Goal: Task Accomplishment & Management: Manage account settings

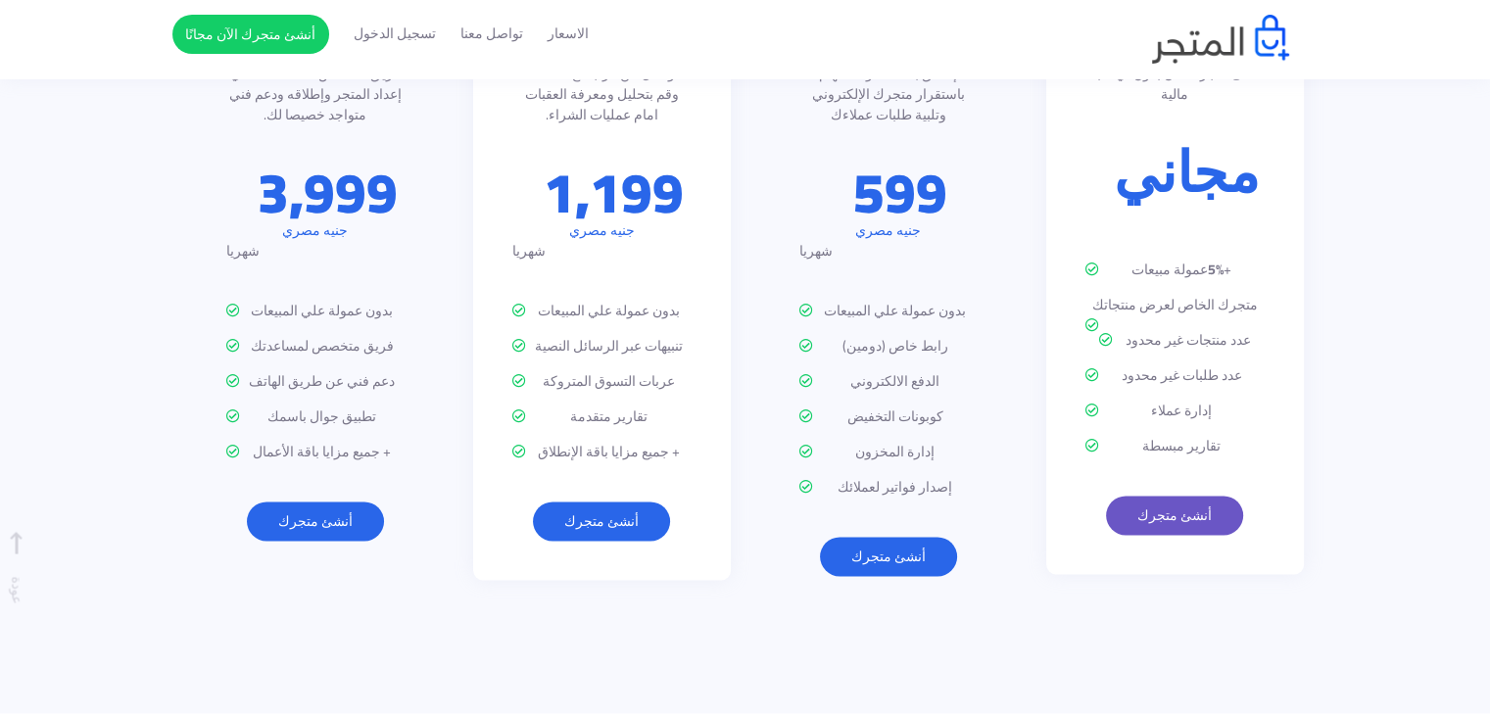
scroll to position [2449, 0]
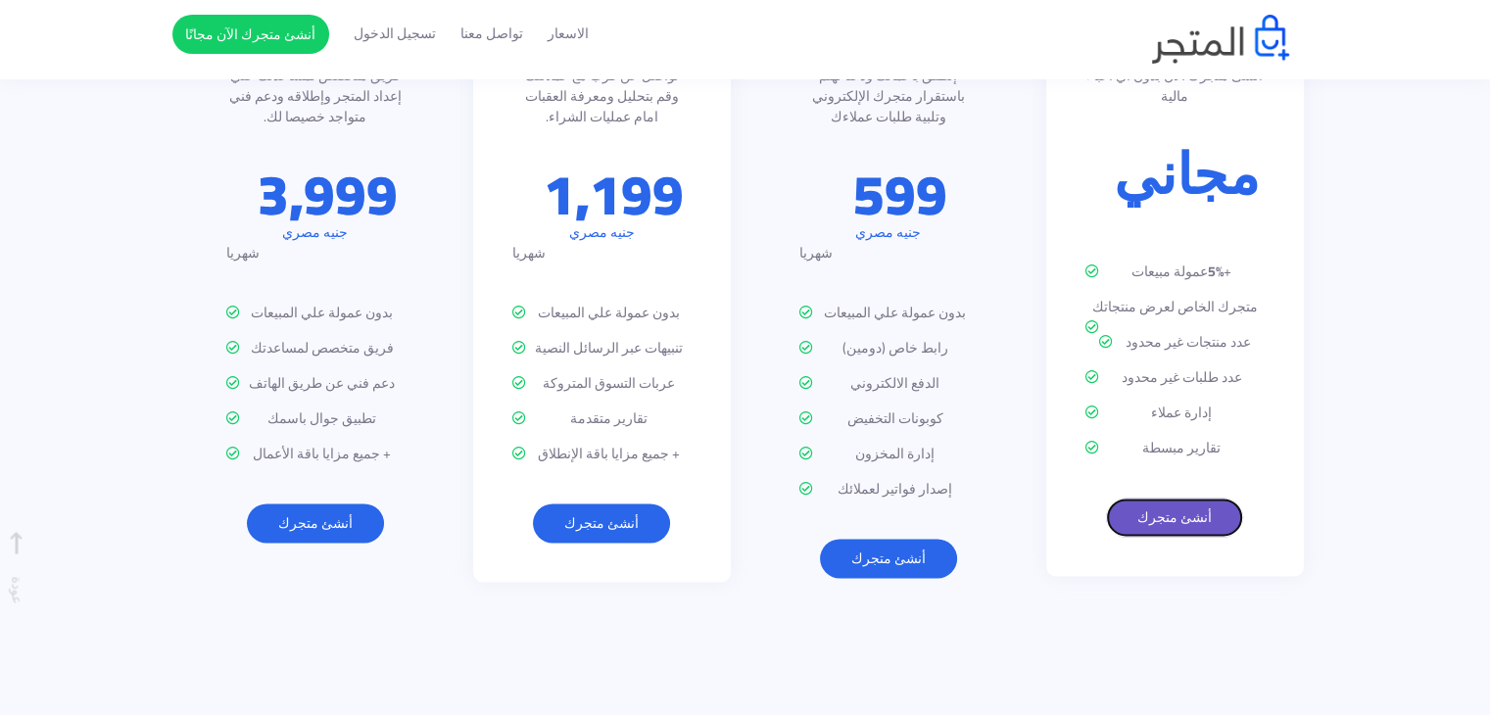
click at [1167, 498] on link "أنشئ متجرك" at bounding box center [1174, 517] width 137 height 39
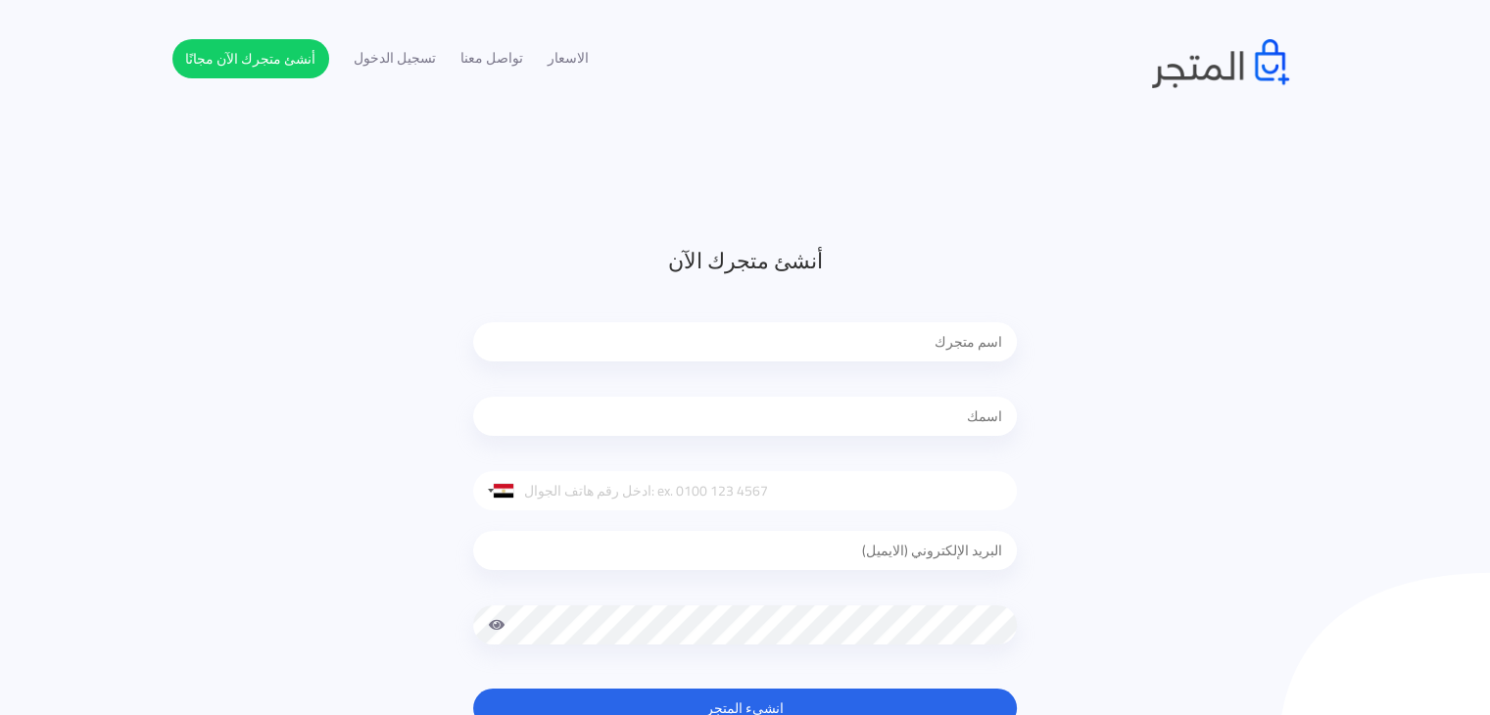
click at [957, 342] on input "text" at bounding box center [745, 341] width 544 height 39
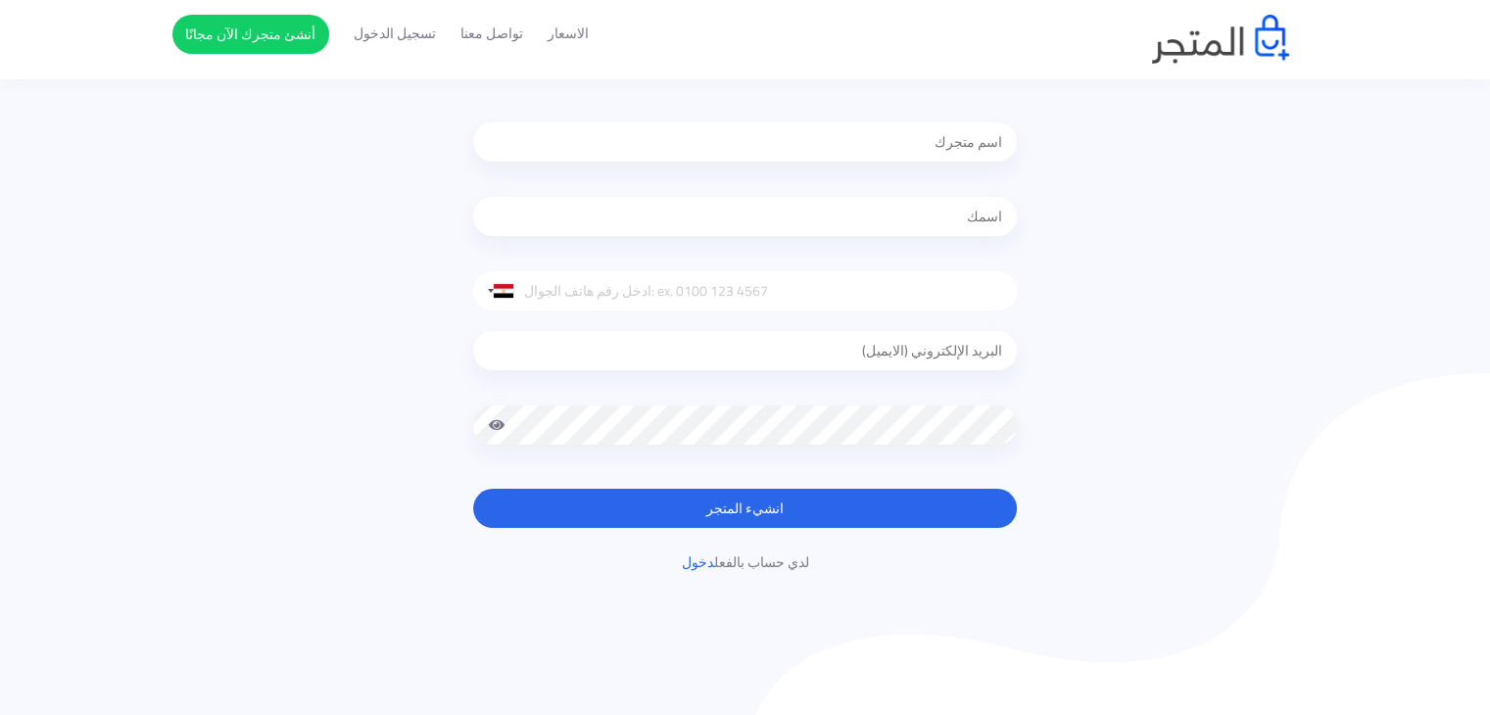
scroll to position [196, 0]
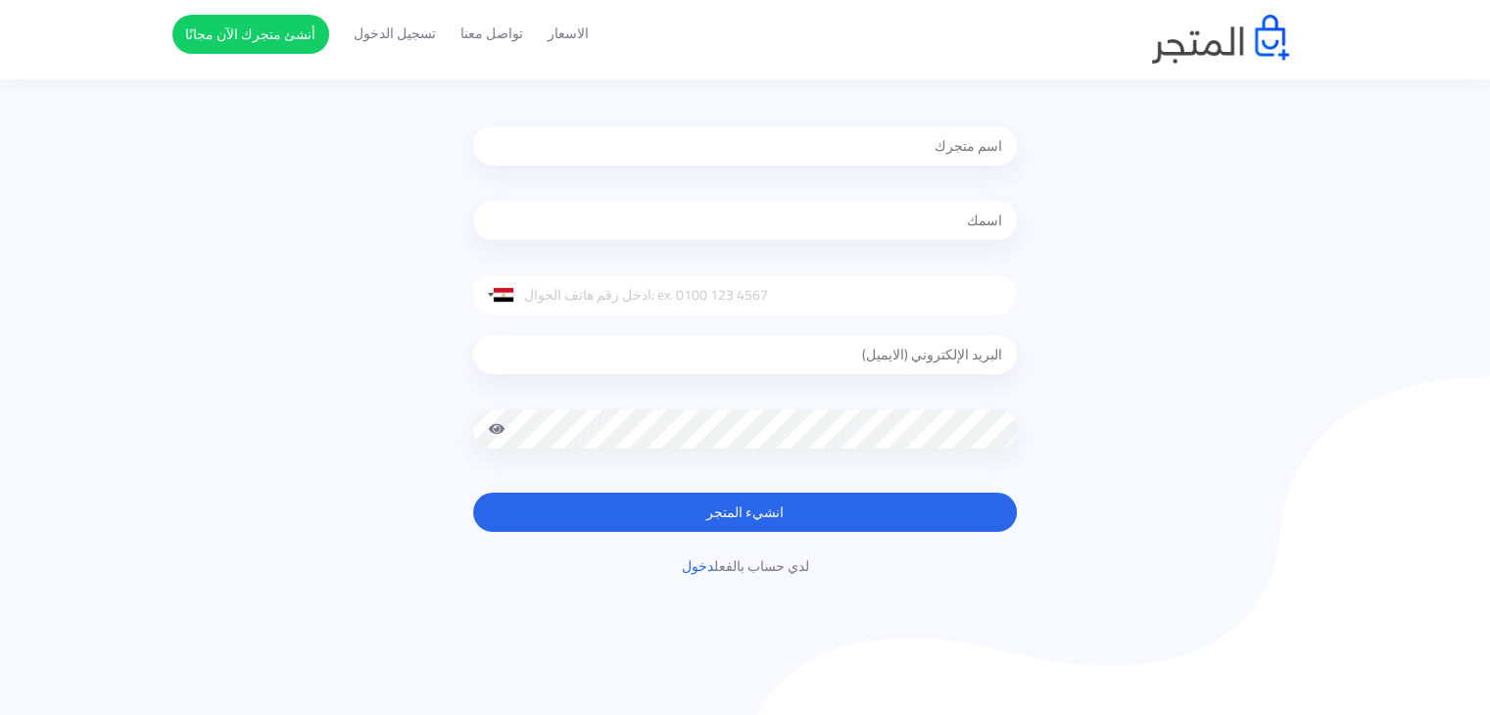
click at [925, 160] on input "text" at bounding box center [745, 145] width 544 height 39
click at [890, 152] on input "text" at bounding box center [745, 145] width 544 height 39
type input "ا"
type input "halfsub"
drag, startPoint x: 899, startPoint y: 220, endPoint x: 901, endPoint y: 231, distance: 11.0
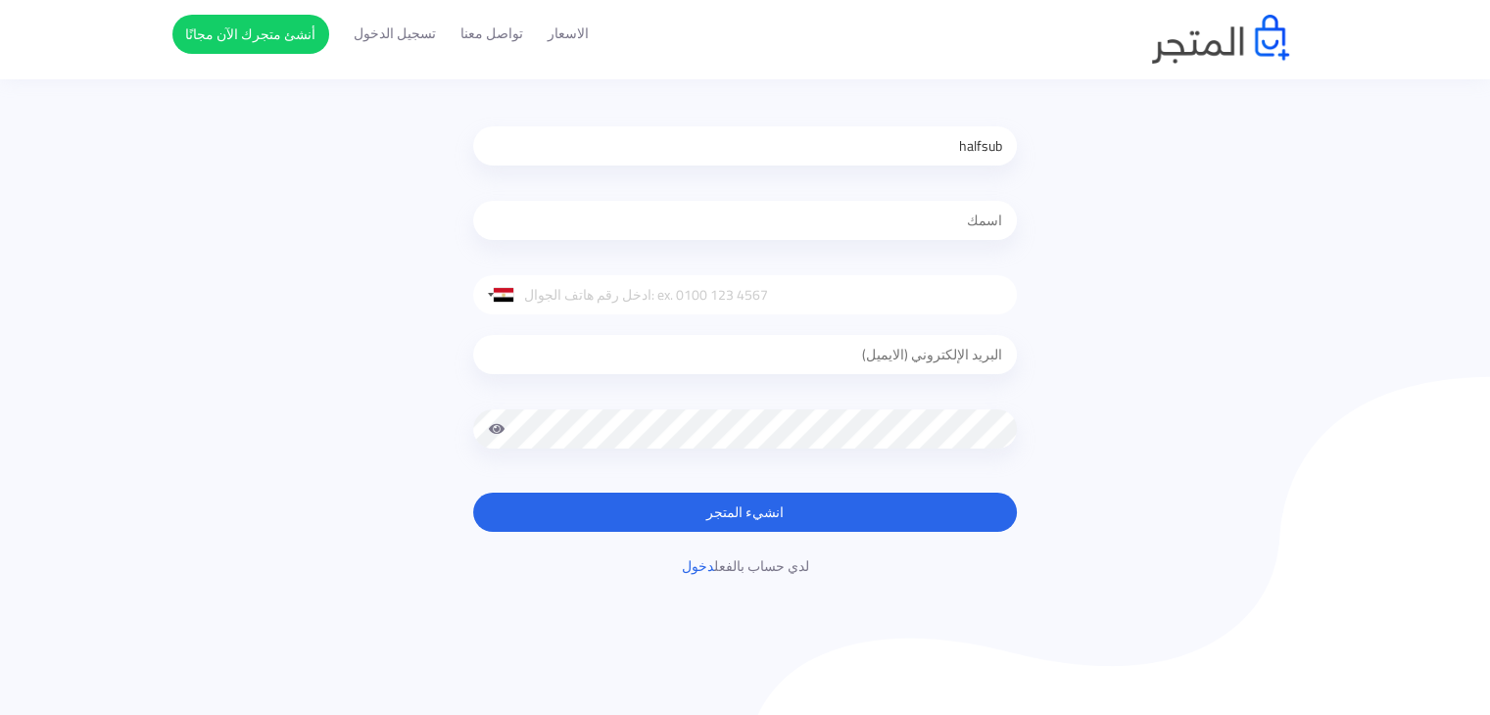
click at [901, 231] on input "text" at bounding box center [745, 220] width 544 height 39
type input "mohammed khalifa"
click at [616, 285] on input "tel" at bounding box center [745, 294] width 544 height 39
type input "+201024502667"
click at [972, 366] on input "email" at bounding box center [745, 354] width 544 height 39
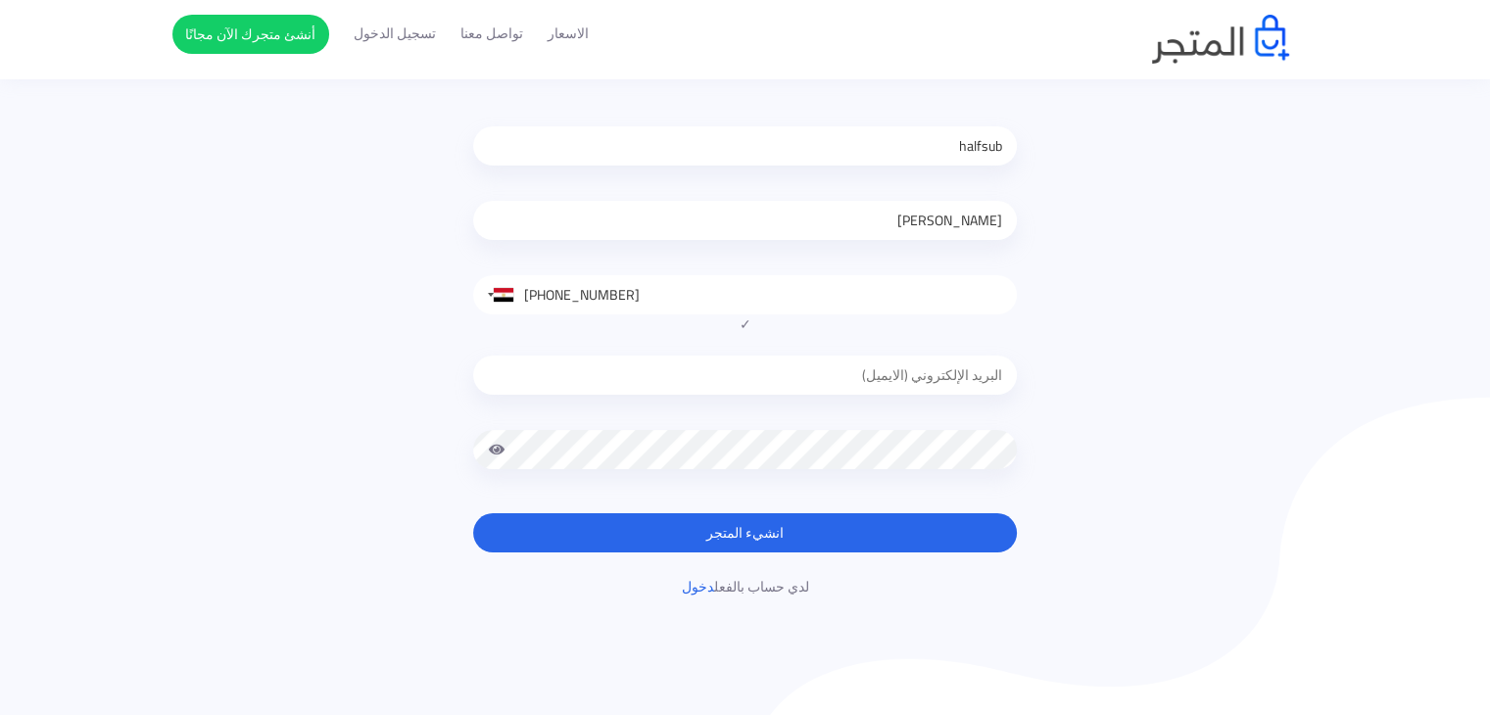
type input "halfsubscrib@gmail.com"
click at [894, 383] on input "halfsubscrib@gmail.com" at bounding box center [745, 375] width 544 height 39
type input "abosaad1512@gmail.com"
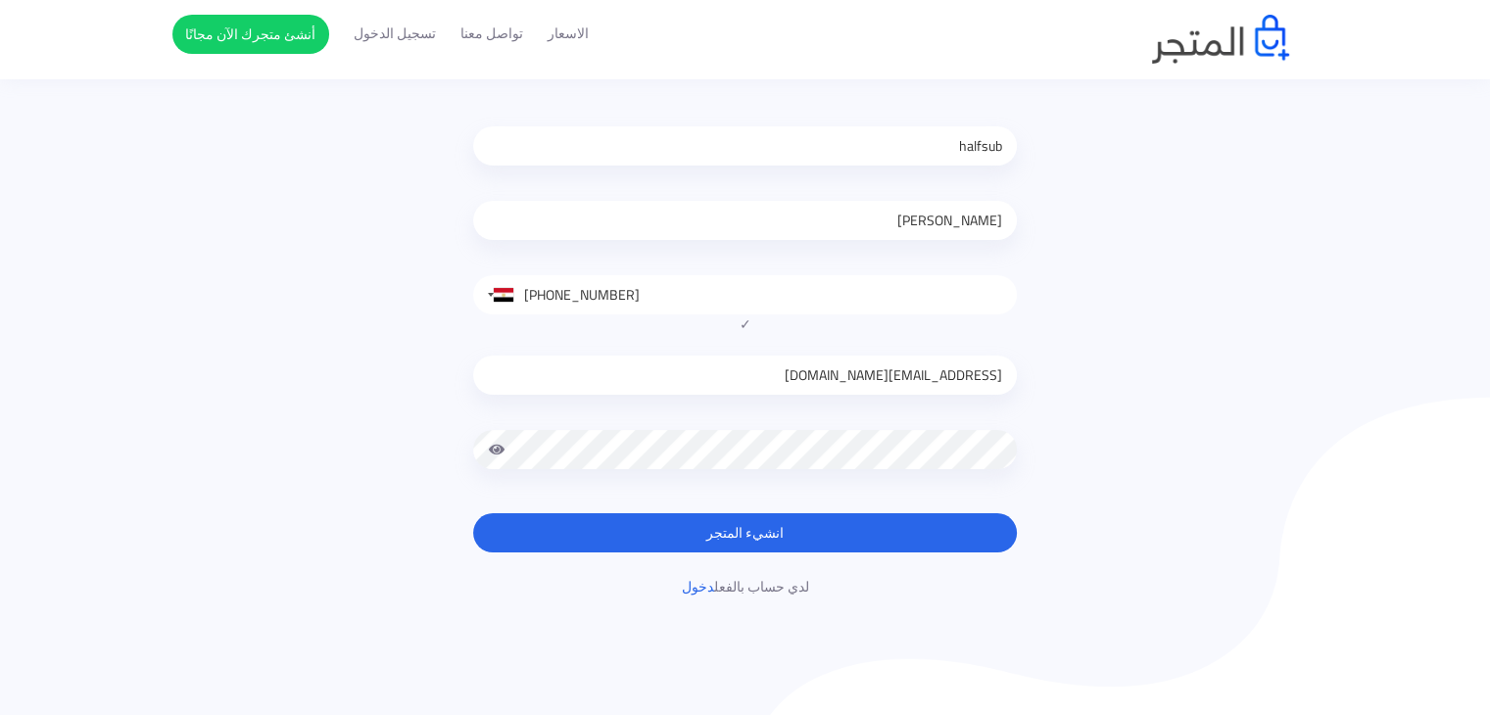
click at [775, 517] on button "انشيء المتجر" at bounding box center [745, 532] width 544 height 39
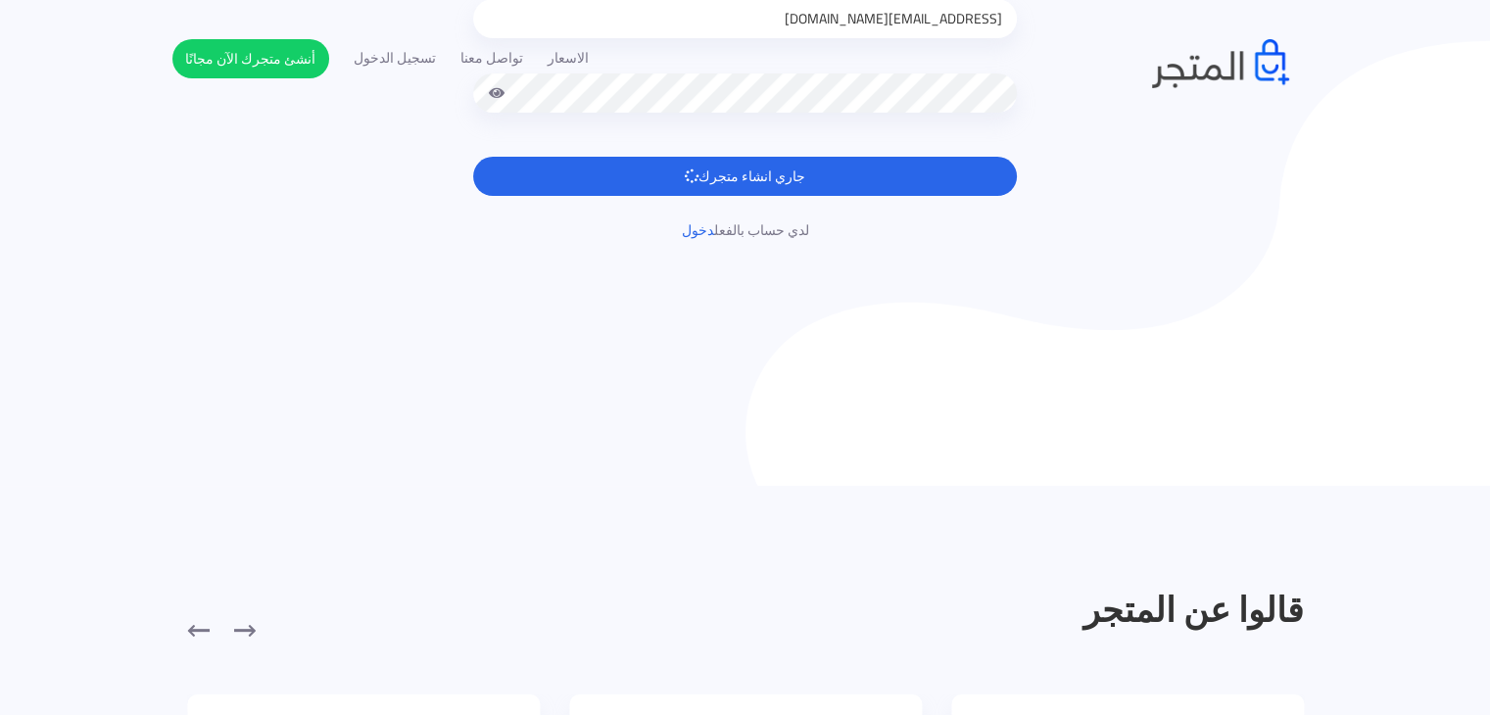
scroll to position [588, 0]
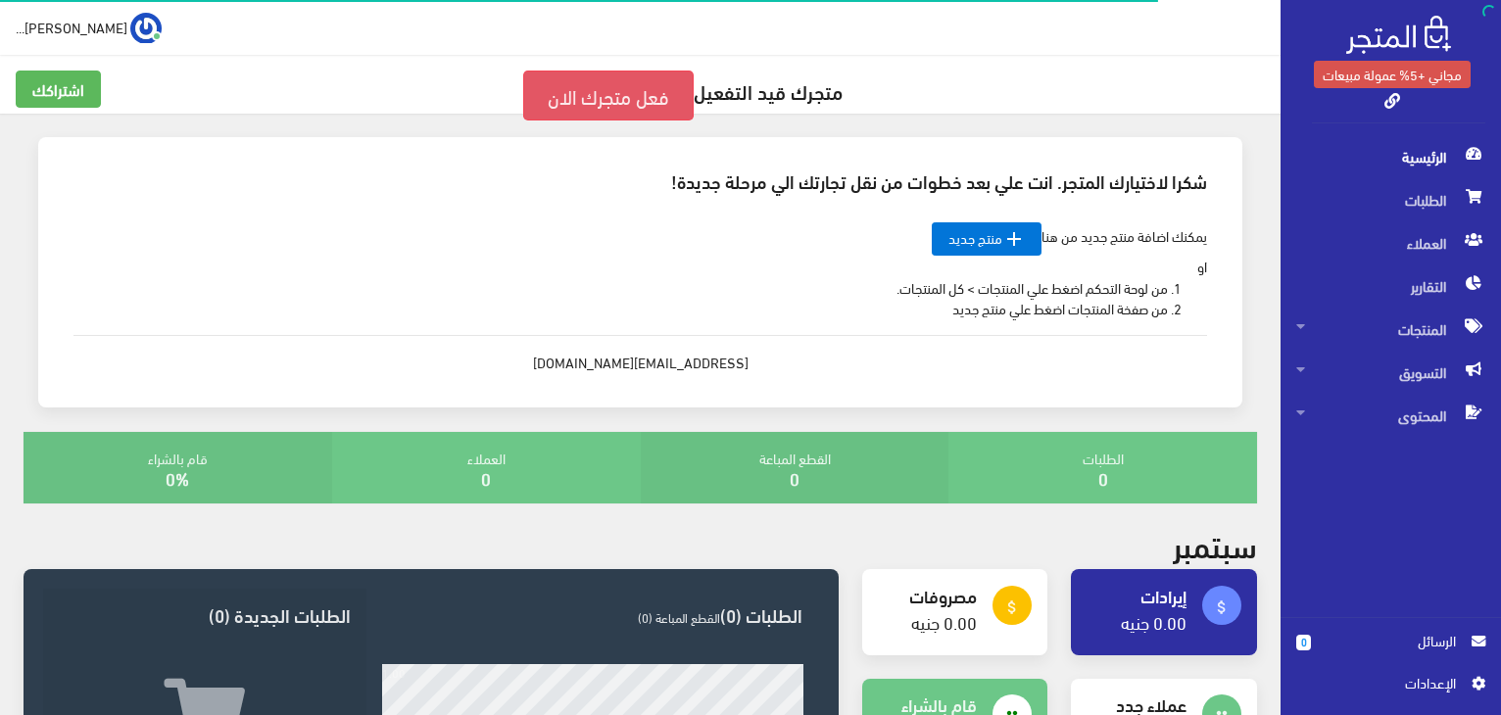
click at [575, 91] on link "فعل متجرك الان" at bounding box center [608, 96] width 170 height 50
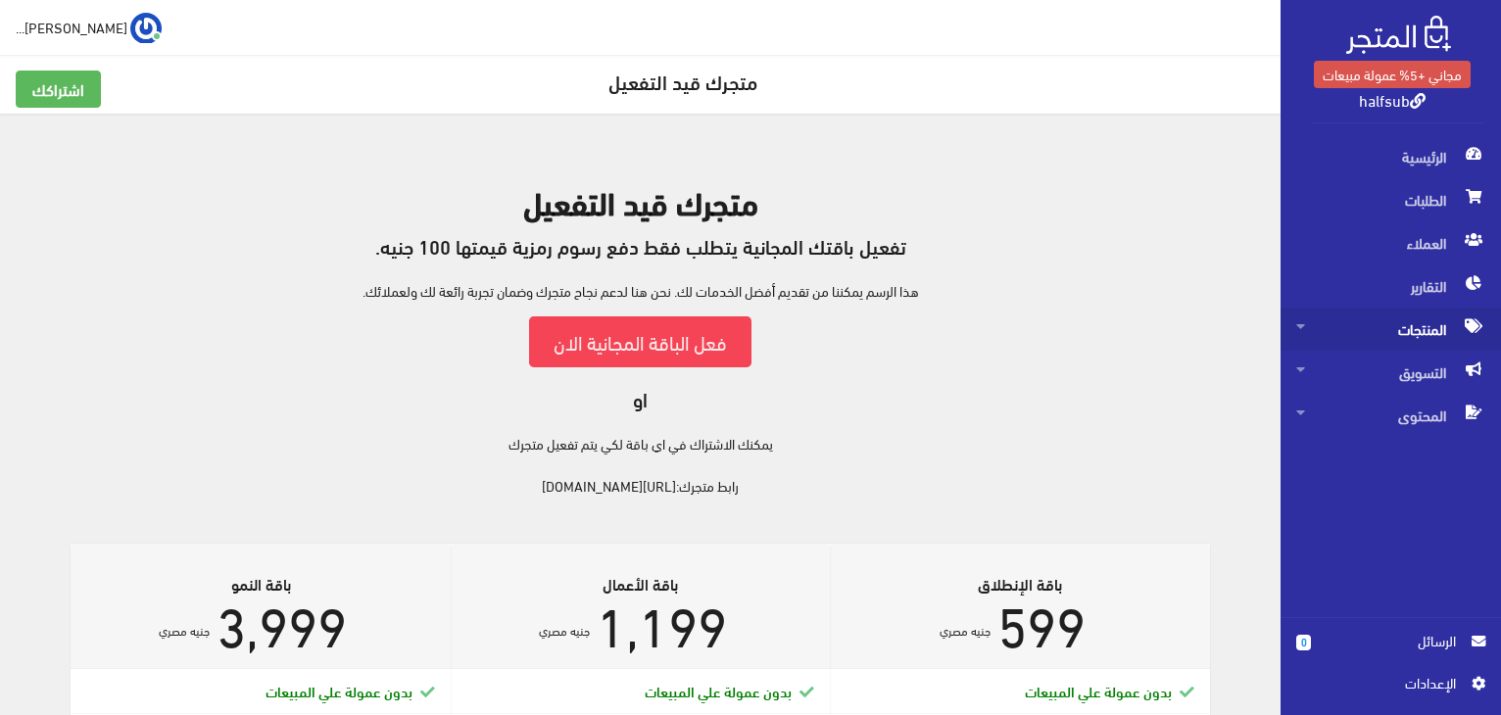
click at [1342, 318] on span "المنتجات" at bounding box center [1390, 329] width 189 height 43
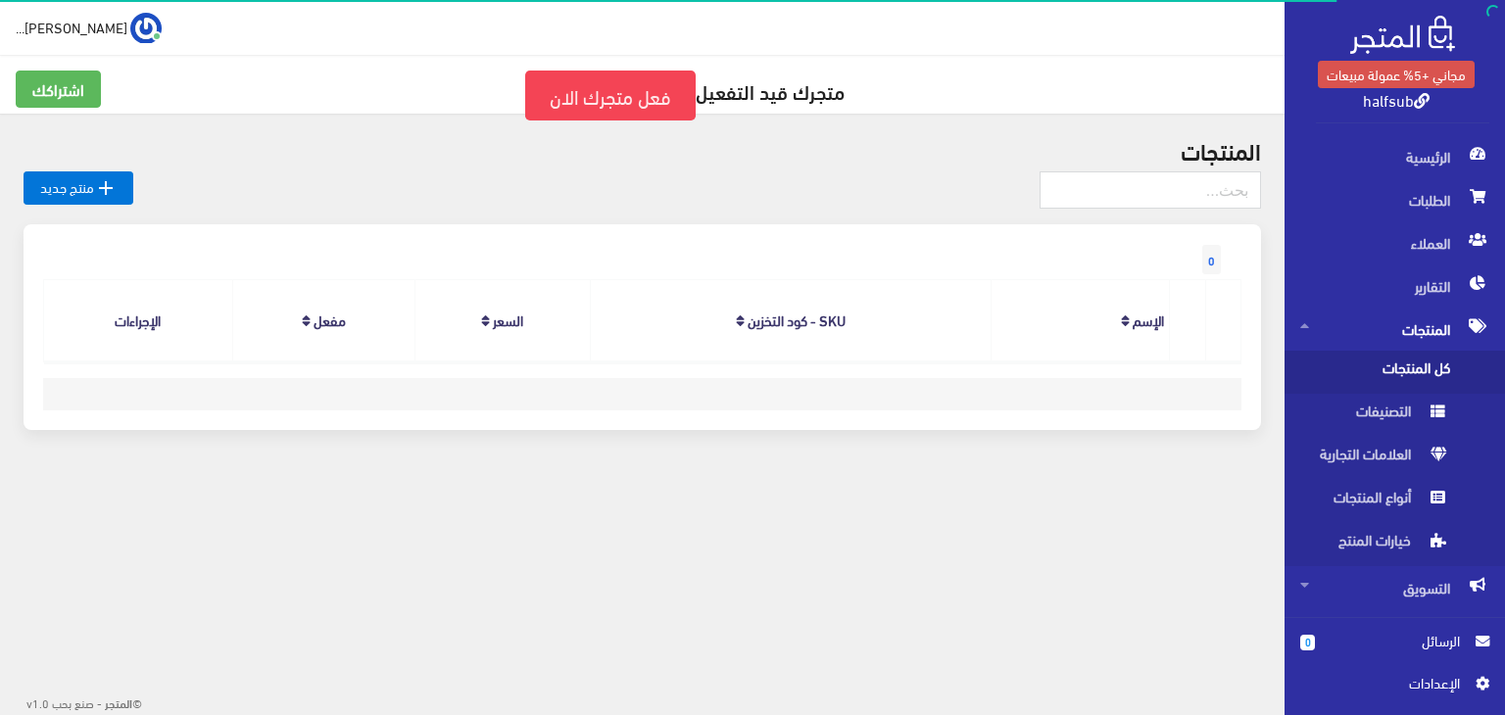
scroll to position [33, 0]
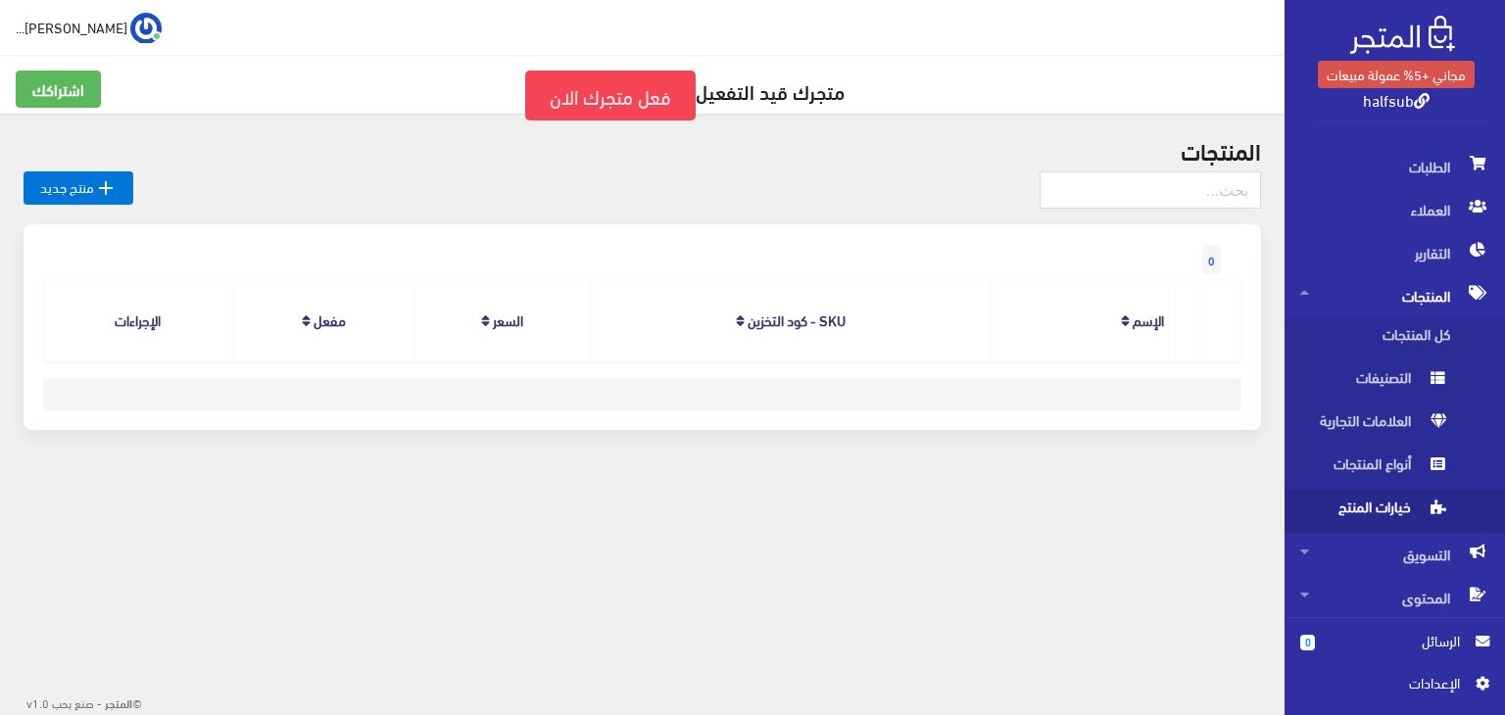
click at [1384, 500] on span "خيارات المنتج" at bounding box center [1374, 511] width 149 height 43
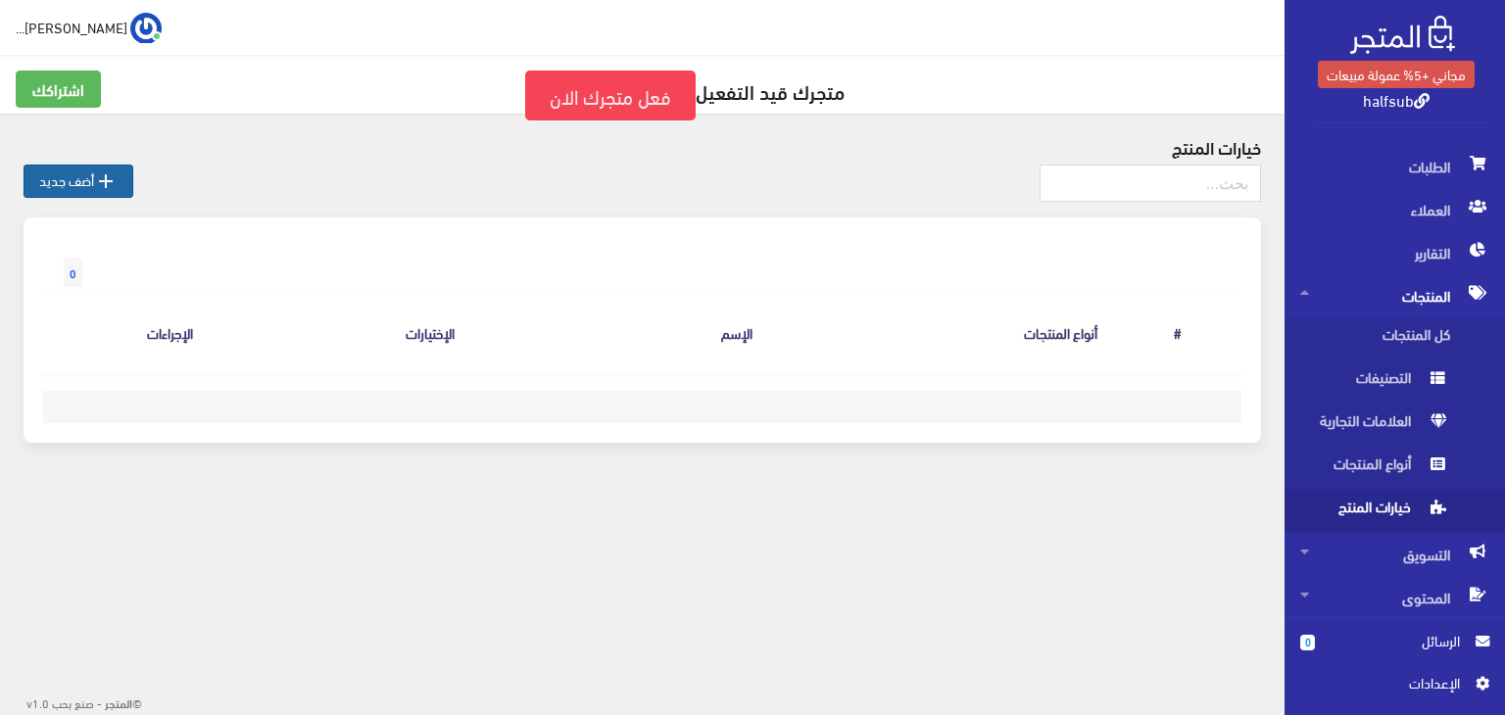
click at [64, 177] on link " أضف جديد" at bounding box center [79, 181] width 110 height 33
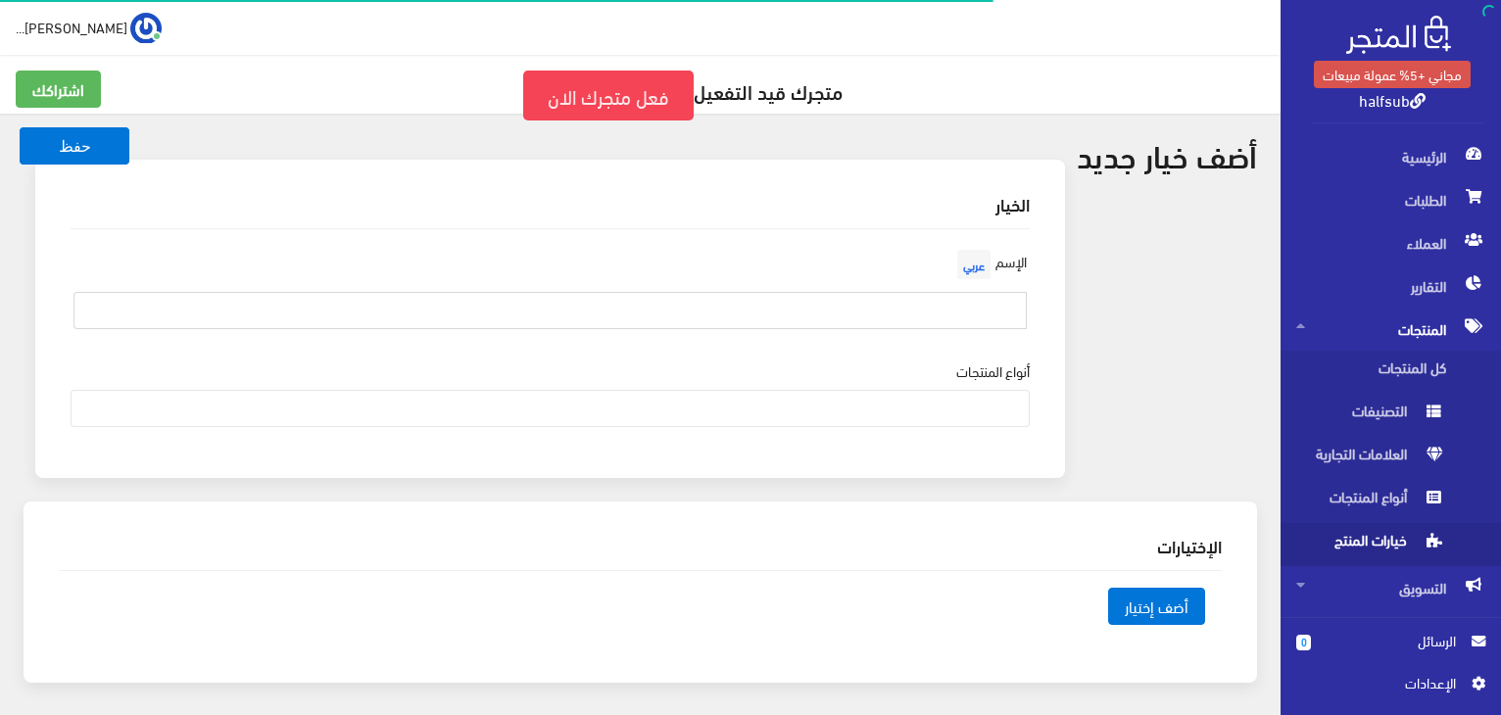
click at [1018, 311] on input "text" at bounding box center [549, 310] width 953 height 37
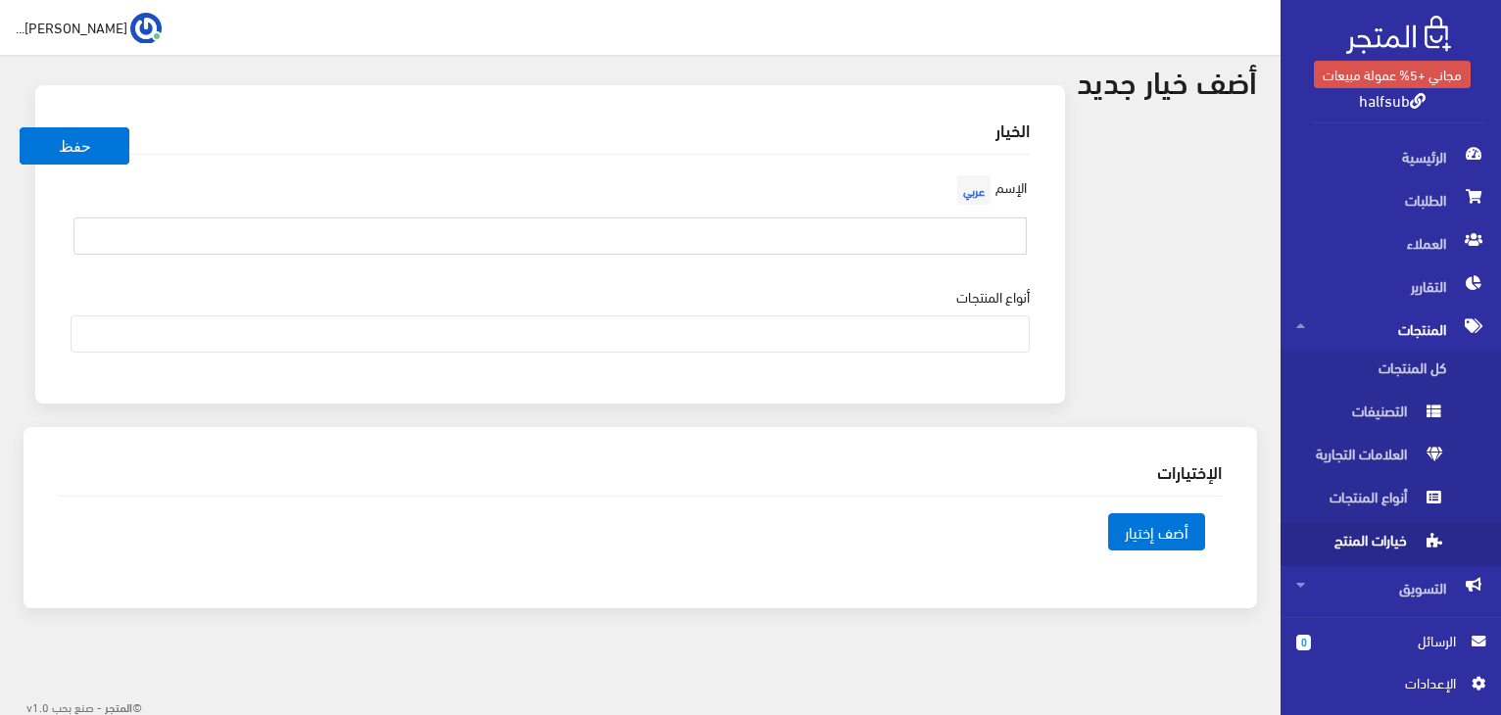
scroll to position [77, 0]
click at [1168, 522] on span "أضف إختيار" at bounding box center [1156, 528] width 97 height 37
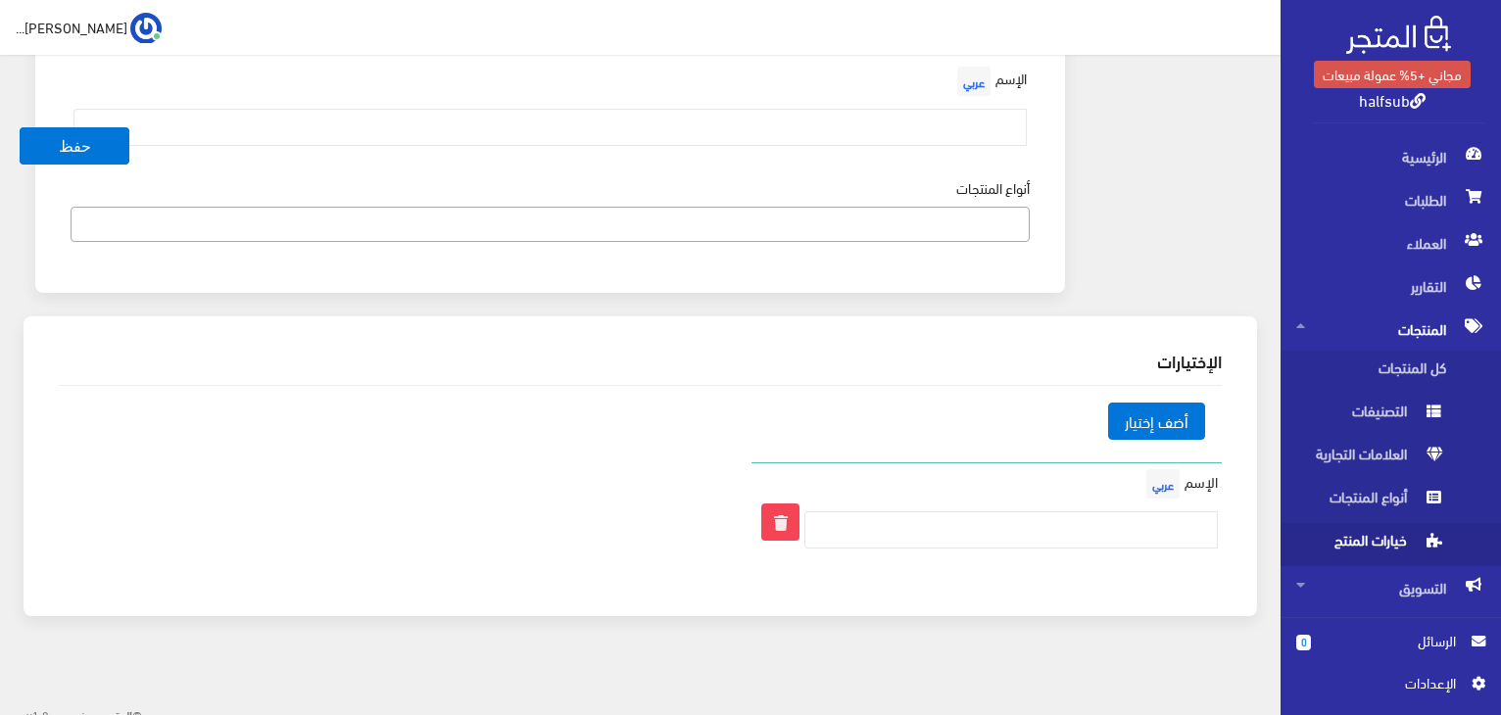
scroll to position [192, 0]
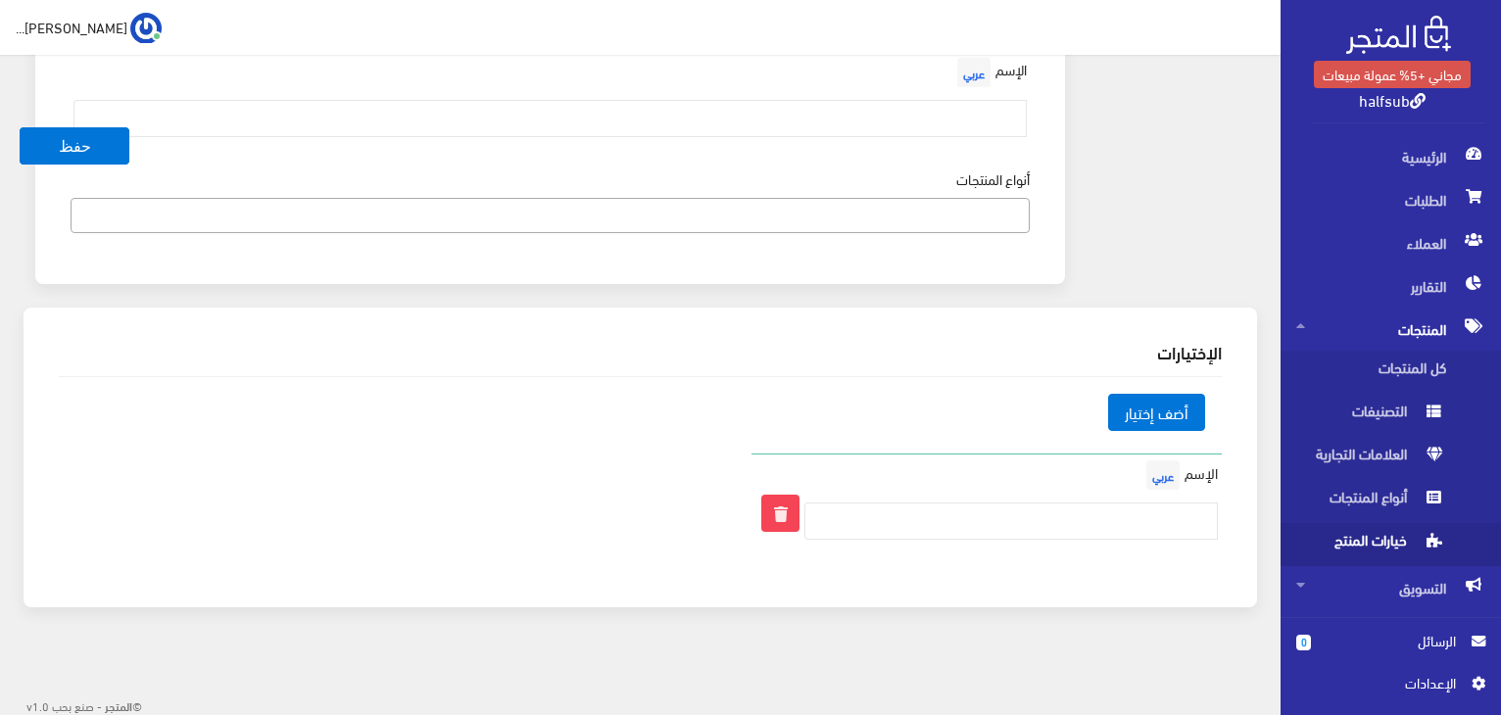
drag, startPoint x: 921, startPoint y: 256, endPoint x: 908, endPoint y: 226, distance: 32.0
click at [915, 253] on div "الإسم عربي أنواع المنتجات" at bounding box center [550, 150] width 991 height 227
click at [908, 225] on span at bounding box center [550, 215] width 959 height 35
drag, startPoint x: 1191, startPoint y: 223, endPoint x: 1300, endPoint y: 247, distance: 111.3
click at [1192, 223] on form "حفظ الخيار الإسم عربي أنواع المنتجات الإختيارات أضف إختيار" at bounding box center [641, 288] width 1234 height 687
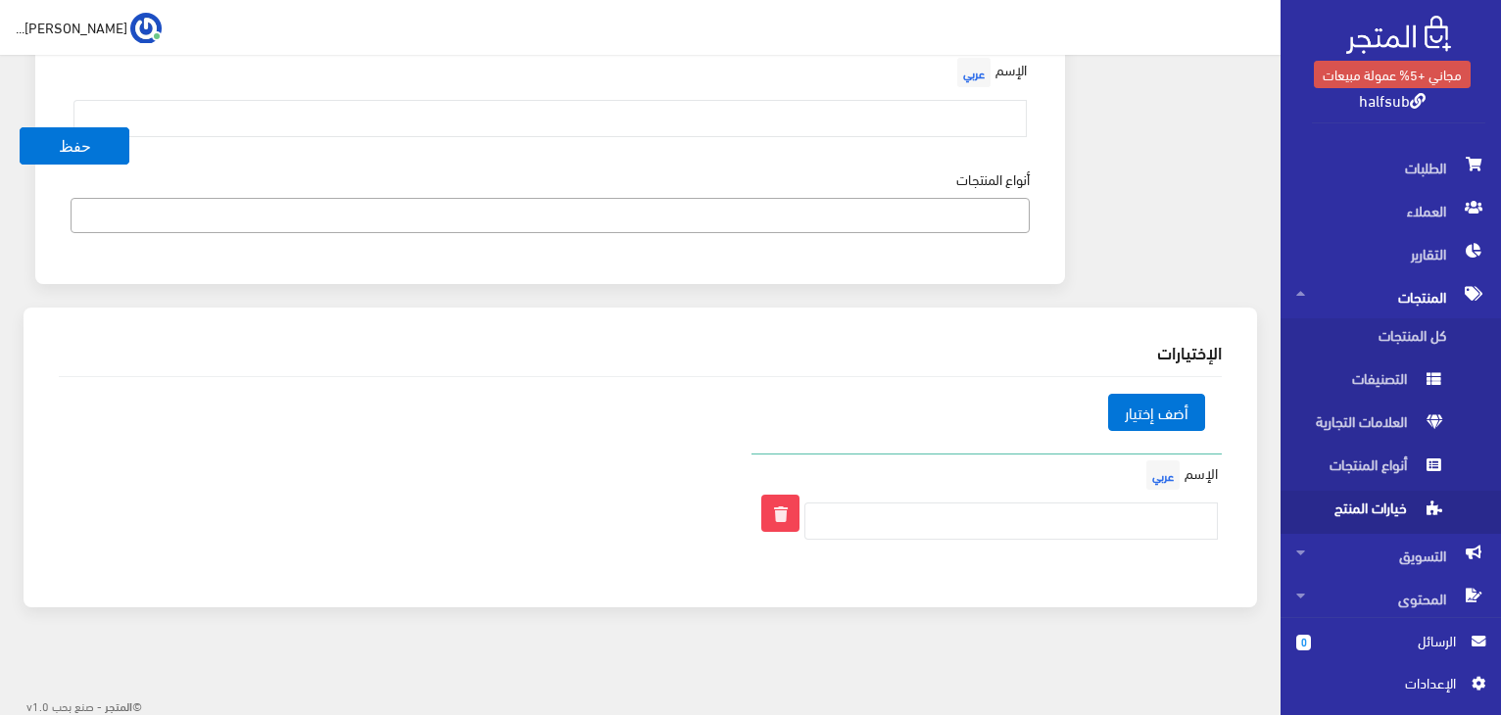
scroll to position [33, 0]
click at [1415, 683] on span "اﻹعدادات" at bounding box center [1383, 683] width 143 height 22
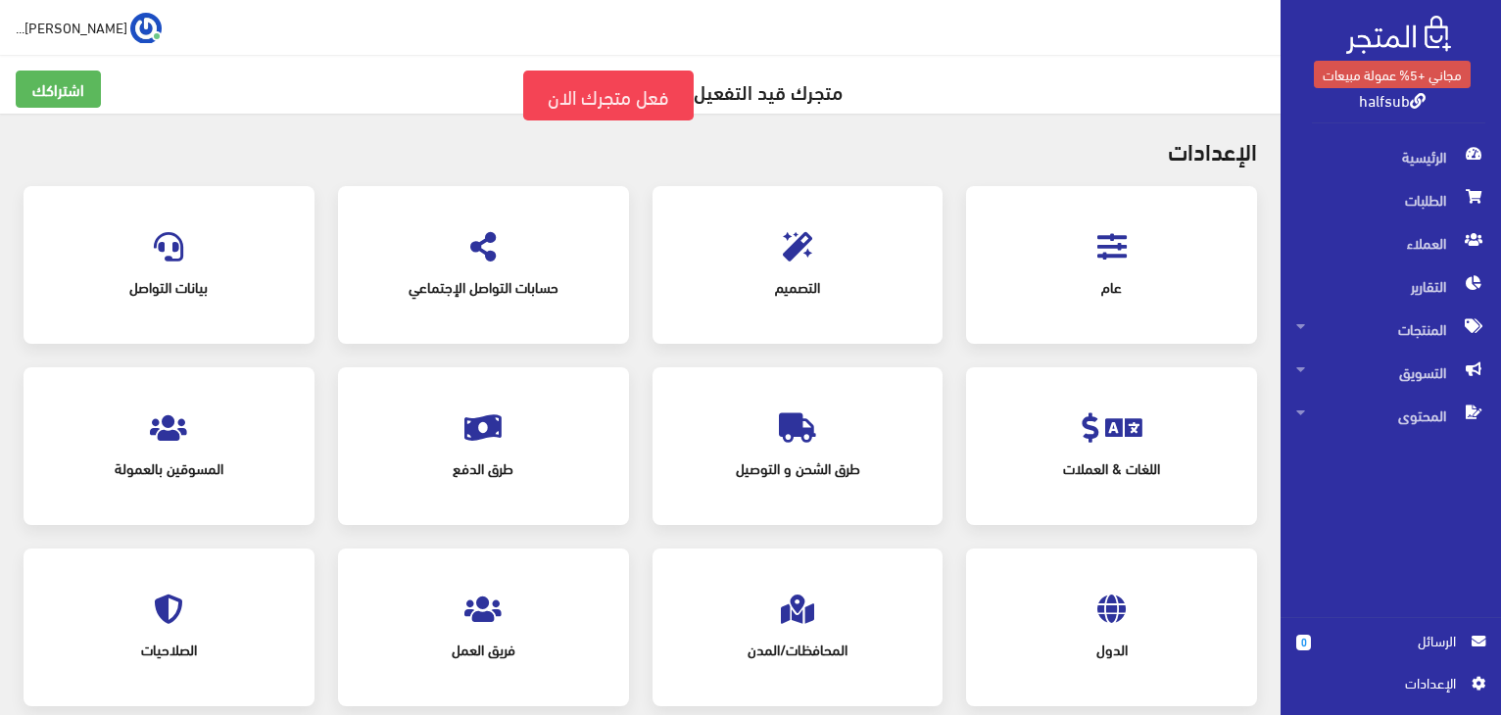
click at [449, 479] on span "طرق الدفع" at bounding box center [483, 468] width 220 height 43
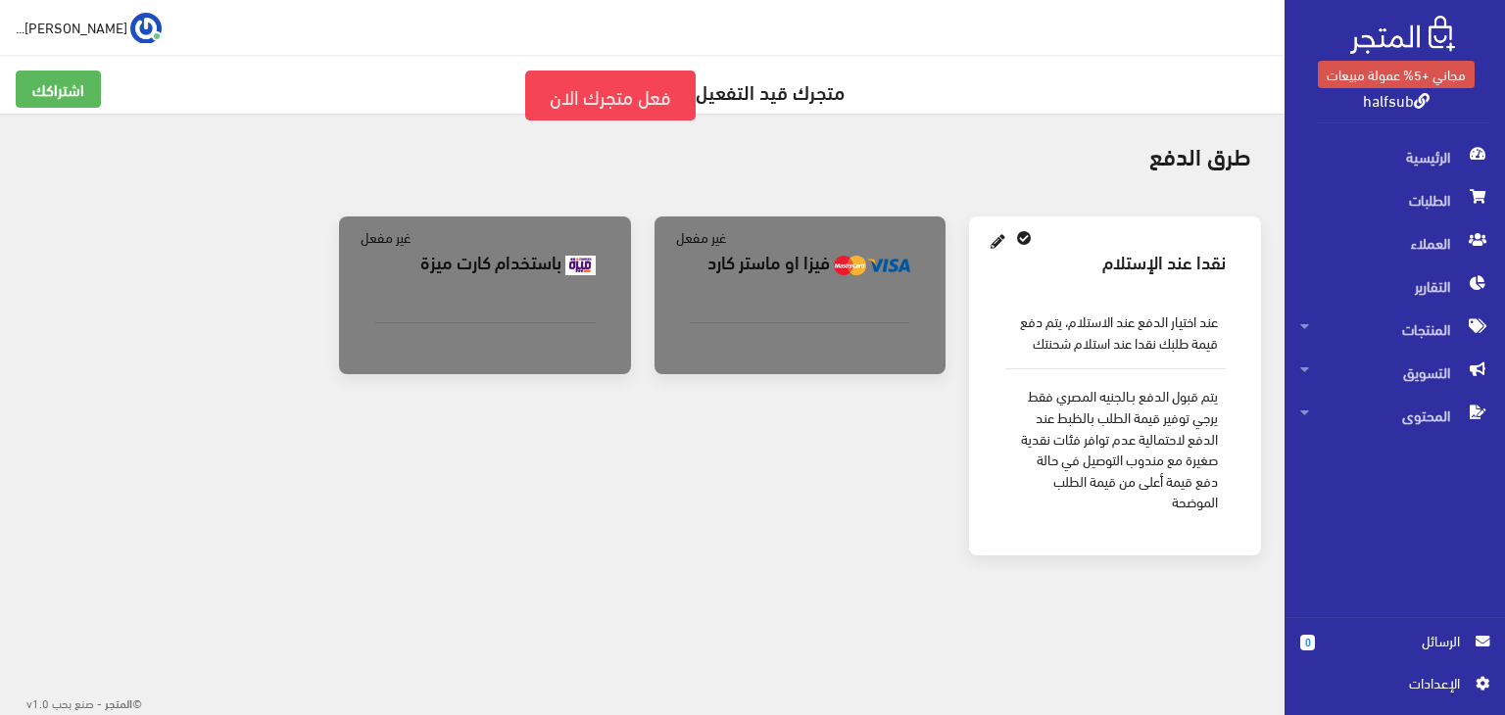
click at [792, 277] on div "فيزا او ماستر كارد" at bounding box center [800, 263] width 253 height 55
click at [549, 269] on b "باستخدام كارت ميزة" at bounding box center [490, 260] width 141 height 27
click at [390, 237] on li "غير مفعل" at bounding box center [386, 237] width 50 height 22
click at [1390, 684] on span "اﻹعدادات" at bounding box center [1387, 683] width 143 height 22
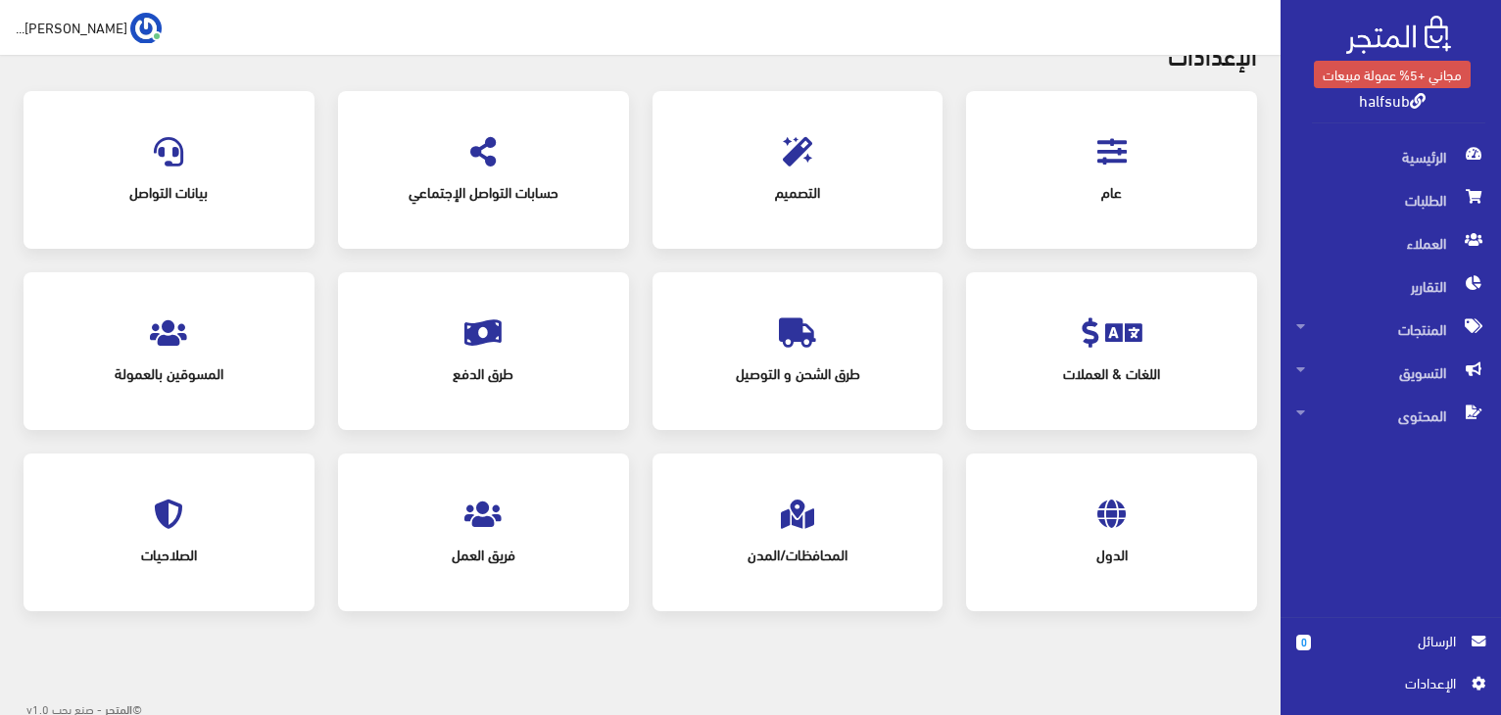
scroll to position [101, 0]
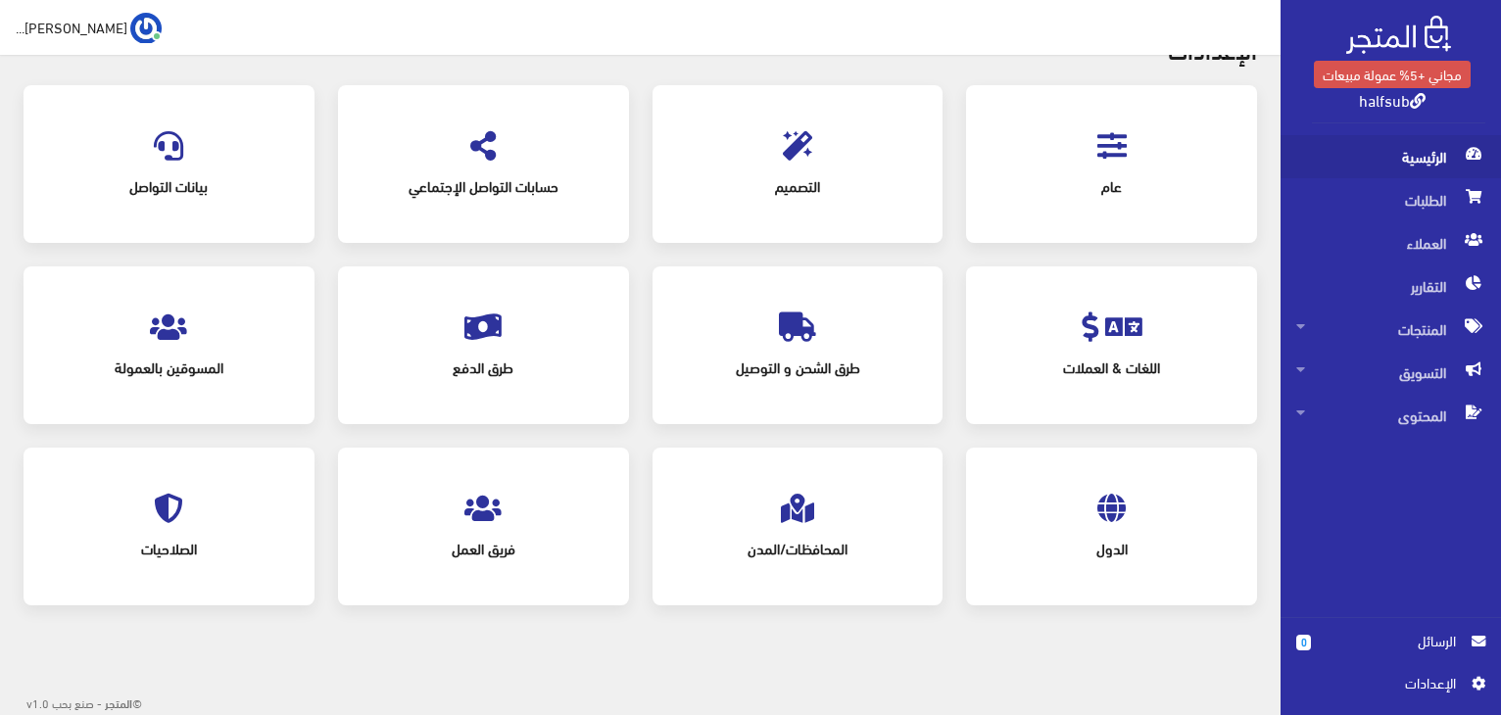
click at [1409, 154] on span "الرئيسية" at bounding box center [1390, 156] width 189 height 43
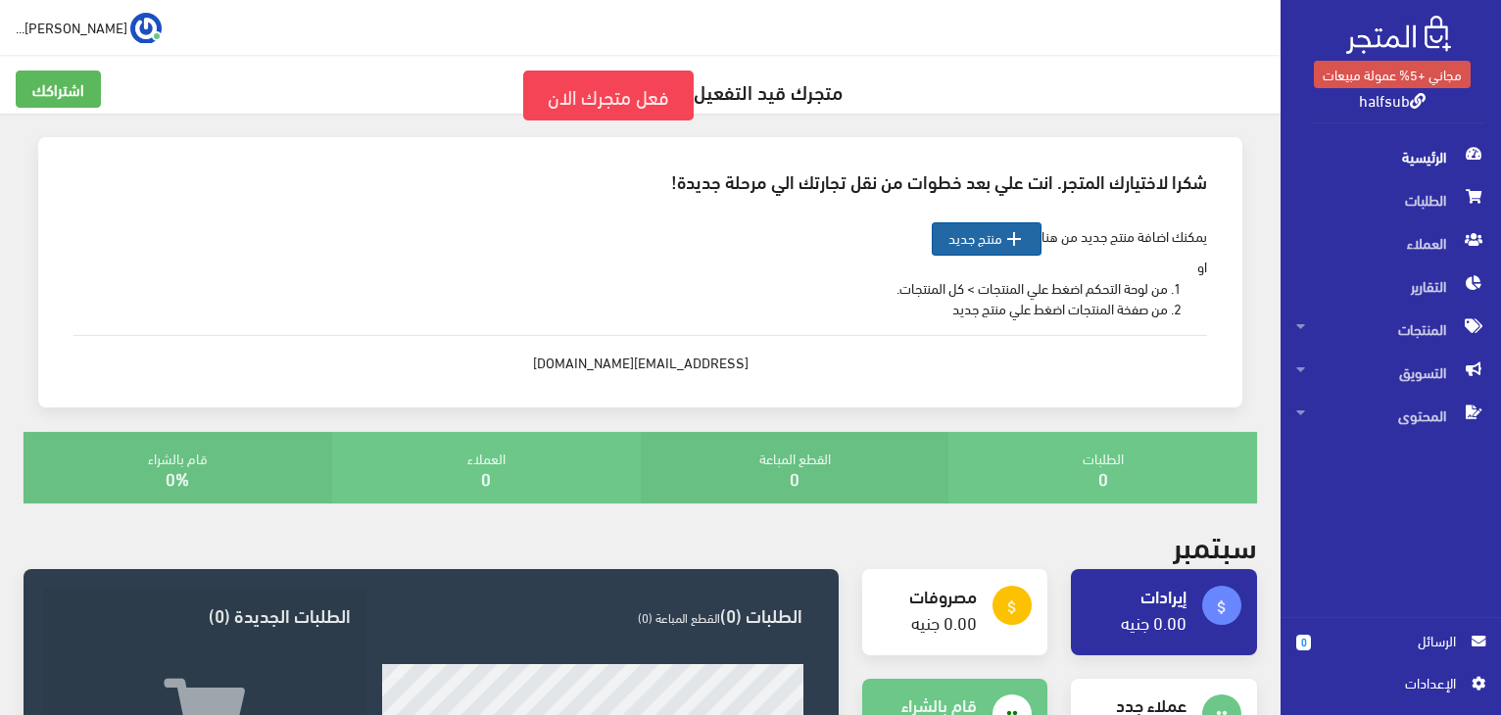
click at [984, 241] on link " منتج جديد" at bounding box center [987, 238] width 110 height 33
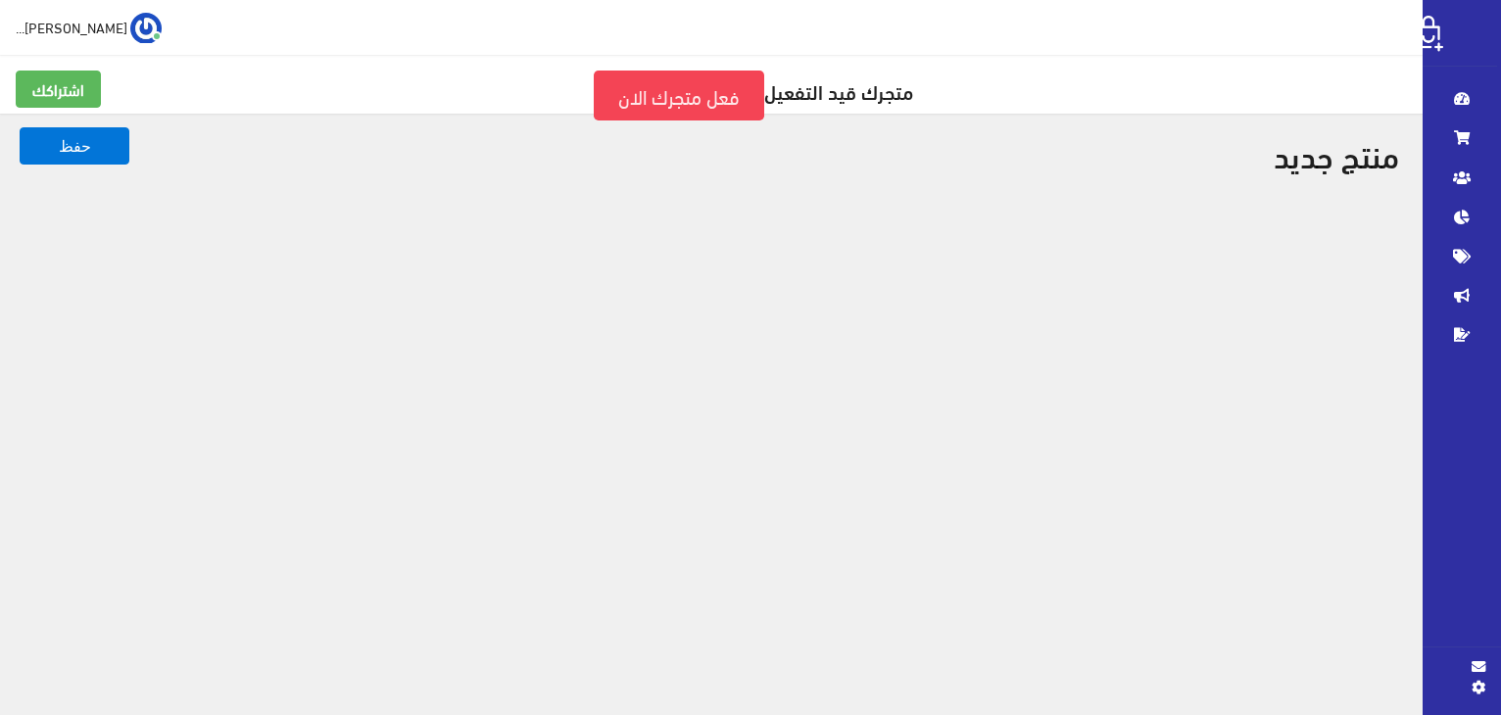
select select
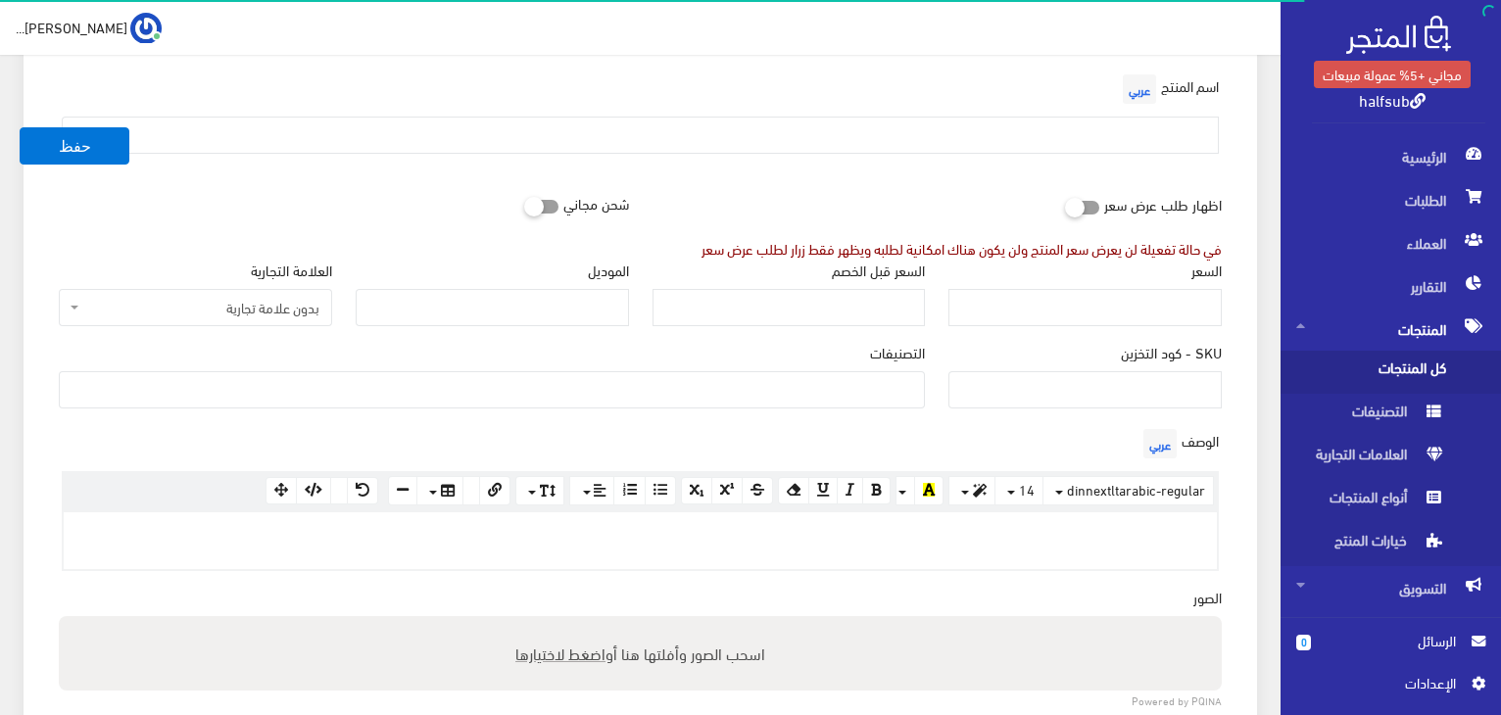
scroll to position [294, 0]
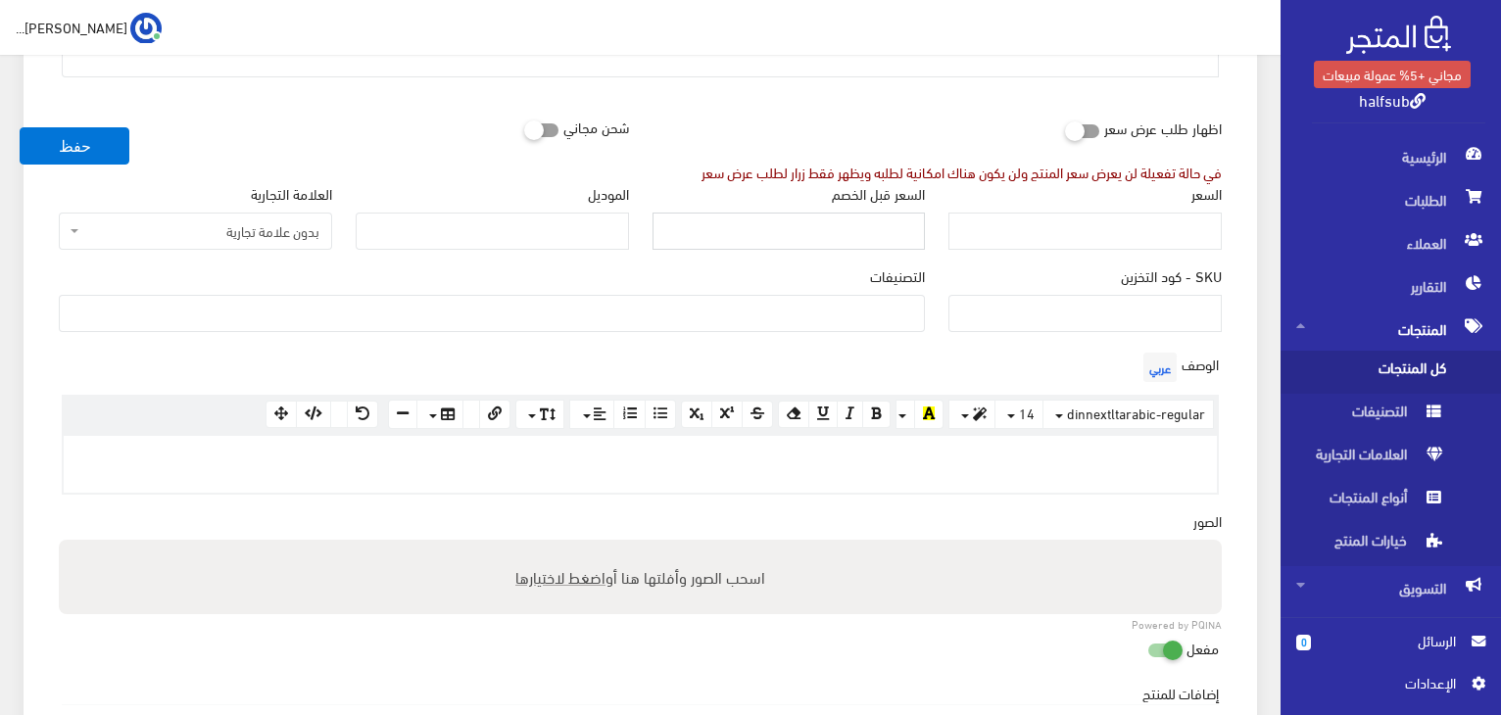
click at [878, 225] on input "السعر قبل الخصم" at bounding box center [789, 231] width 273 height 37
click at [598, 209] on div "الموديل" at bounding box center [492, 216] width 273 height 67
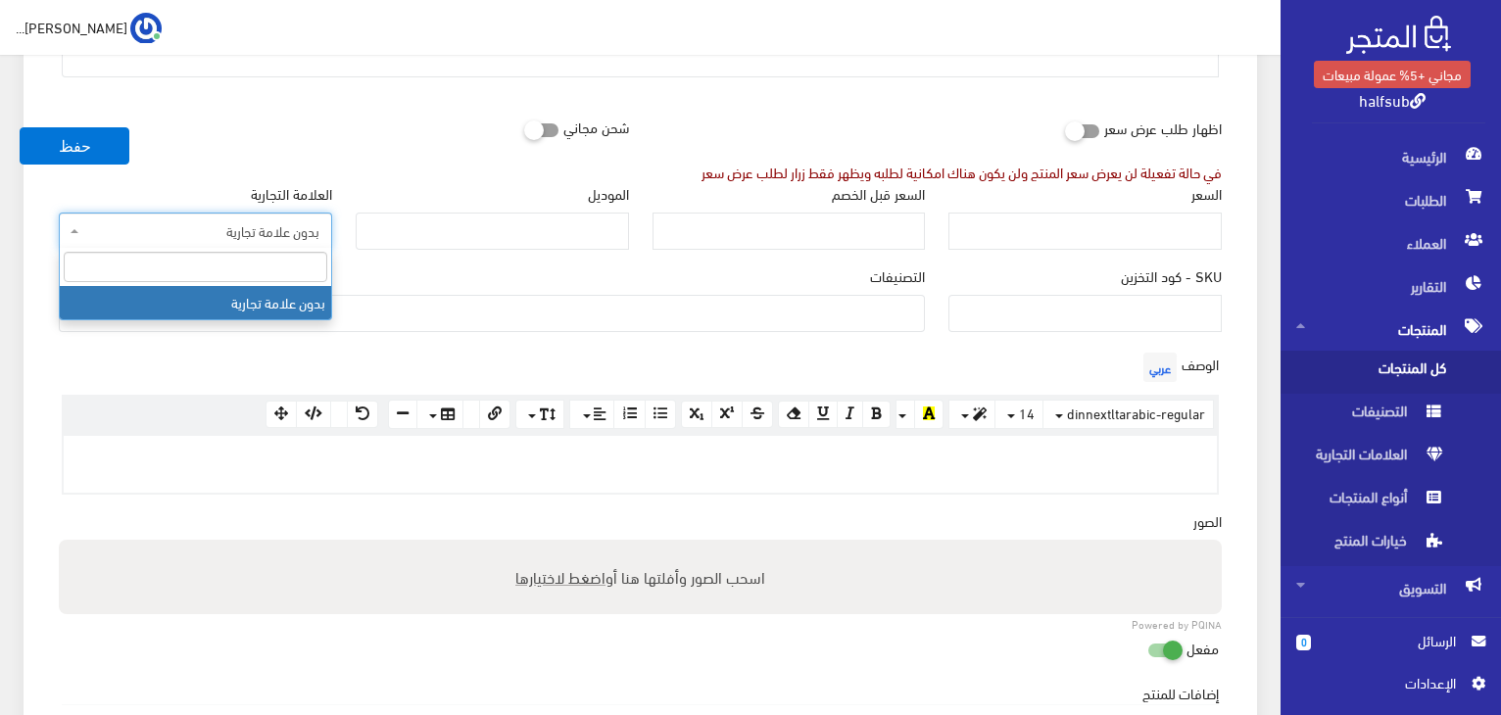
click at [262, 232] on span "بدون علامة تجارية" at bounding box center [201, 231] width 236 height 20
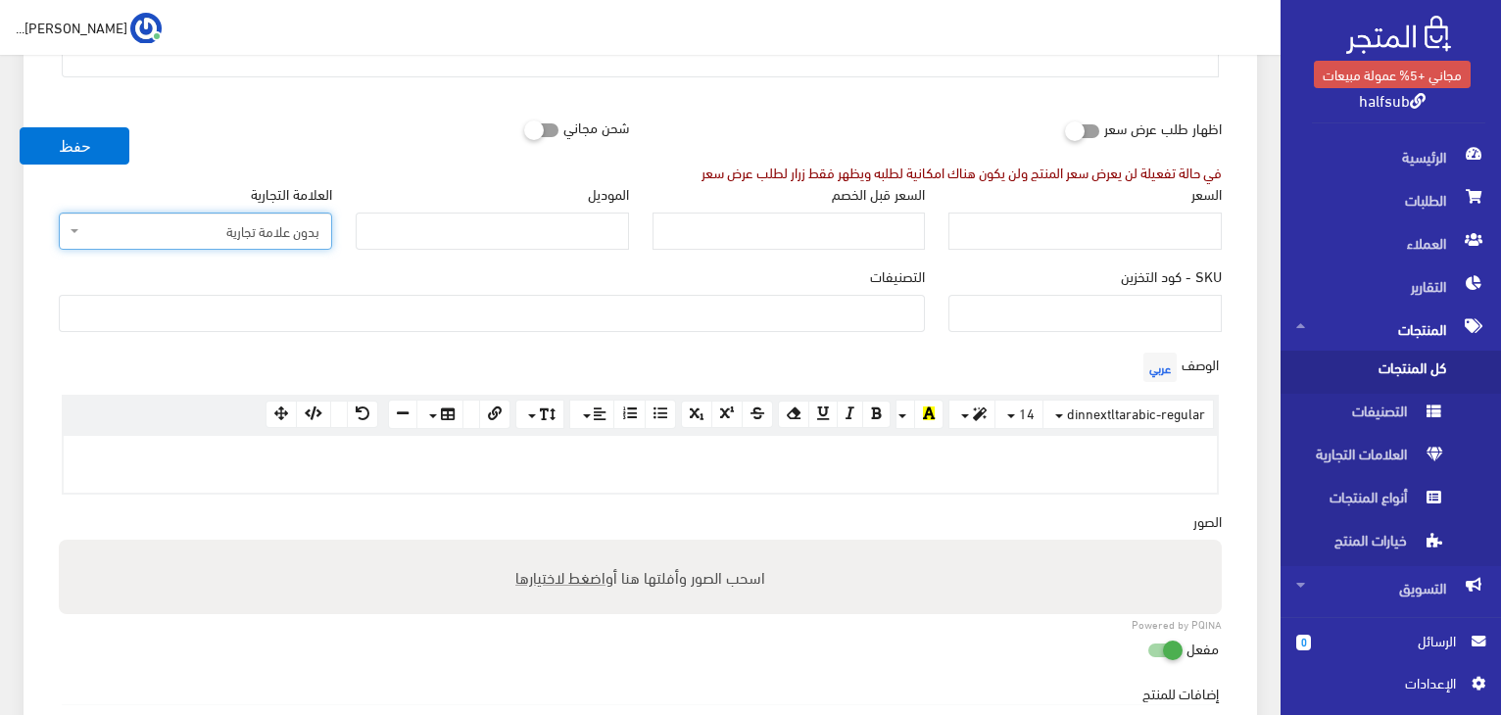
click at [262, 232] on span "بدون علامة تجارية" at bounding box center [201, 231] width 236 height 20
drag, startPoint x: 1193, startPoint y: 310, endPoint x: 847, endPoint y: 310, distance: 346.8
click at [1192, 311] on input "SKU - كود التخزين" at bounding box center [1084, 313] width 273 height 37
click at [786, 308] on ul at bounding box center [492, 311] width 864 height 31
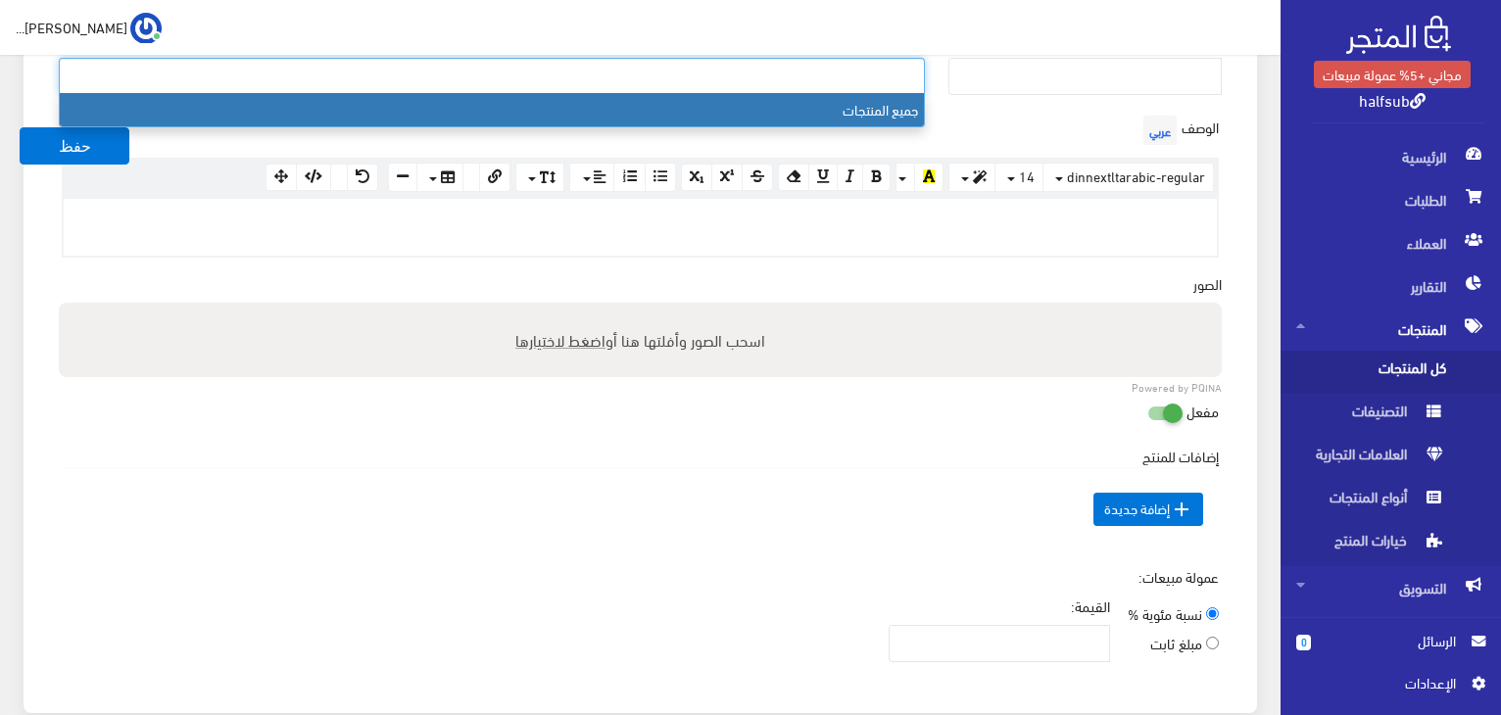
scroll to position [588, 0]
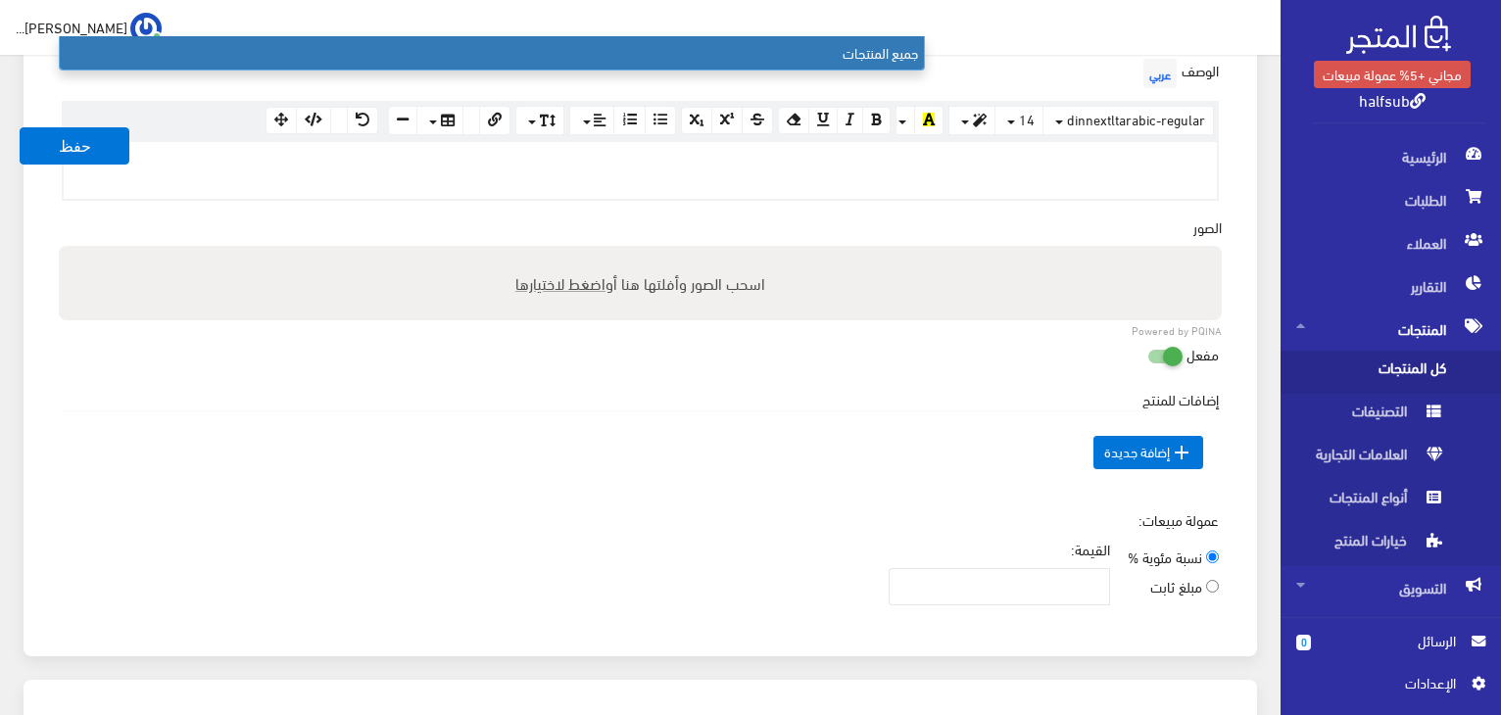
click at [1102, 279] on div "اسحب الصور وأفلتها هنا أو اضغط لاختيارها" at bounding box center [640, 283] width 1163 height 74
click at [59, 246] on input "اسحب الصور وأفلتها هنا أو اضغط لاختيارها" at bounding box center [640, 249] width 1163 height 6
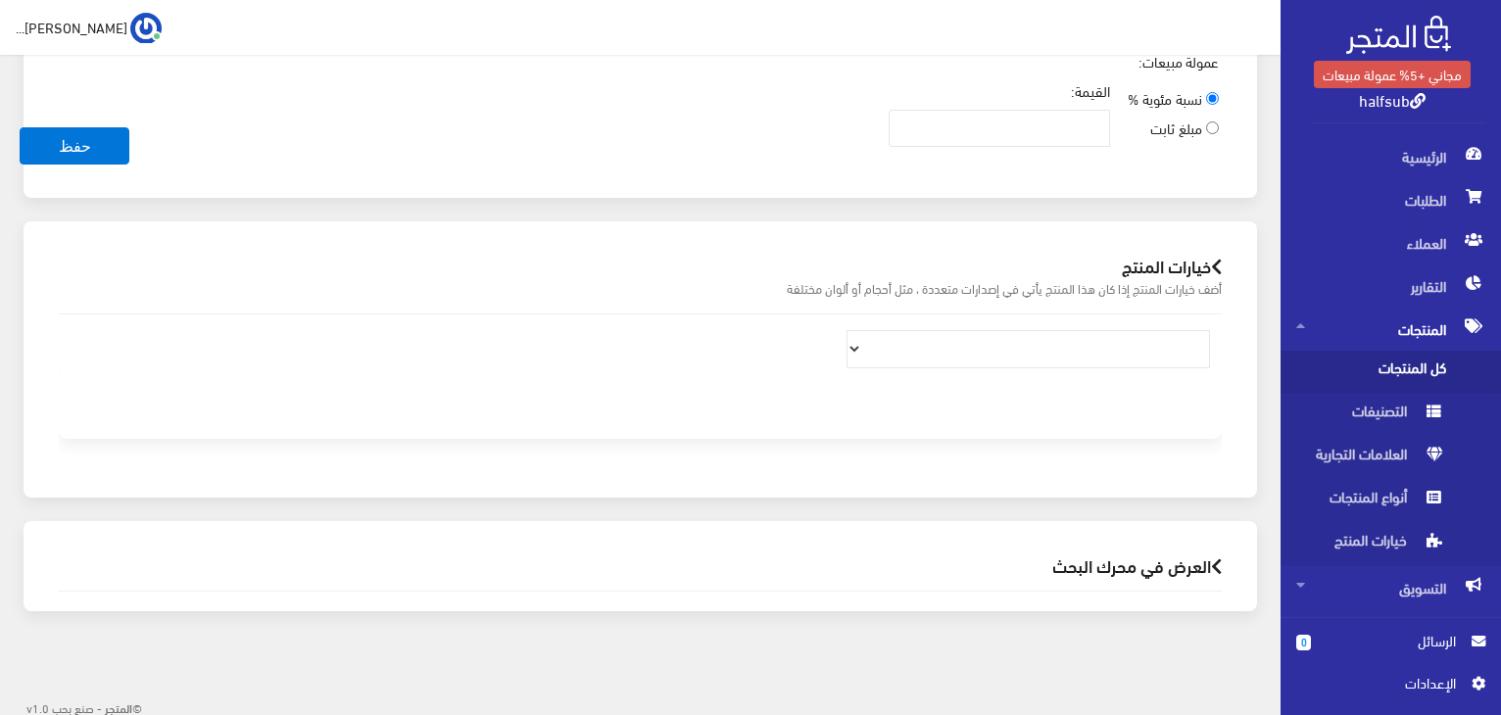
scroll to position [1048, 0]
click at [1078, 351] on select at bounding box center [1029, 346] width 364 height 37
click at [1162, 563] on h2 "العرض في محرك البحث" at bounding box center [640, 564] width 1163 height 19
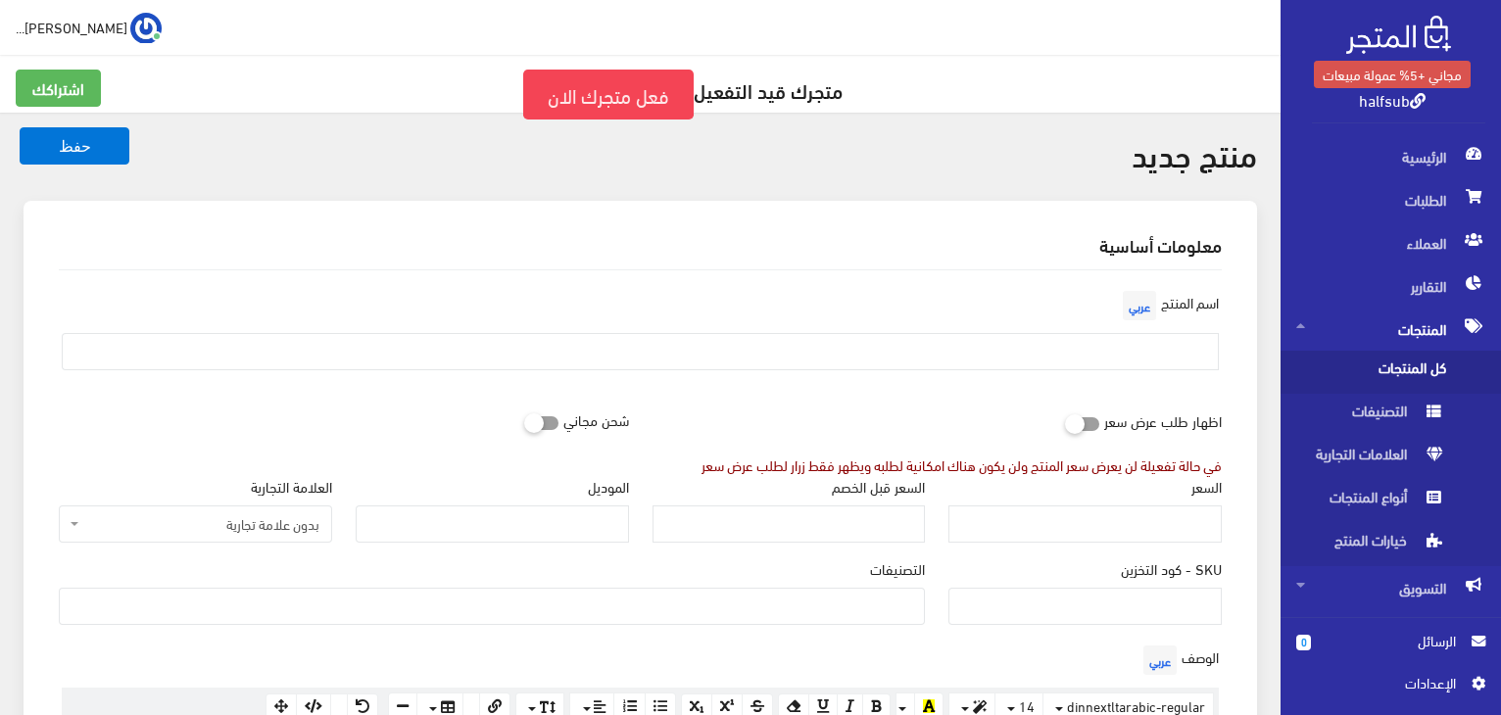
scroll to position [0, 0]
click at [1176, 345] on input "text" at bounding box center [640, 352] width 1157 height 37
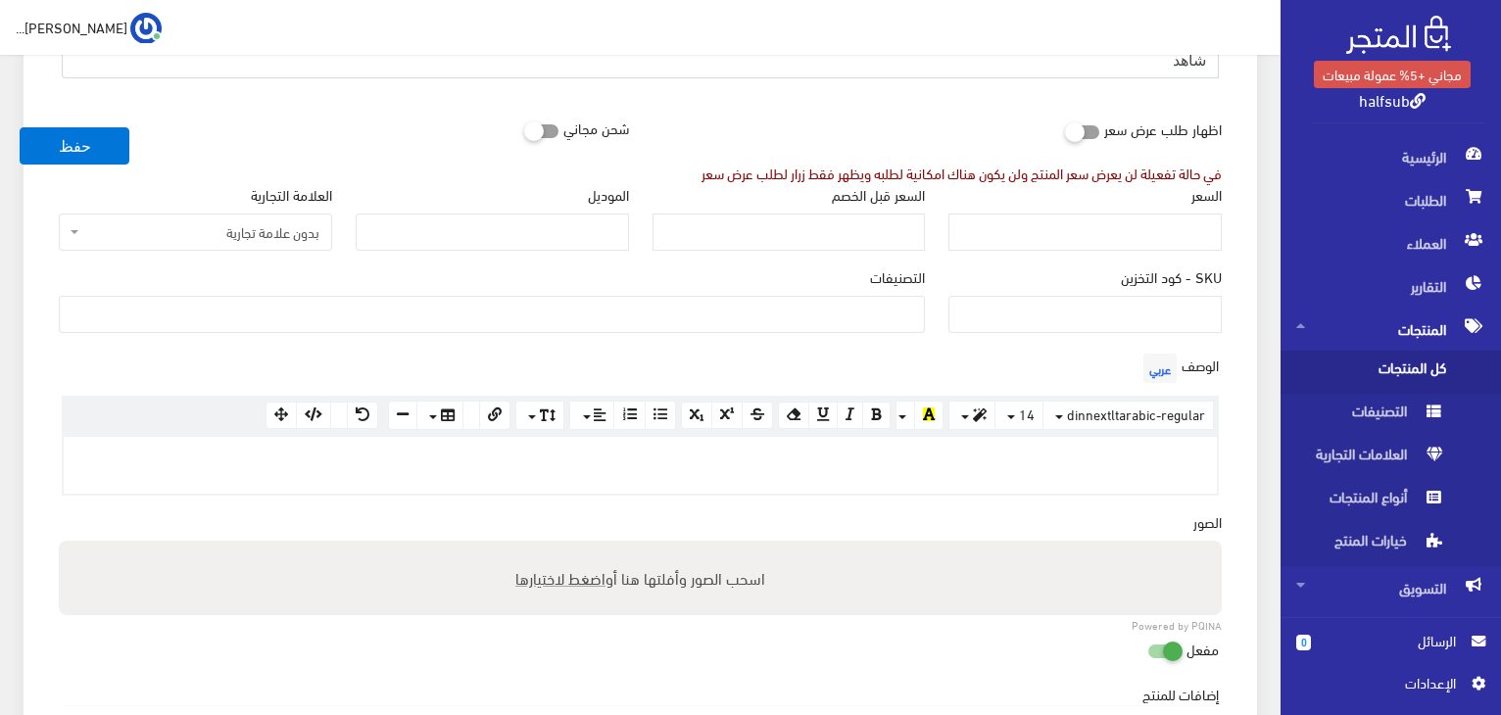
scroll to position [294, 0]
type input "شاهد"
click at [1150, 238] on input "السعر" at bounding box center [1084, 231] width 273 height 37
type input "4"
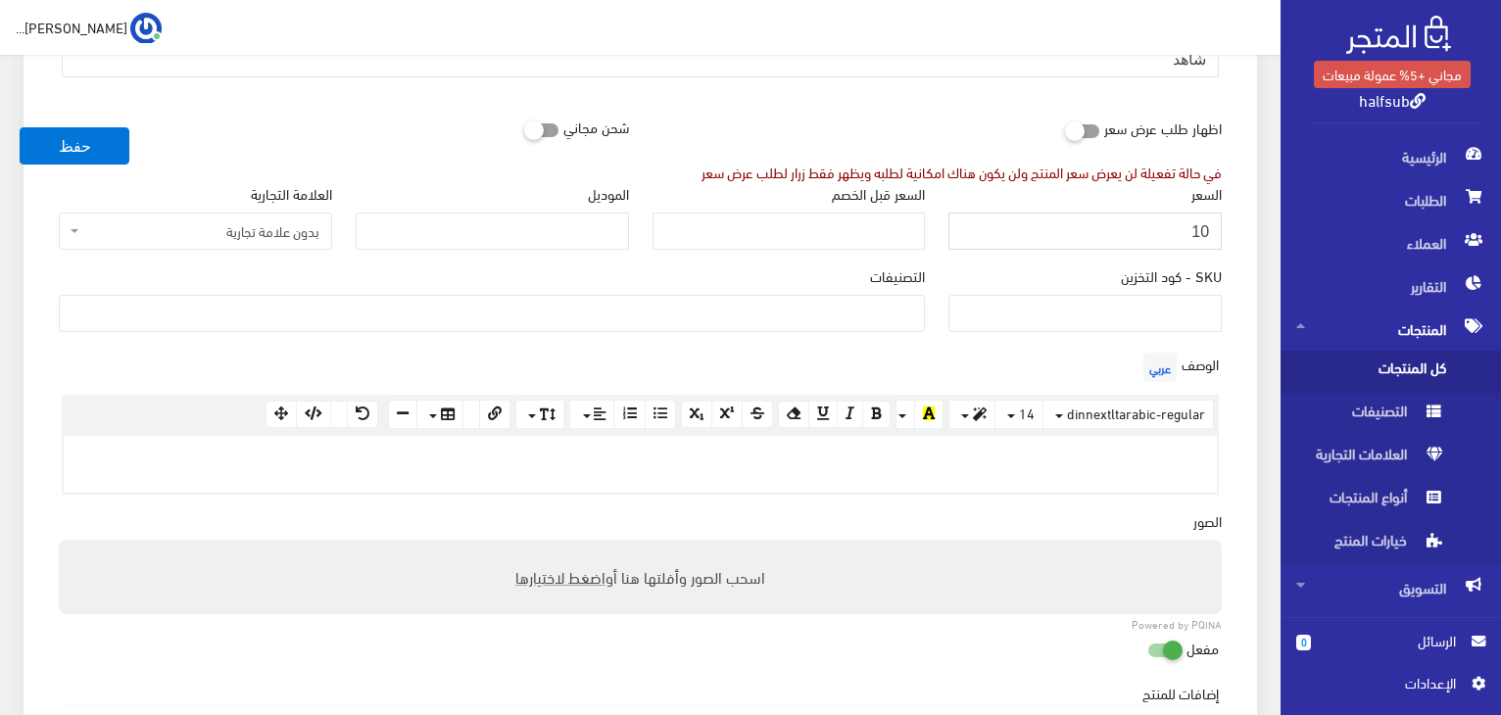
click at [1204, 224] on input "10" at bounding box center [1084, 231] width 273 height 37
type input "5"
click at [796, 219] on input "السعر قبل الخصم" at bounding box center [789, 231] width 273 height 37
type input "10"
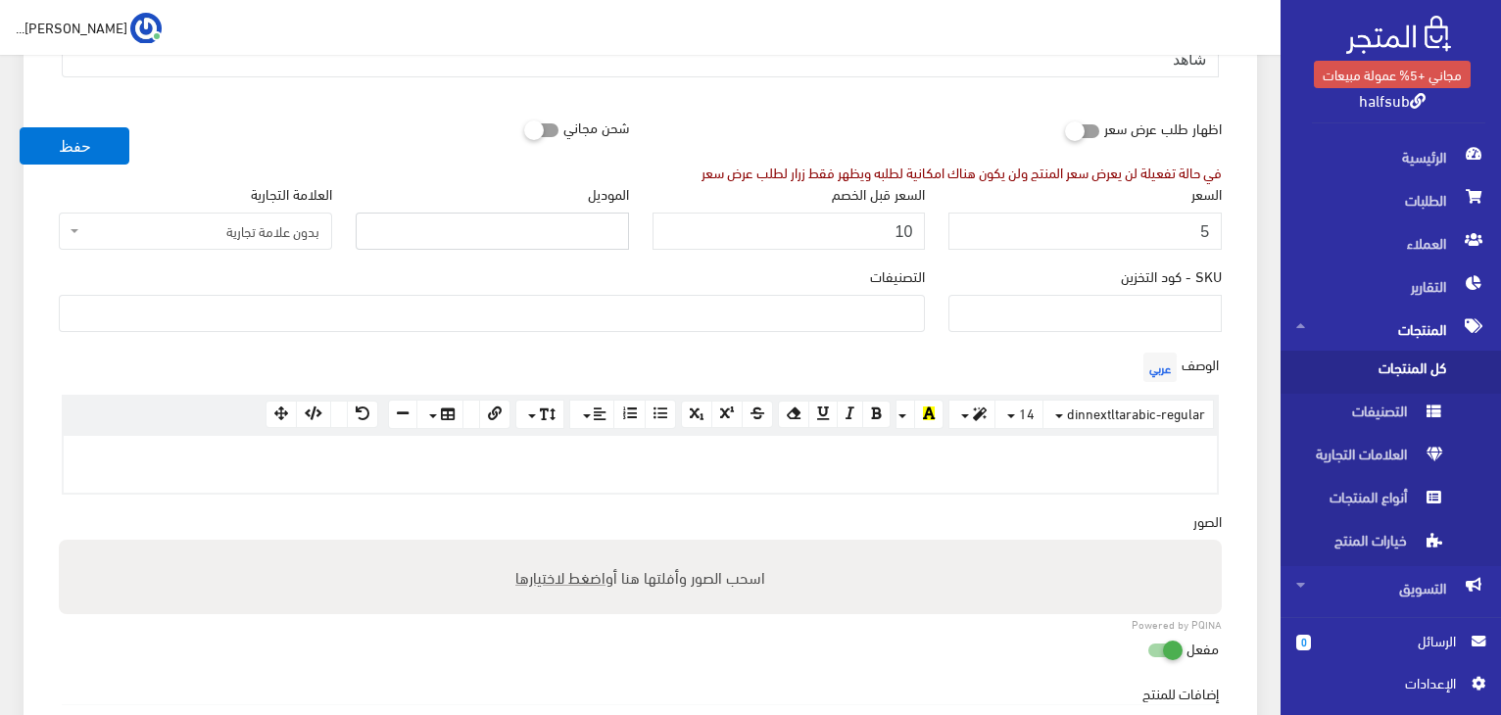
click at [606, 232] on input "الموديل" at bounding box center [492, 231] width 273 height 37
click at [1185, 304] on input "SKU - كود التخزين" at bounding box center [1084, 313] width 273 height 37
click at [820, 312] on ul at bounding box center [492, 311] width 864 height 31
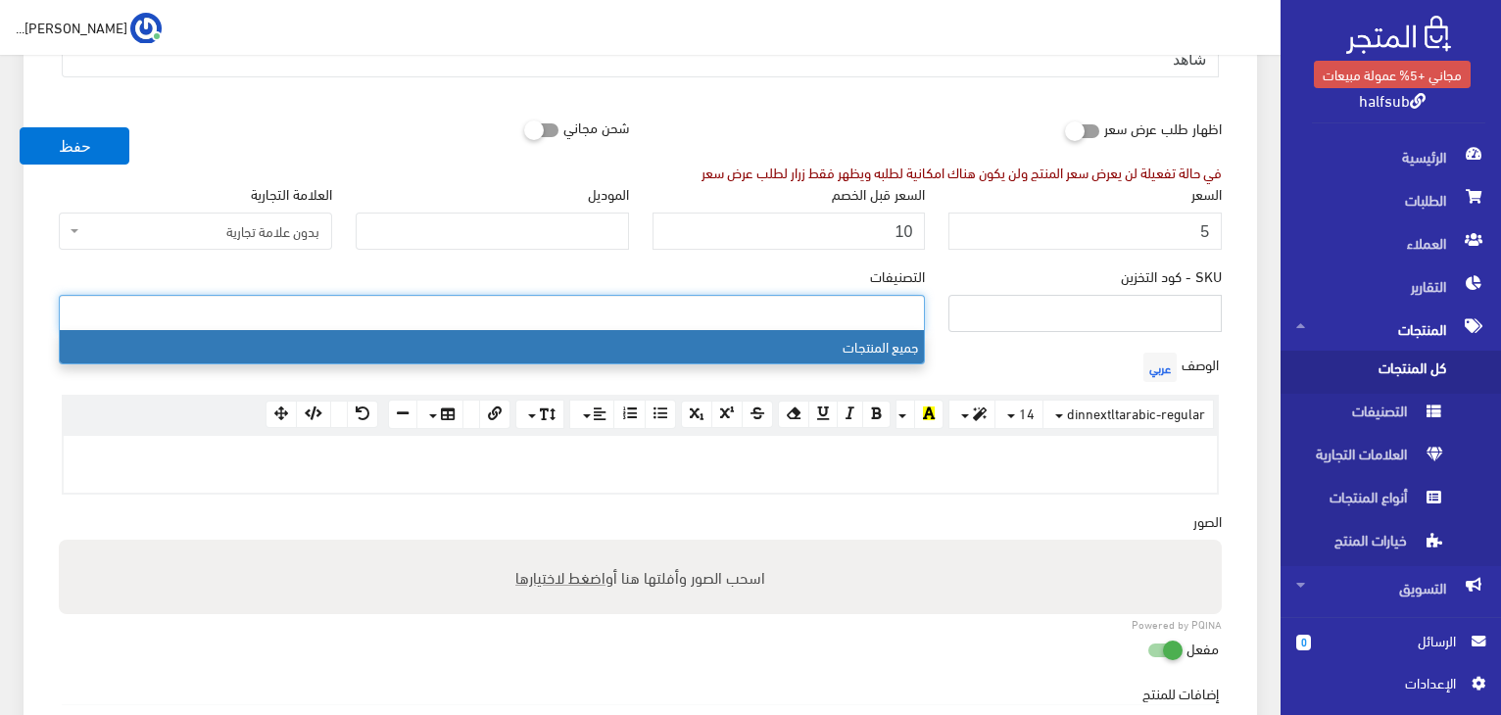
click at [1137, 298] on input "SKU - كود التخزين" at bounding box center [1084, 313] width 273 height 37
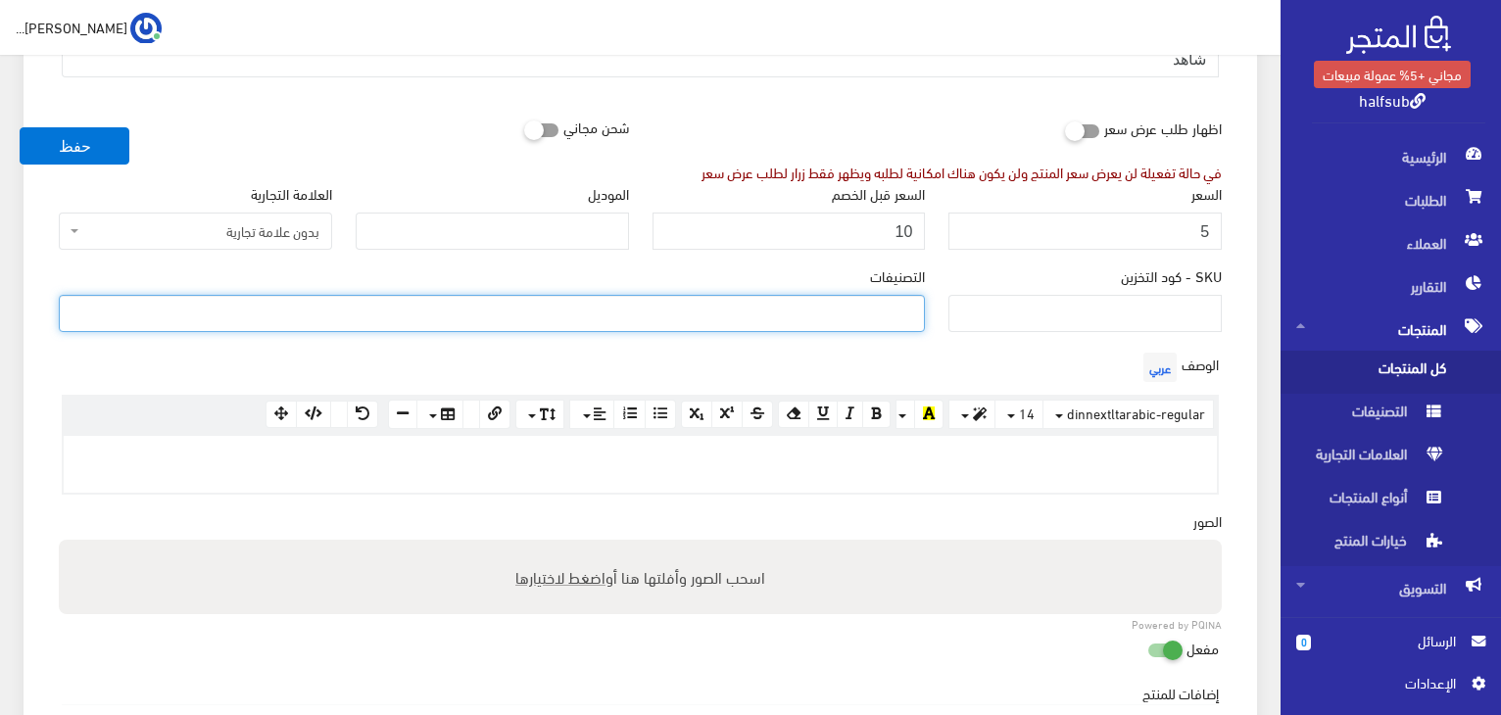
click at [528, 307] on ul at bounding box center [492, 311] width 864 height 31
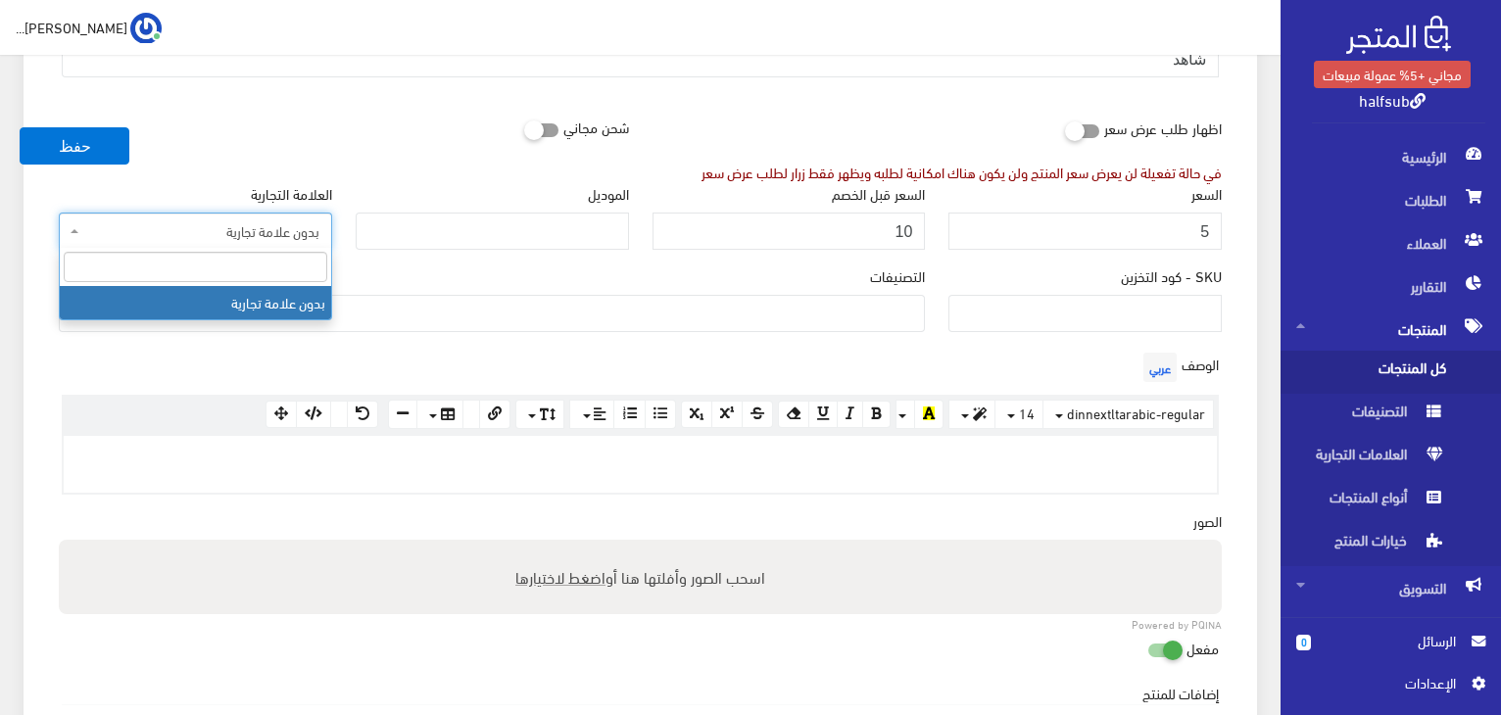
click at [249, 225] on span "بدون علامة تجارية" at bounding box center [201, 231] width 236 height 20
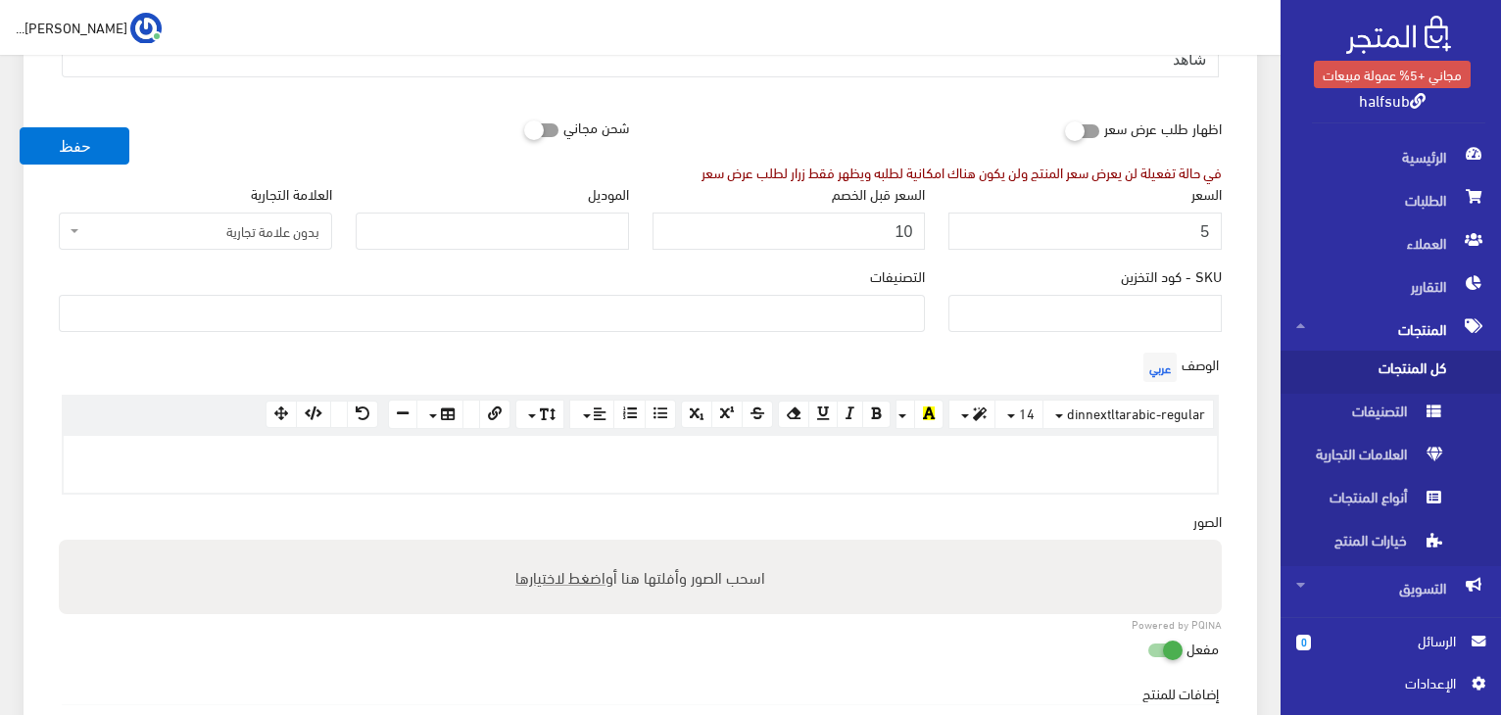
click at [451, 263] on div "الموديل" at bounding box center [492, 224] width 297 height 82
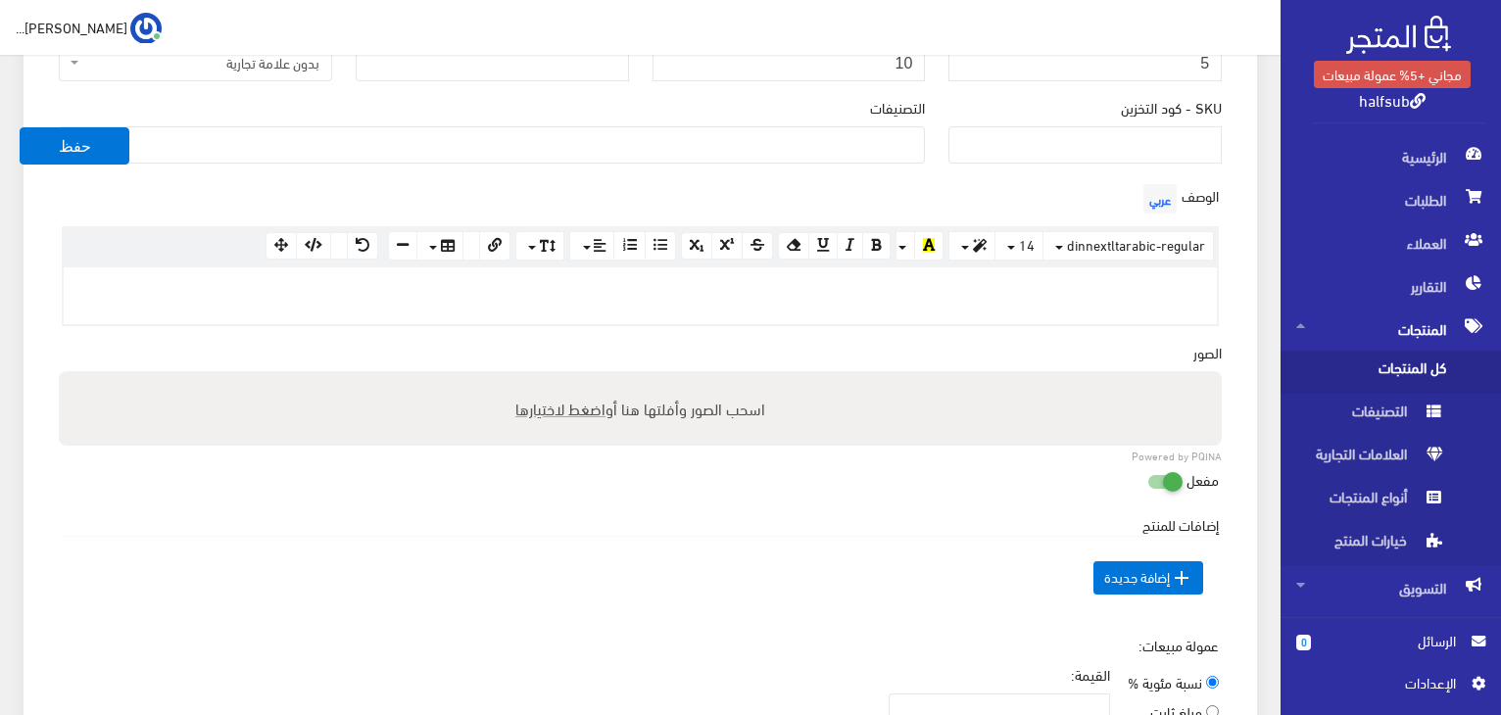
scroll to position [490, 0]
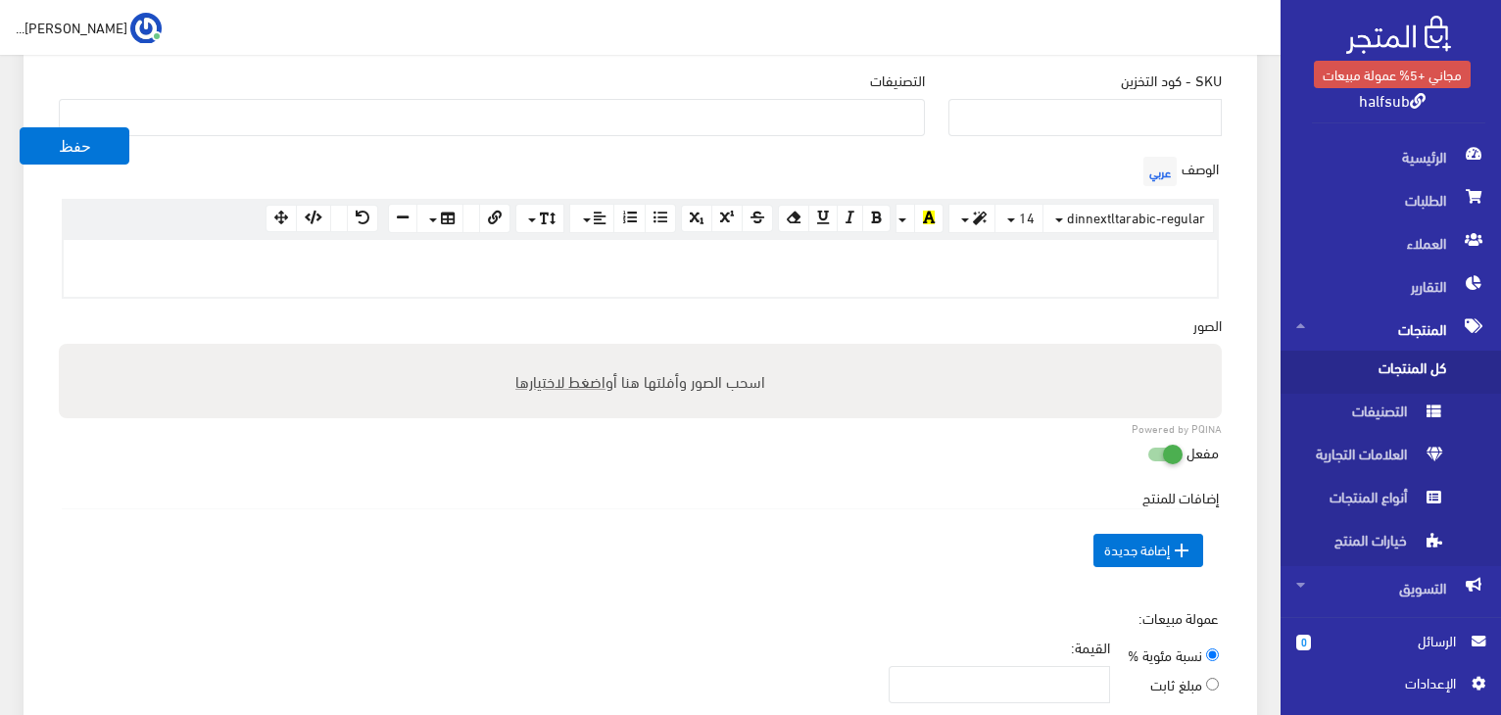
click at [1172, 260] on p at bounding box center [640, 261] width 1134 height 22
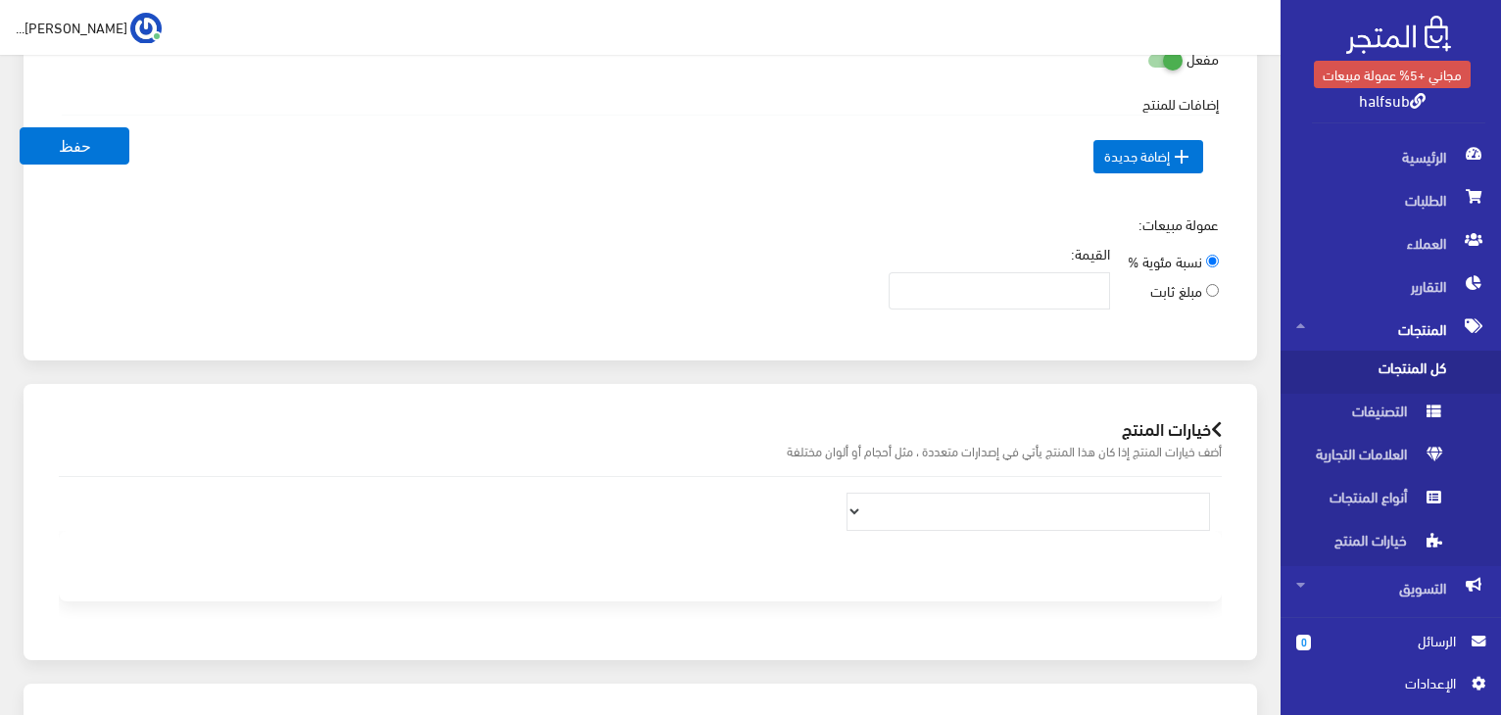
scroll to position [882, 0]
click at [1158, 151] on span " إضافة جديدة" at bounding box center [1148, 158] width 110 height 33
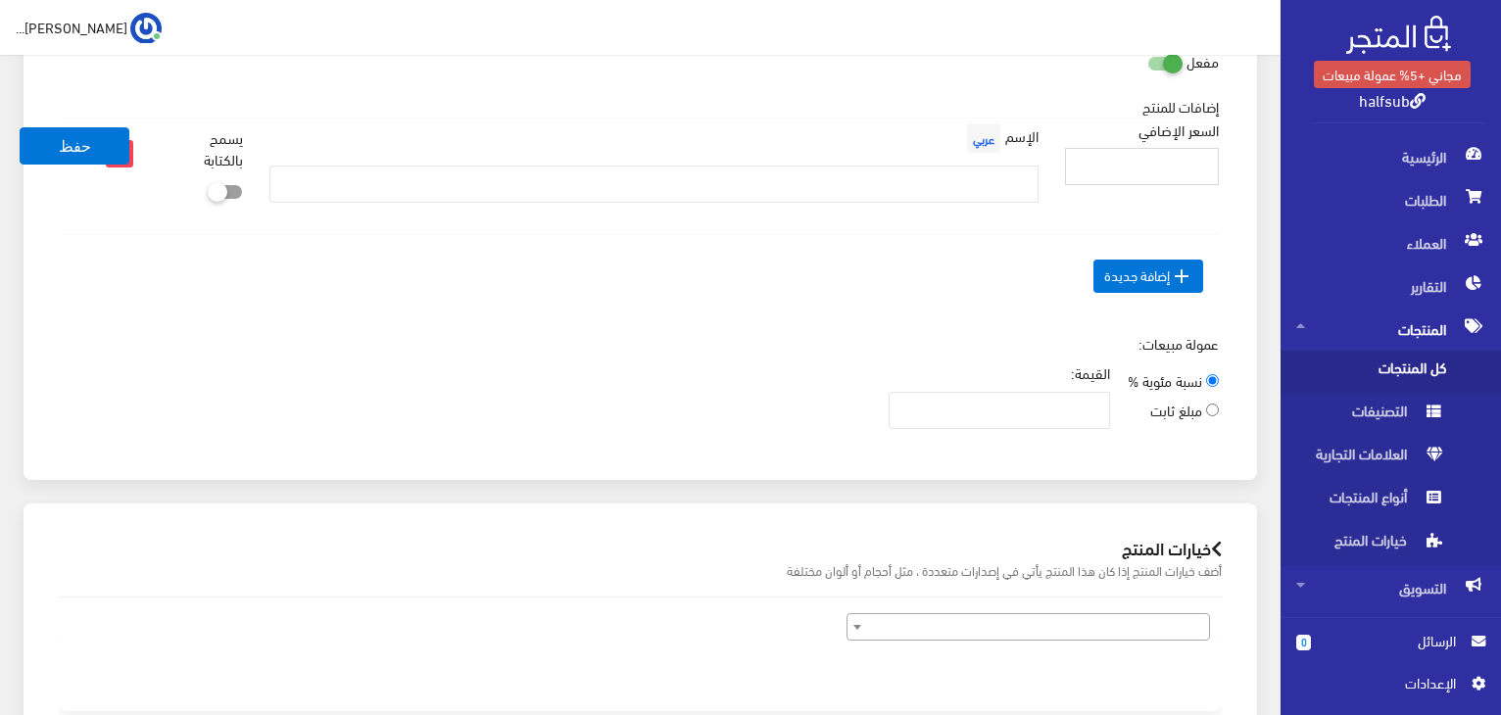
click at [1156, 156] on input "السعر الإضافي" at bounding box center [1142, 166] width 154 height 37
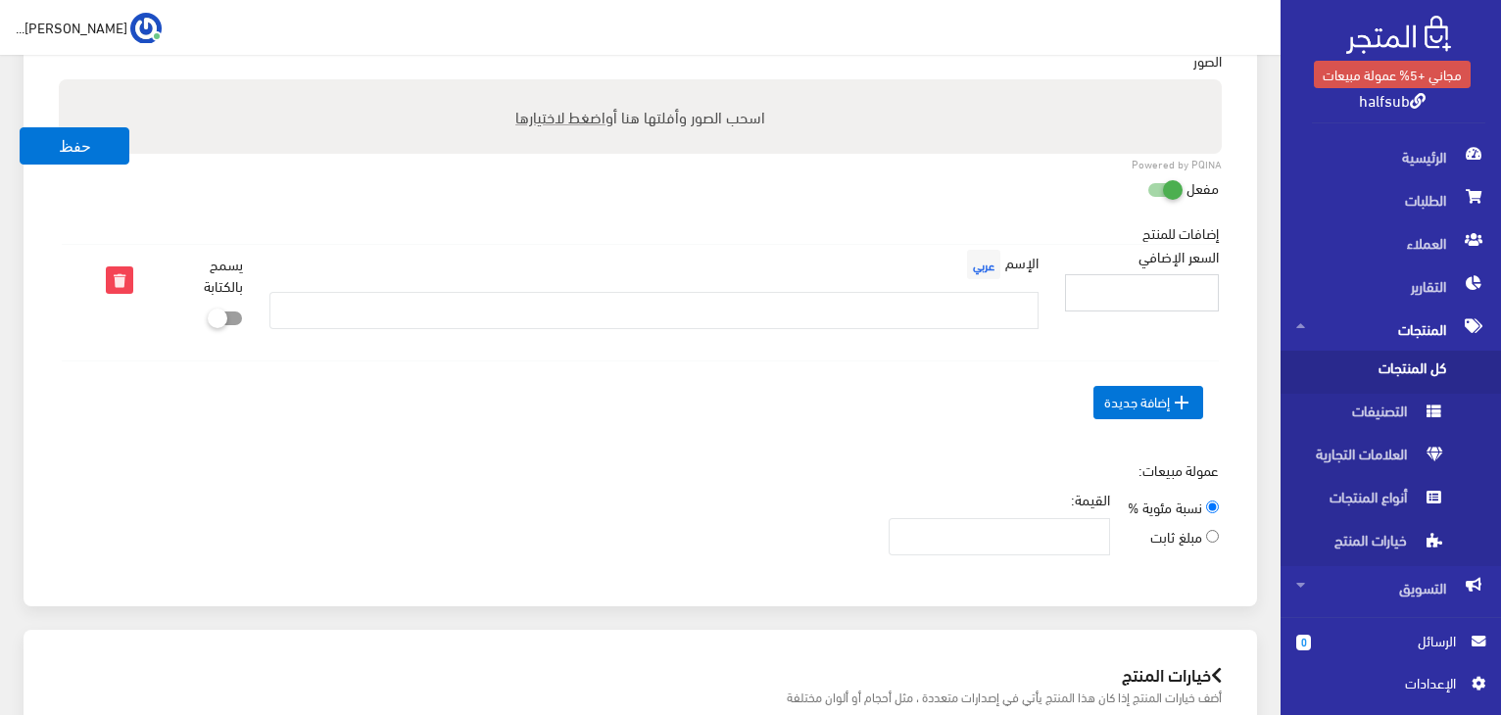
scroll to position [685, 0]
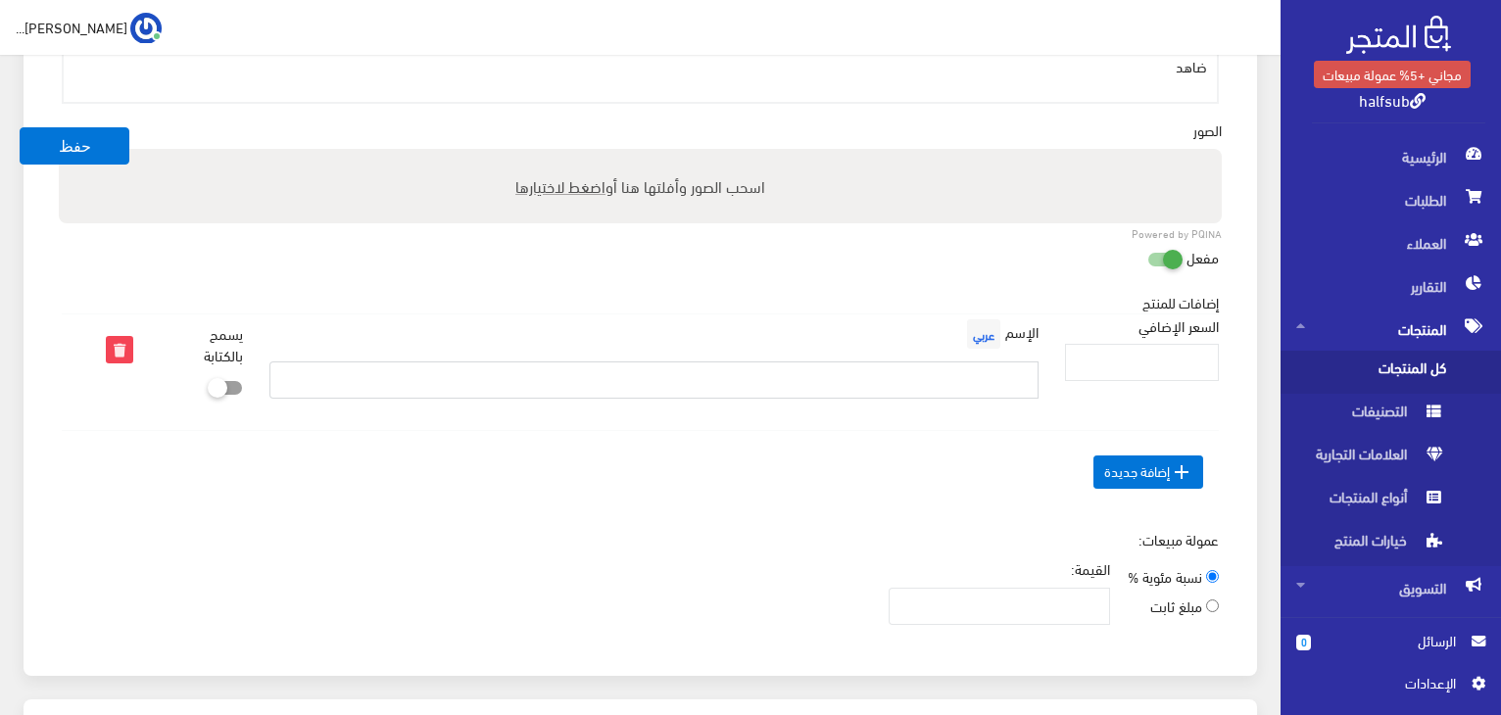
drag, startPoint x: 335, startPoint y: 369, endPoint x: 384, endPoint y: 372, distance: 49.1
click at [336, 369] on input "text" at bounding box center [653, 380] width 769 height 37
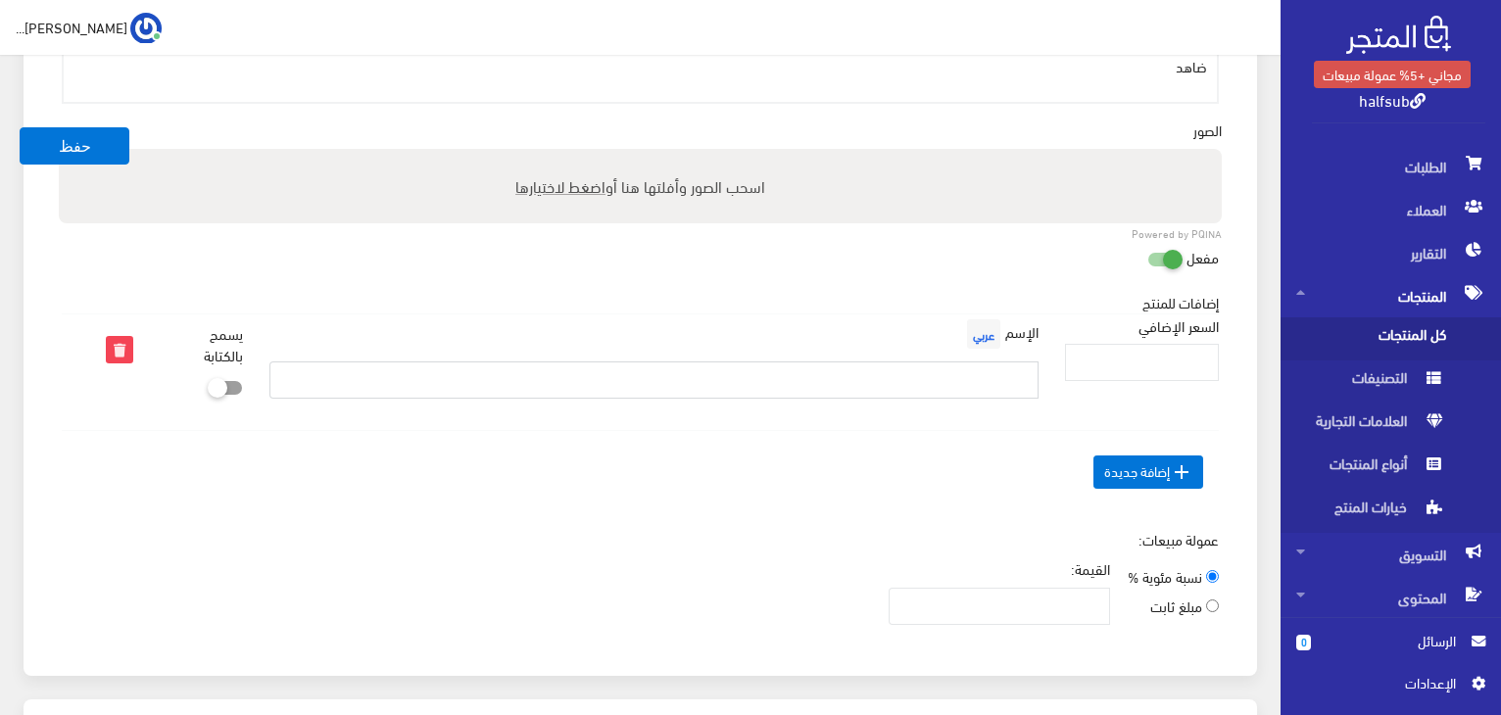
scroll to position [1077, 0]
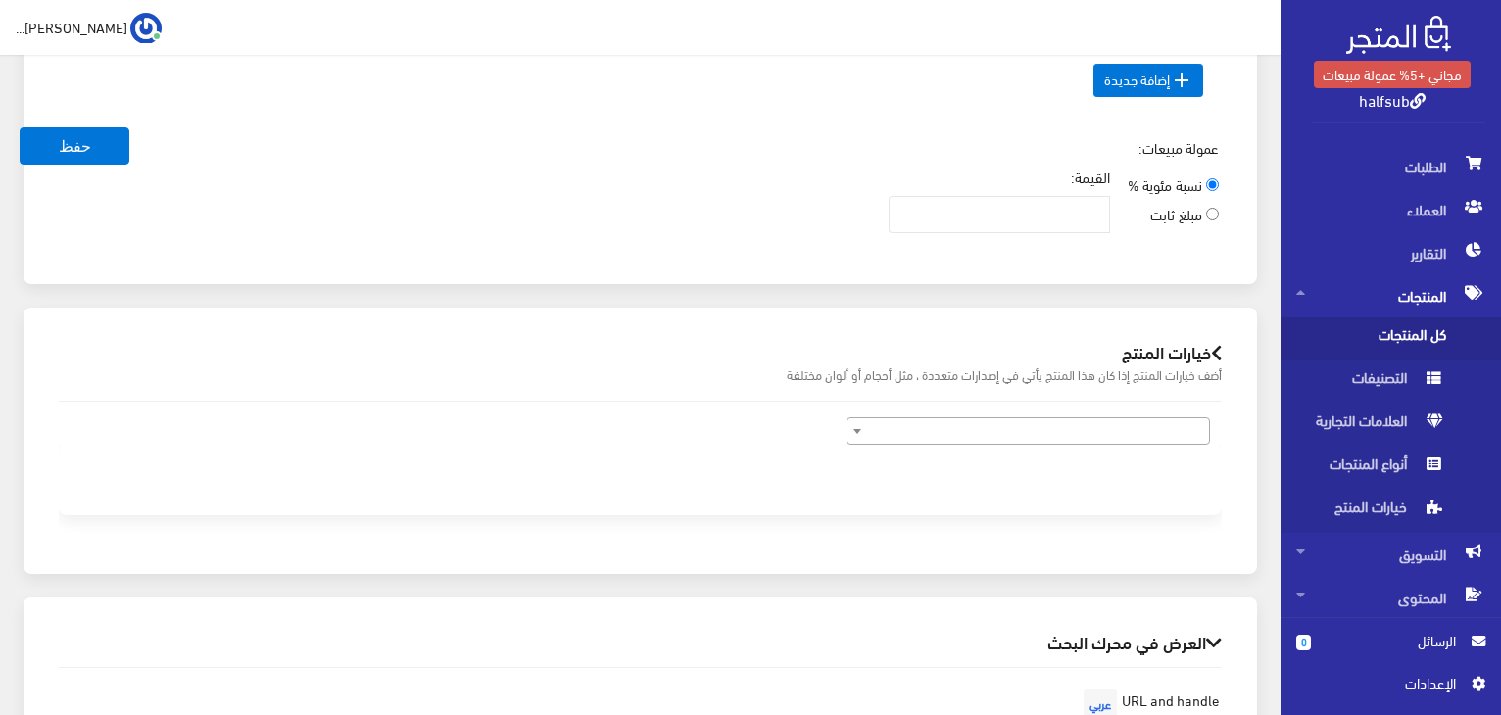
click at [1434, 678] on span "اﻹعدادات" at bounding box center [1383, 683] width 143 height 22
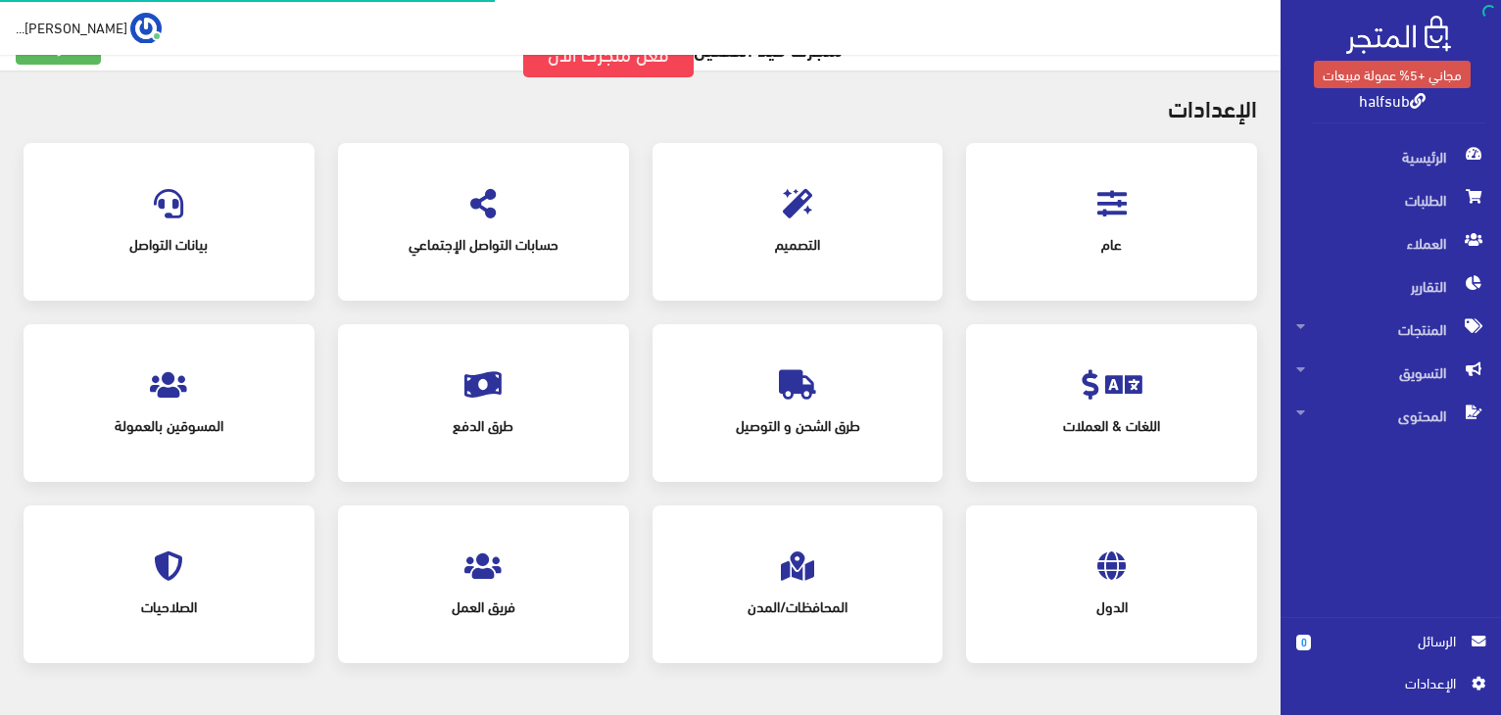
scroll to position [101, 0]
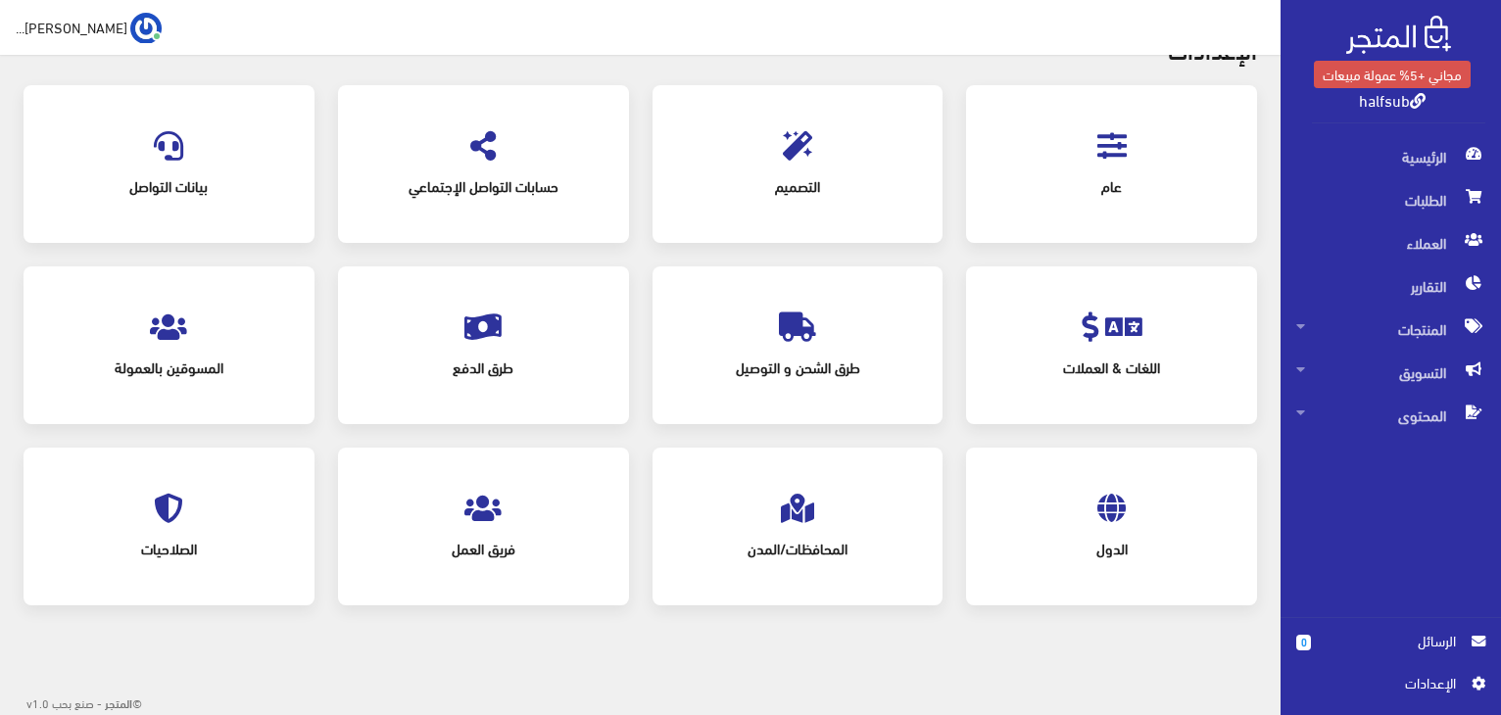
click at [1096, 169] on span "عام" at bounding box center [1112, 186] width 220 height 43
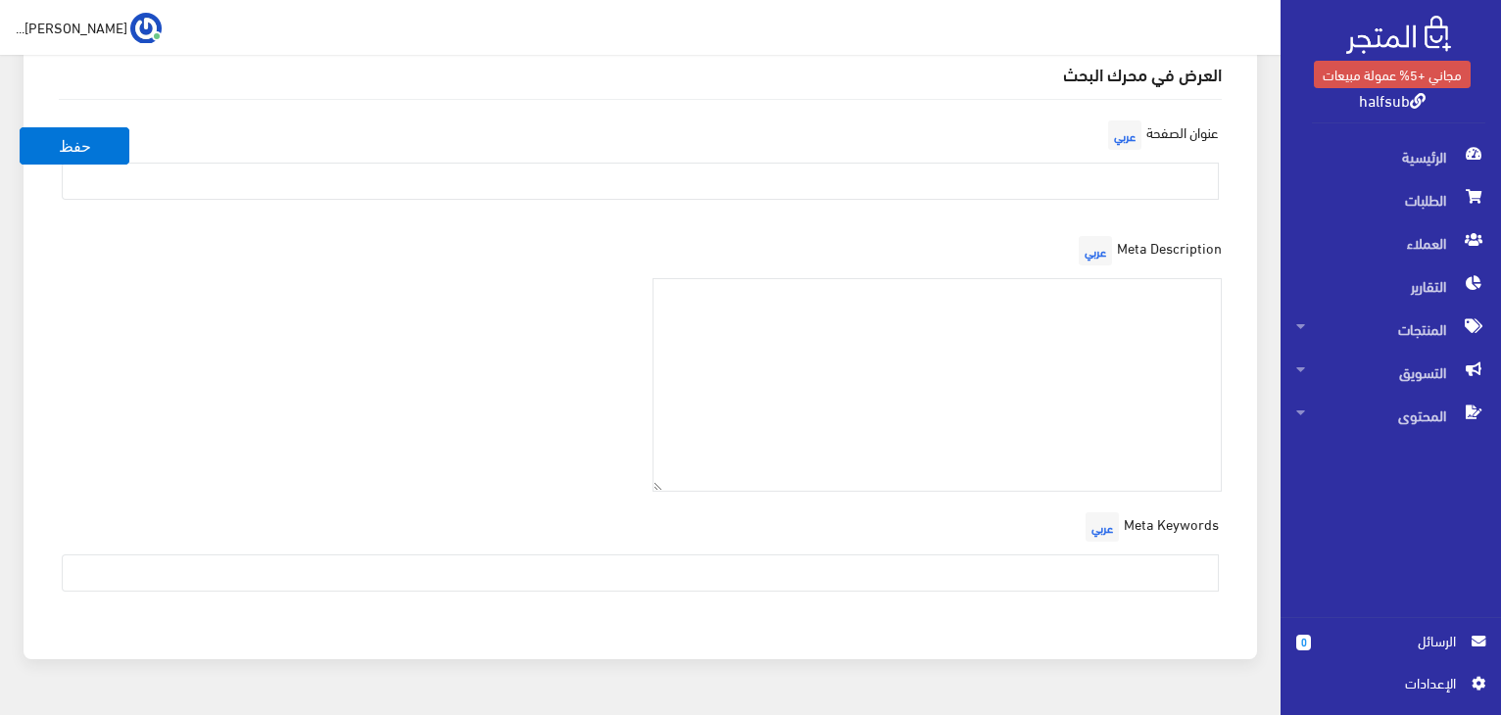
scroll to position [2889, 0]
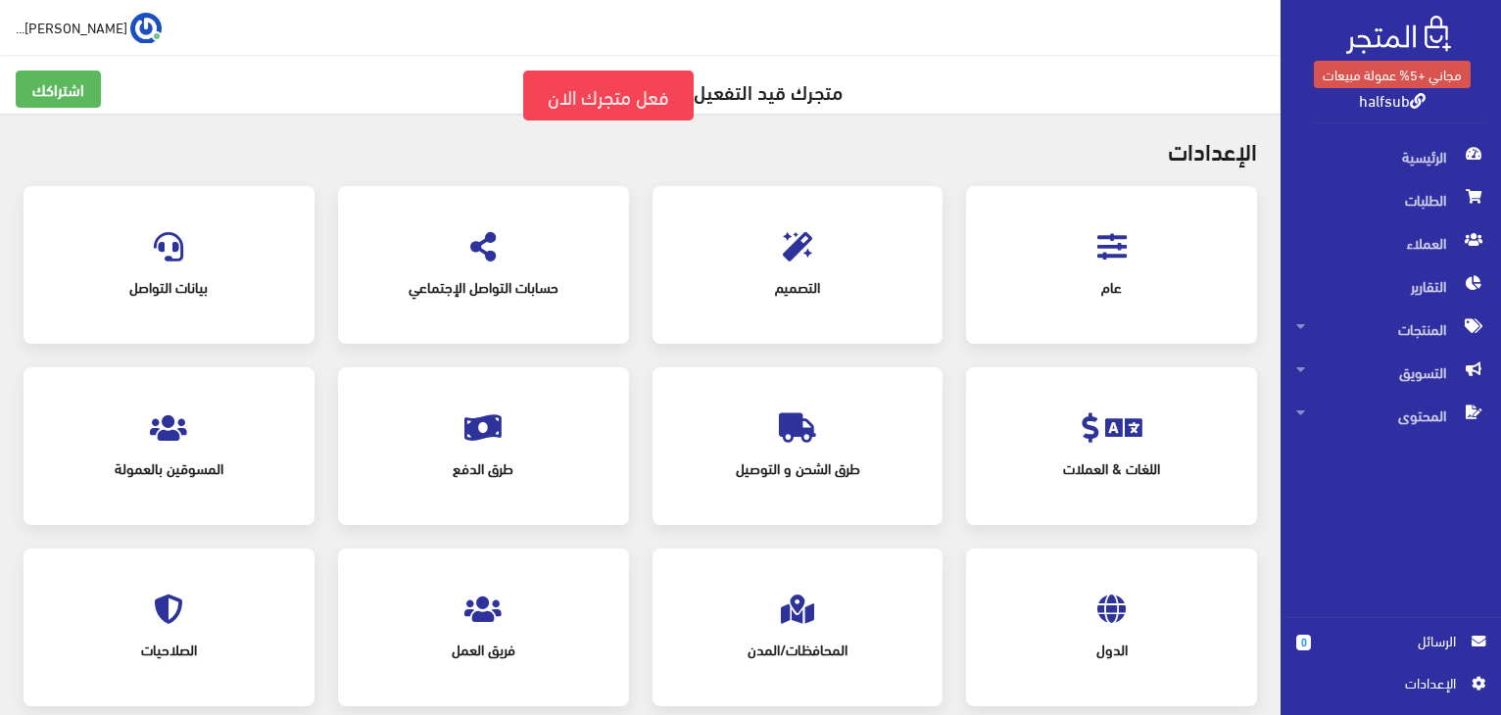
click at [824, 315] on div "التصميم" at bounding box center [798, 265] width 252 height 119
click at [803, 254] on icon at bounding box center [797, 246] width 29 height 29
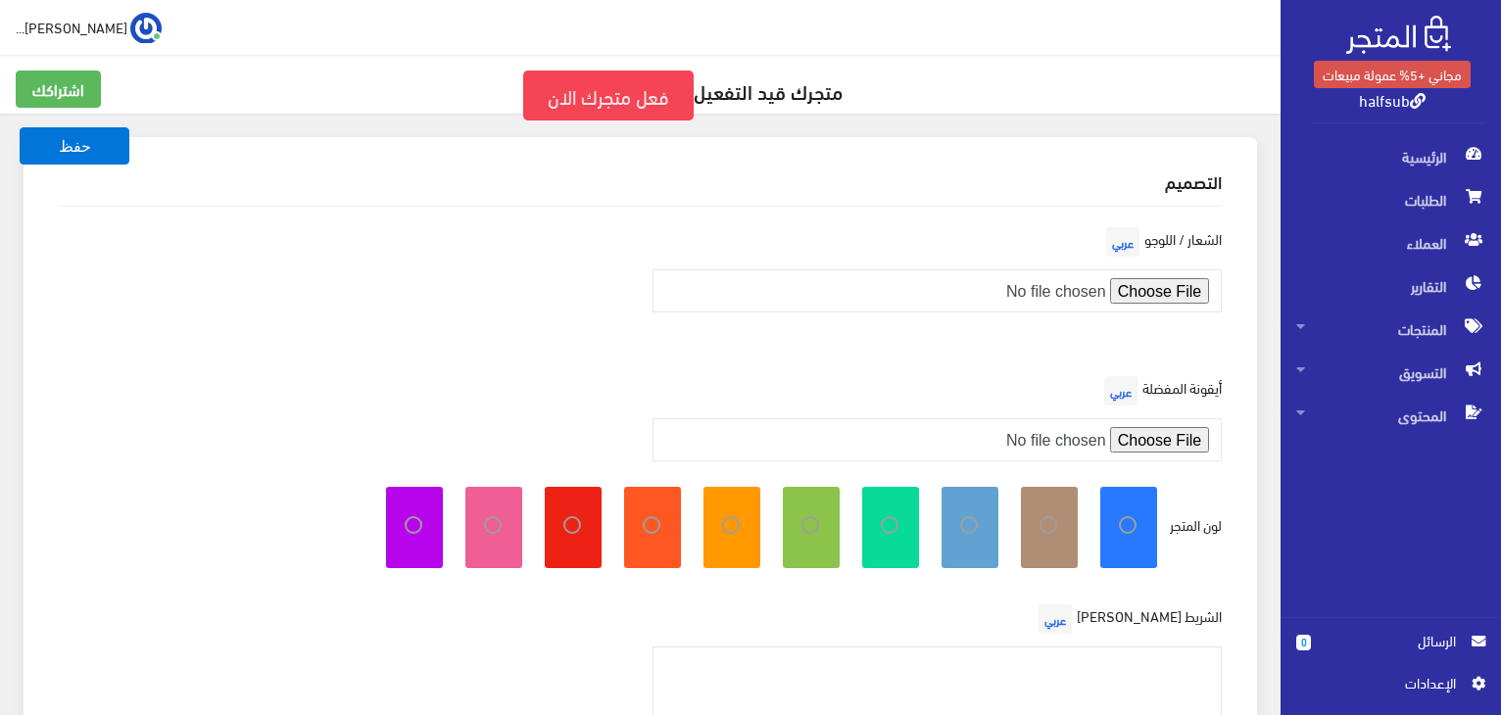
scroll to position [463, 0]
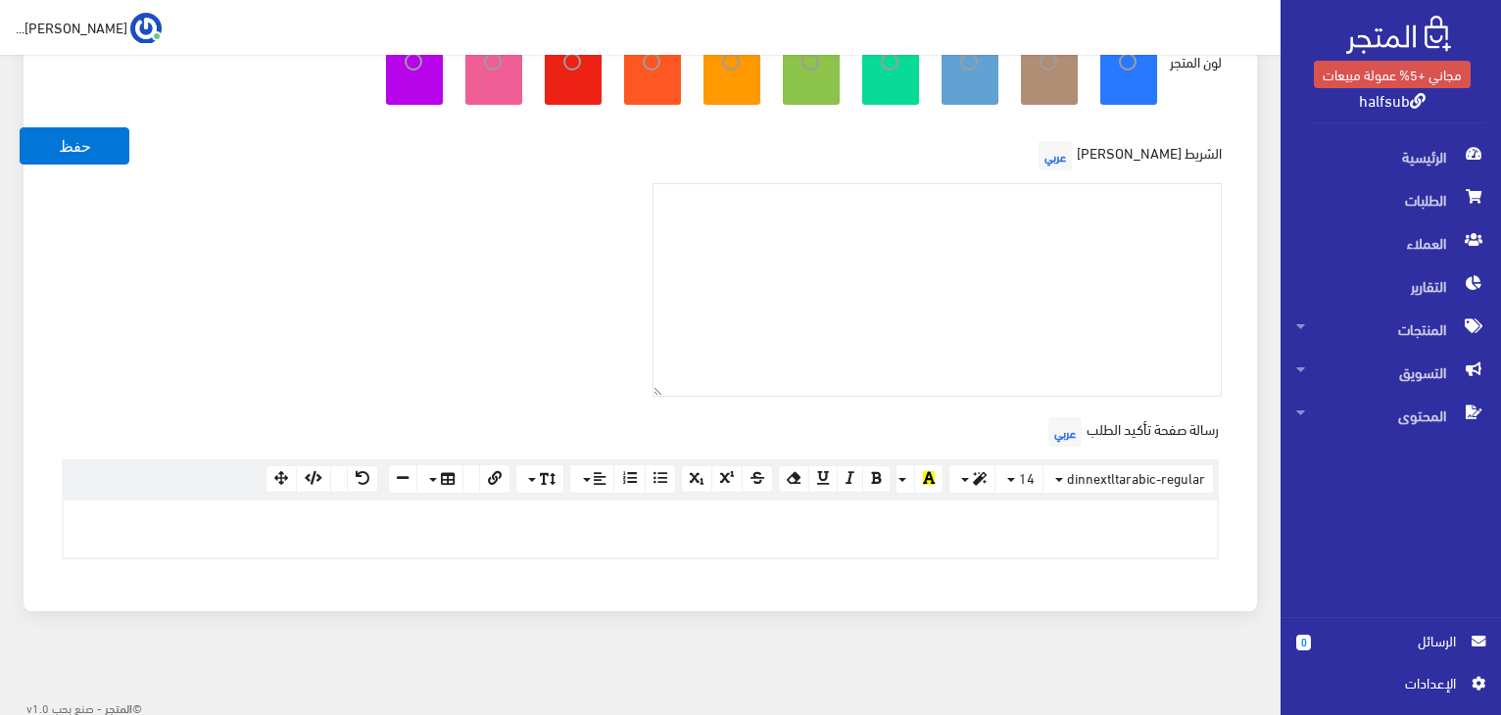
click at [1379, 99] on link "halfsub" at bounding box center [1392, 99] width 67 height 28
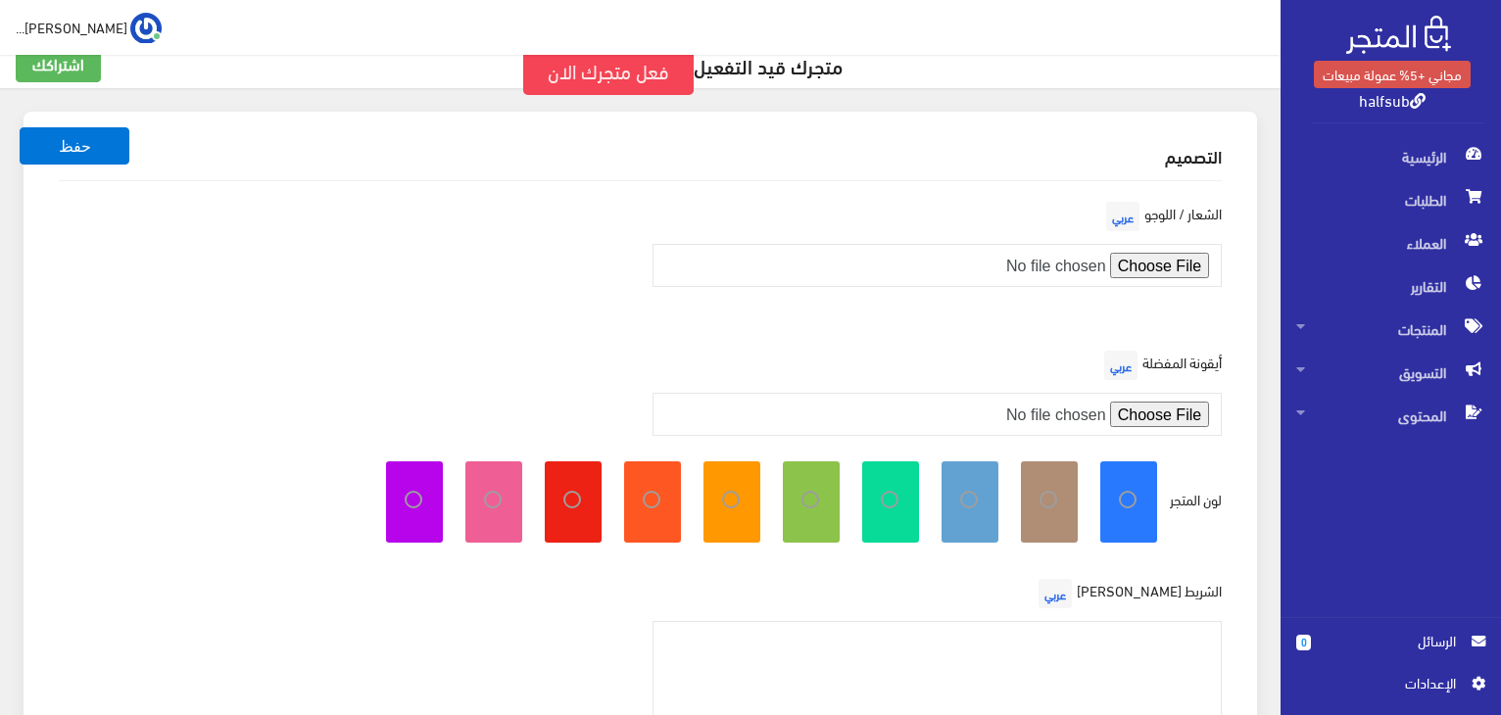
scroll to position [0, 0]
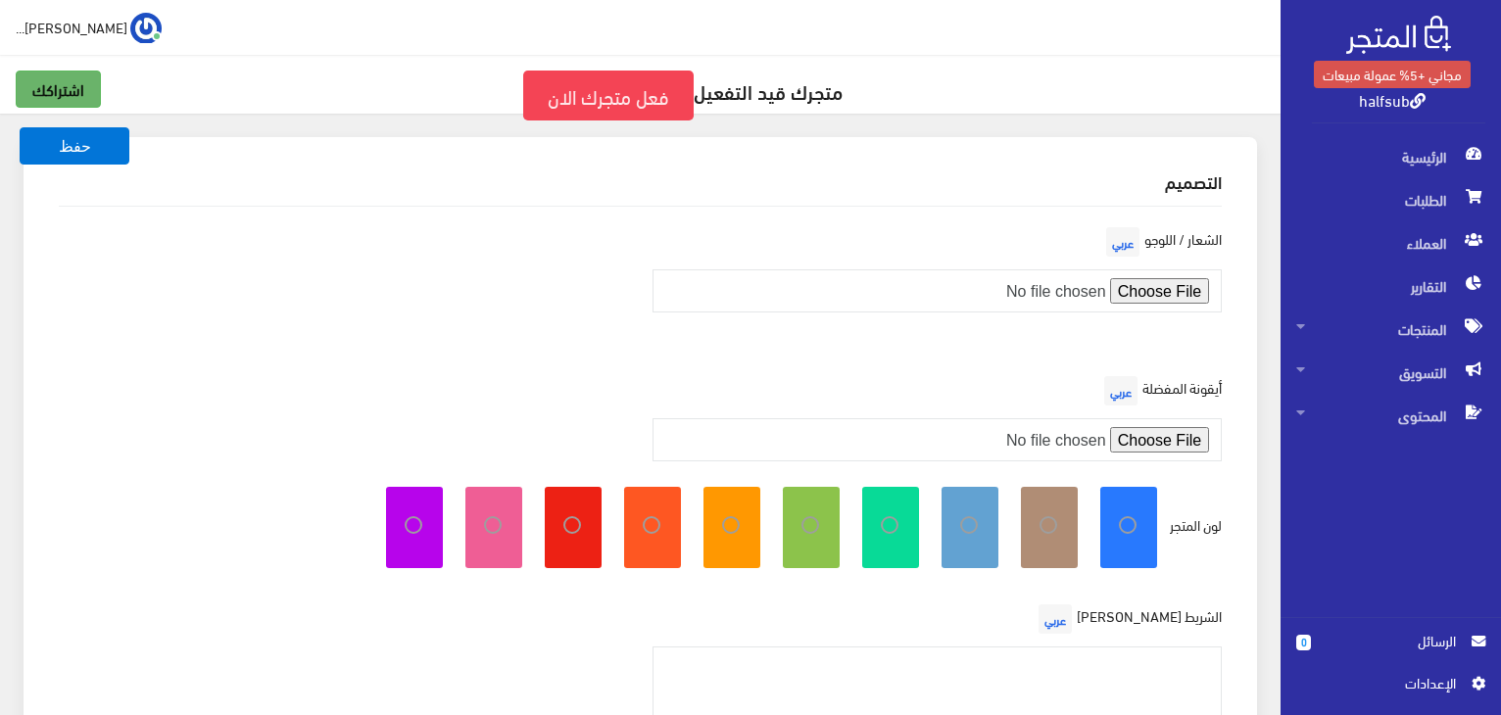
drag, startPoint x: 80, startPoint y: 95, endPoint x: 141, endPoint y: 111, distance: 62.7
click at [80, 94] on link "اشتراكك" at bounding box center [58, 89] width 85 height 37
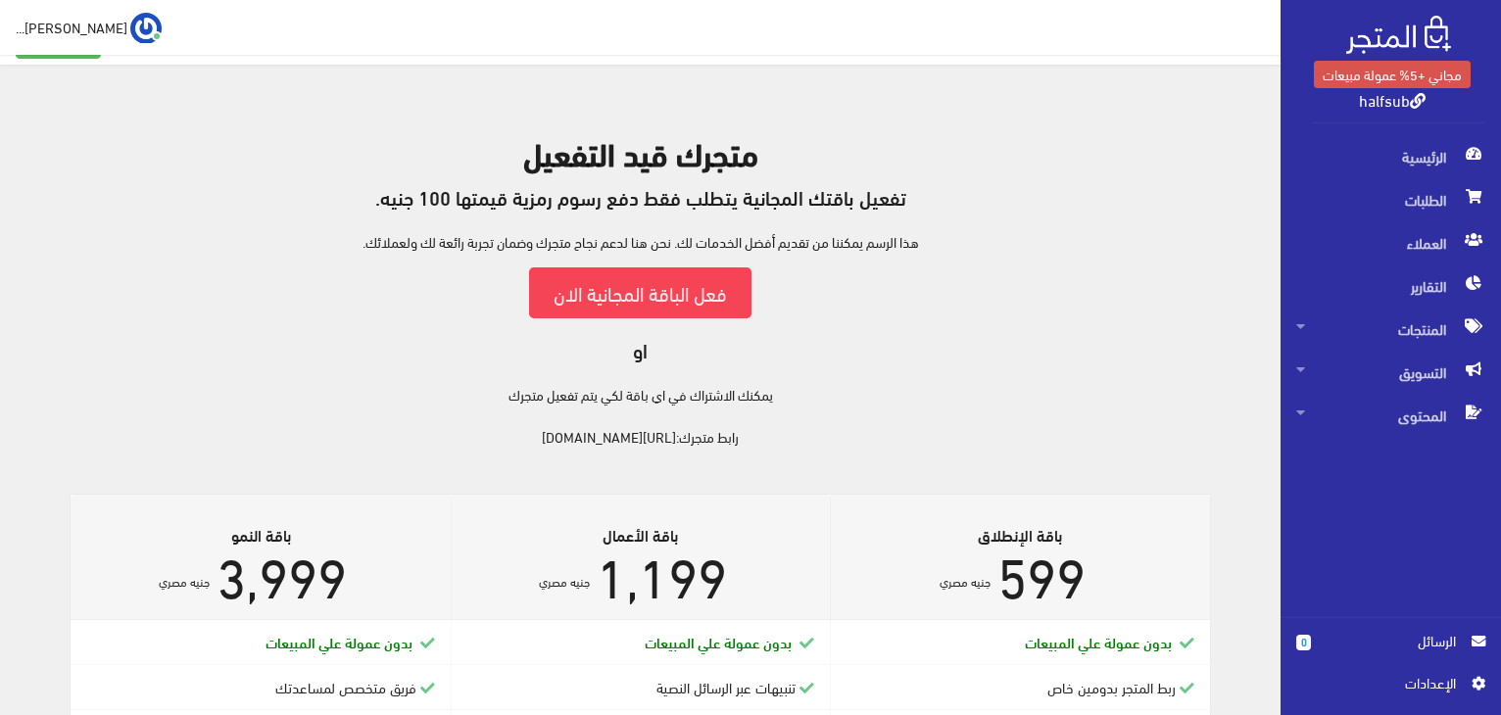
scroll to position [37, 0]
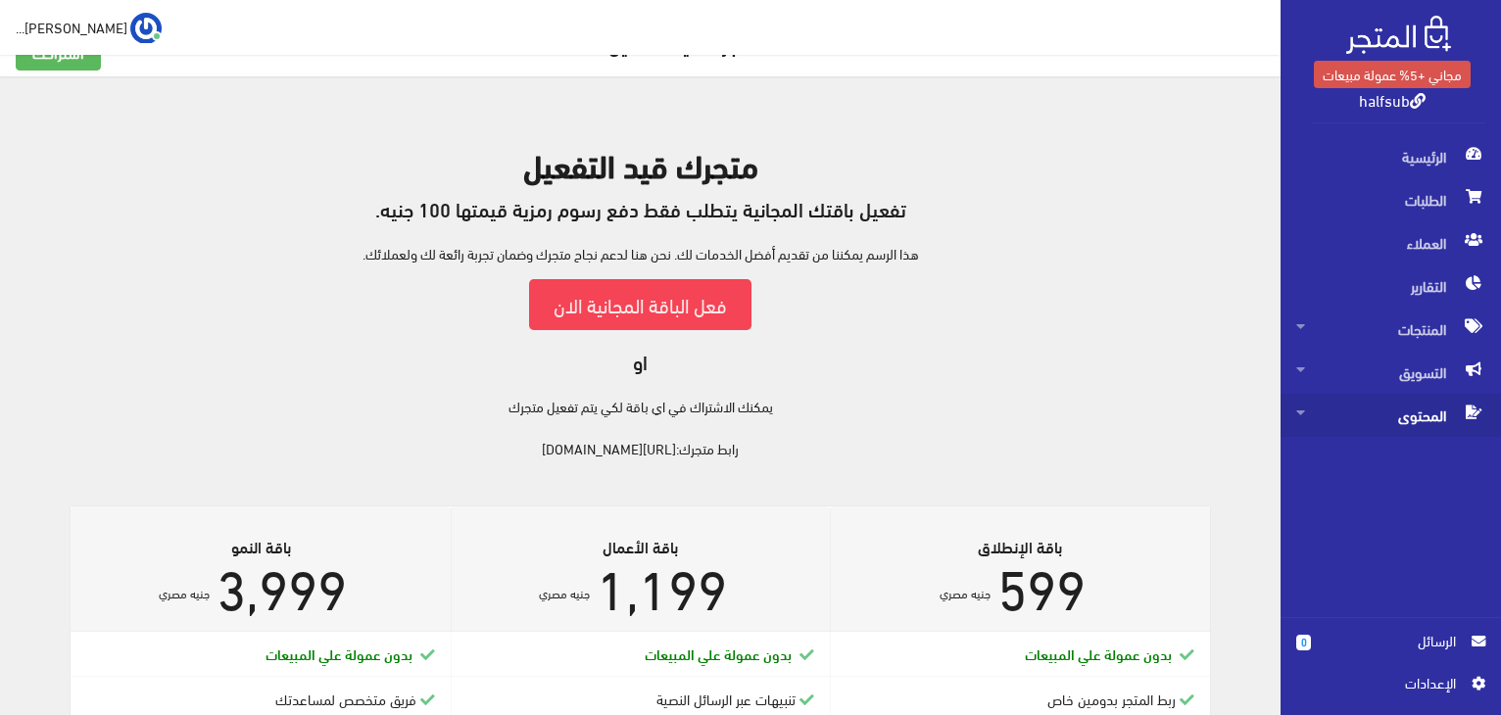
click at [1381, 410] on span "المحتوى" at bounding box center [1390, 415] width 189 height 43
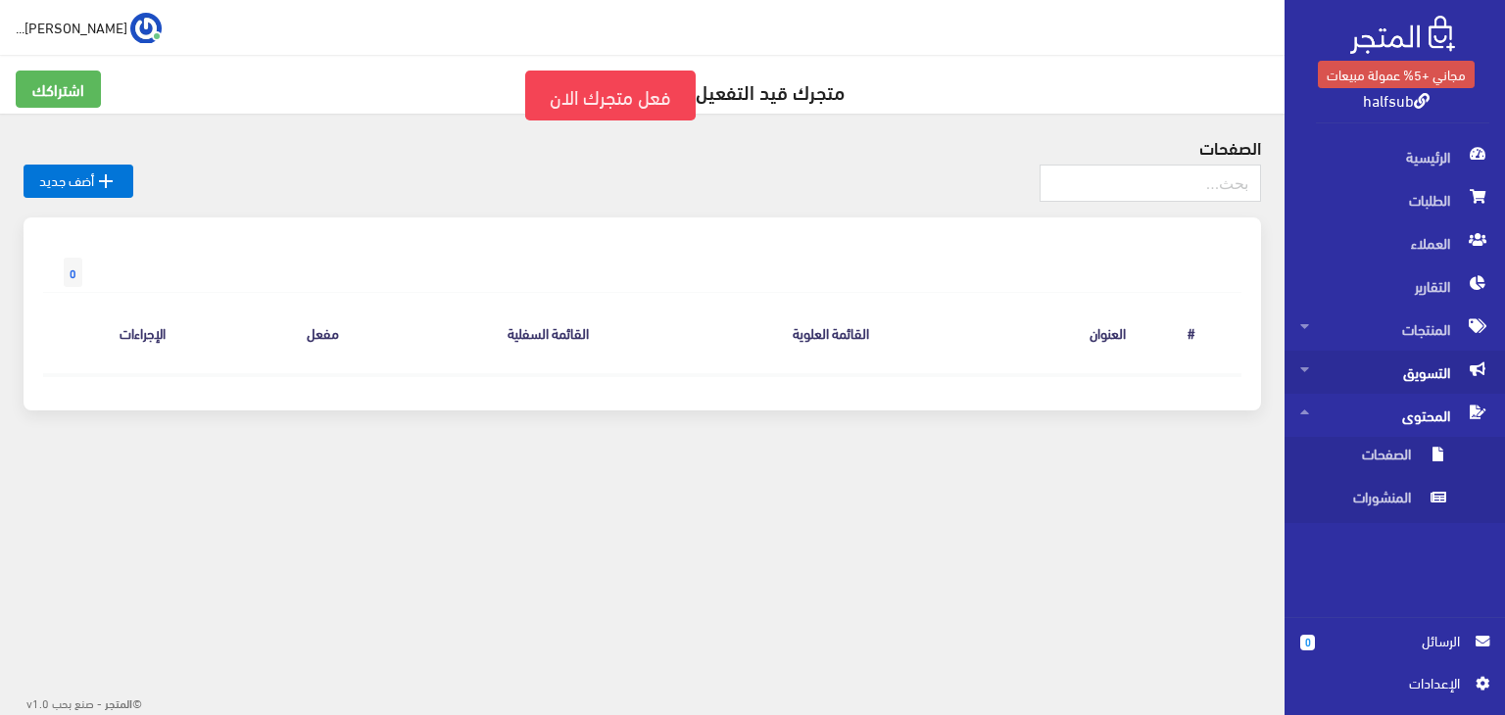
click at [1384, 388] on span "التسويق" at bounding box center [1394, 372] width 189 height 43
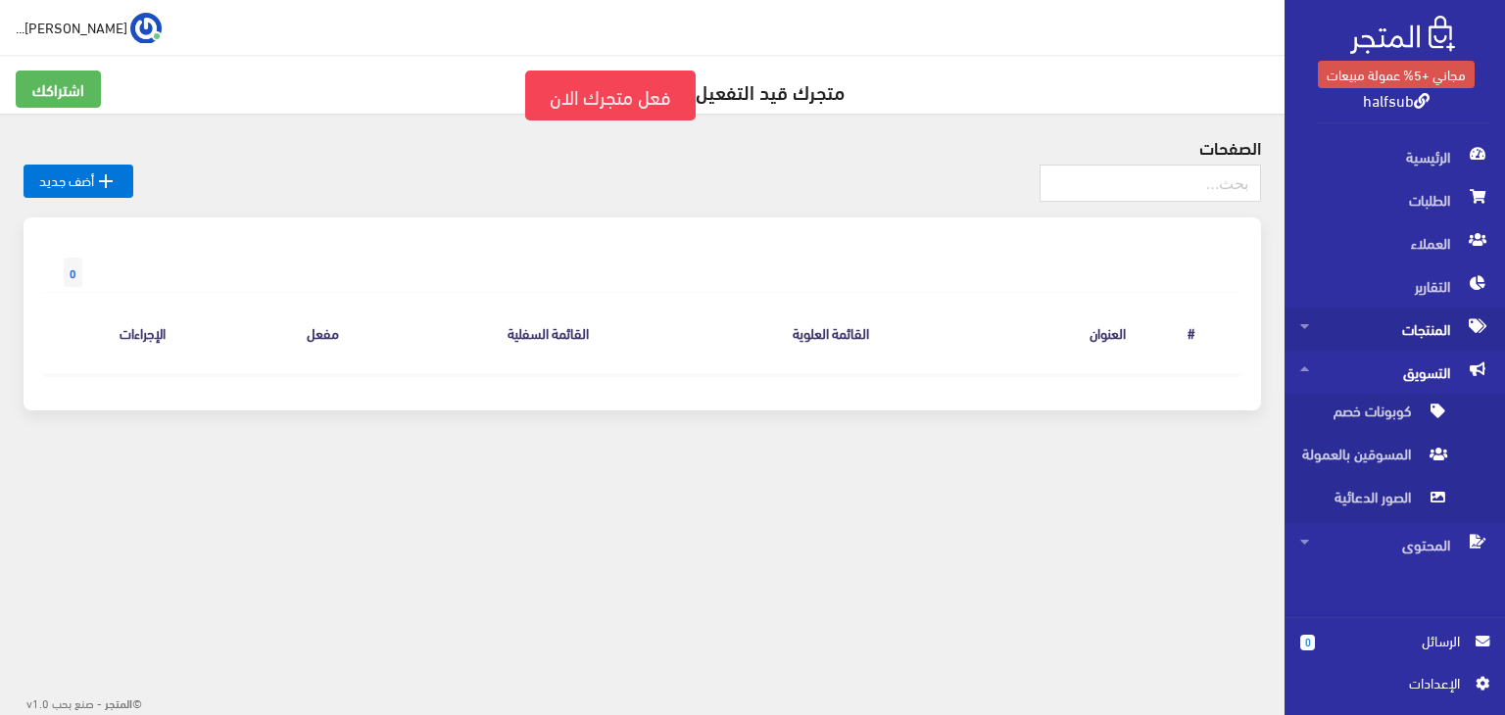
click at [1418, 346] on span "المنتجات" at bounding box center [1394, 329] width 189 height 43
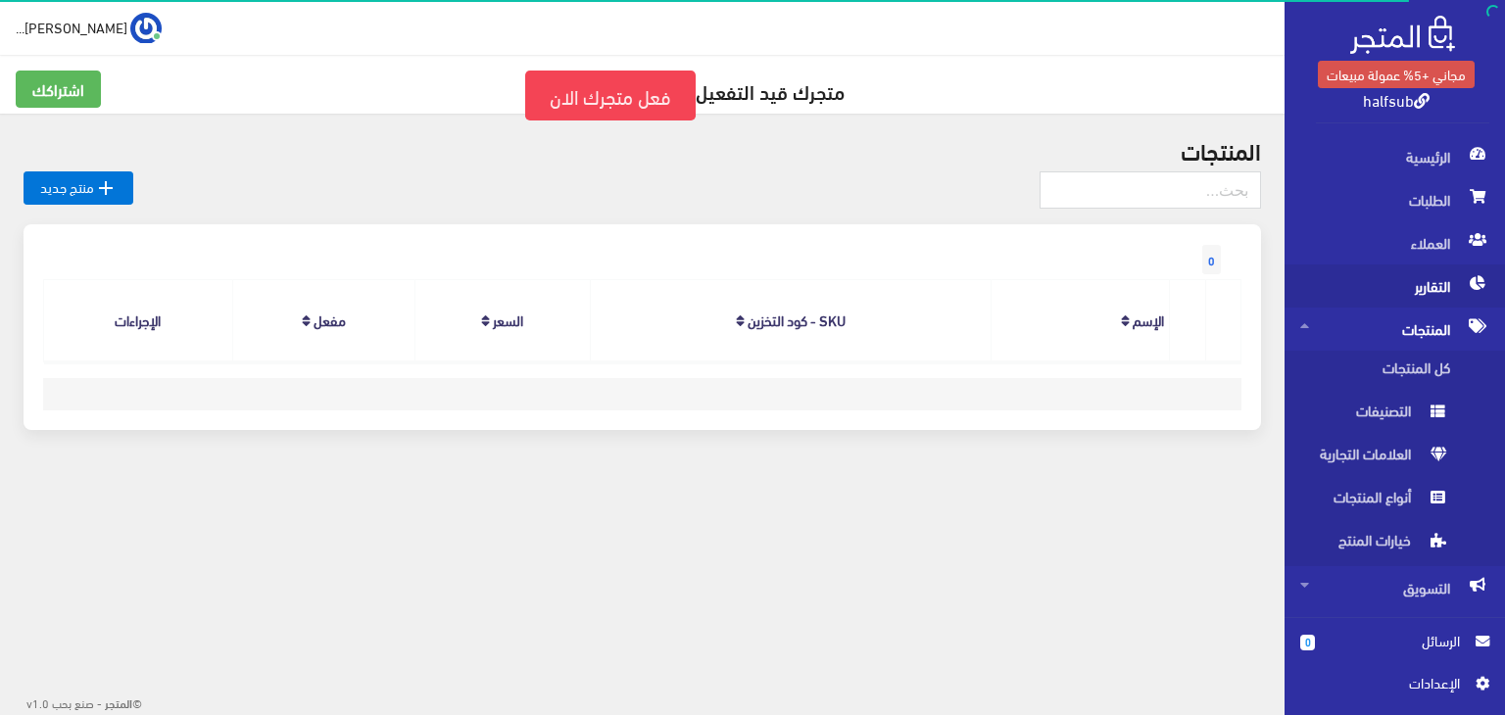
click at [1447, 287] on span "التقارير" at bounding box center [1394, 286] width 189 height 43
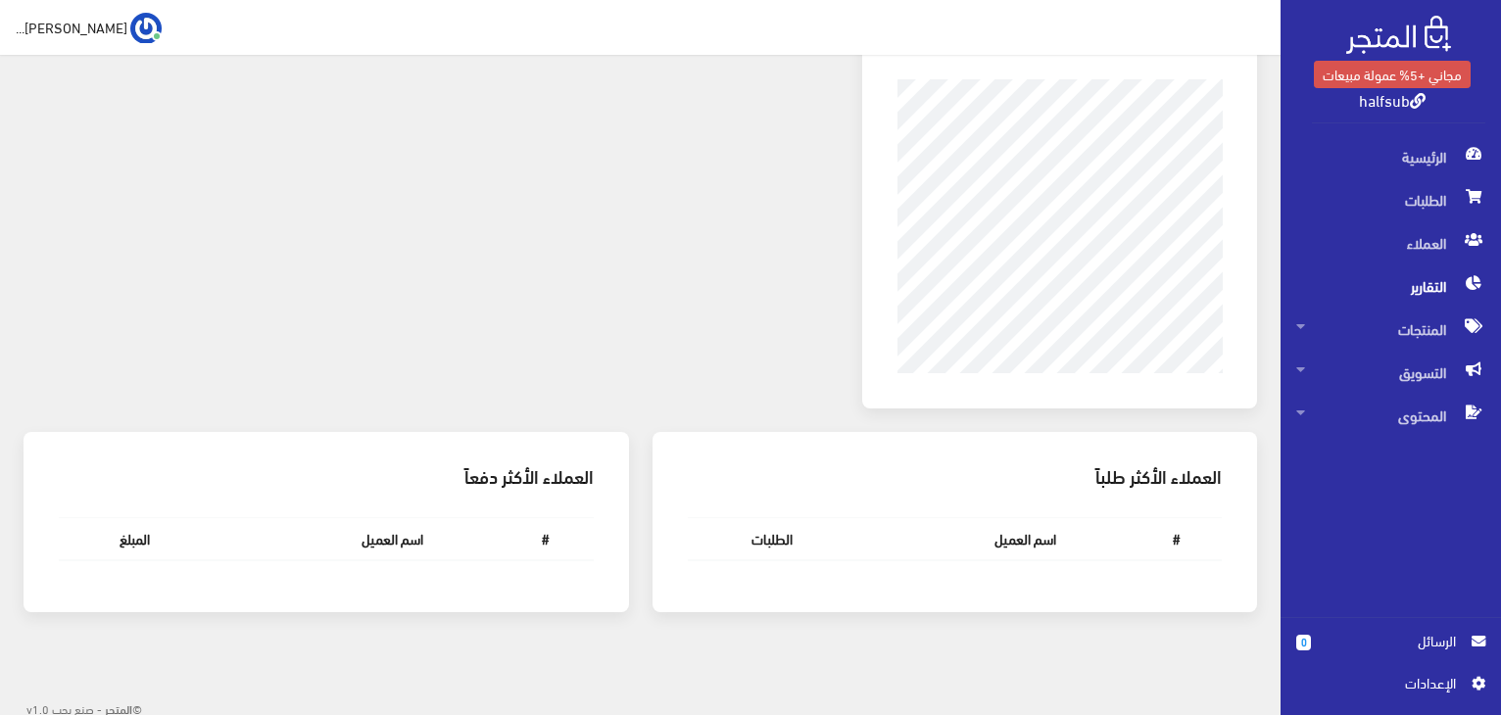
scroll to position [1080, 0]
click at [1434, 687] on span "اﻹعدادات" at bounding box center [1383, 683] width 143 height 22
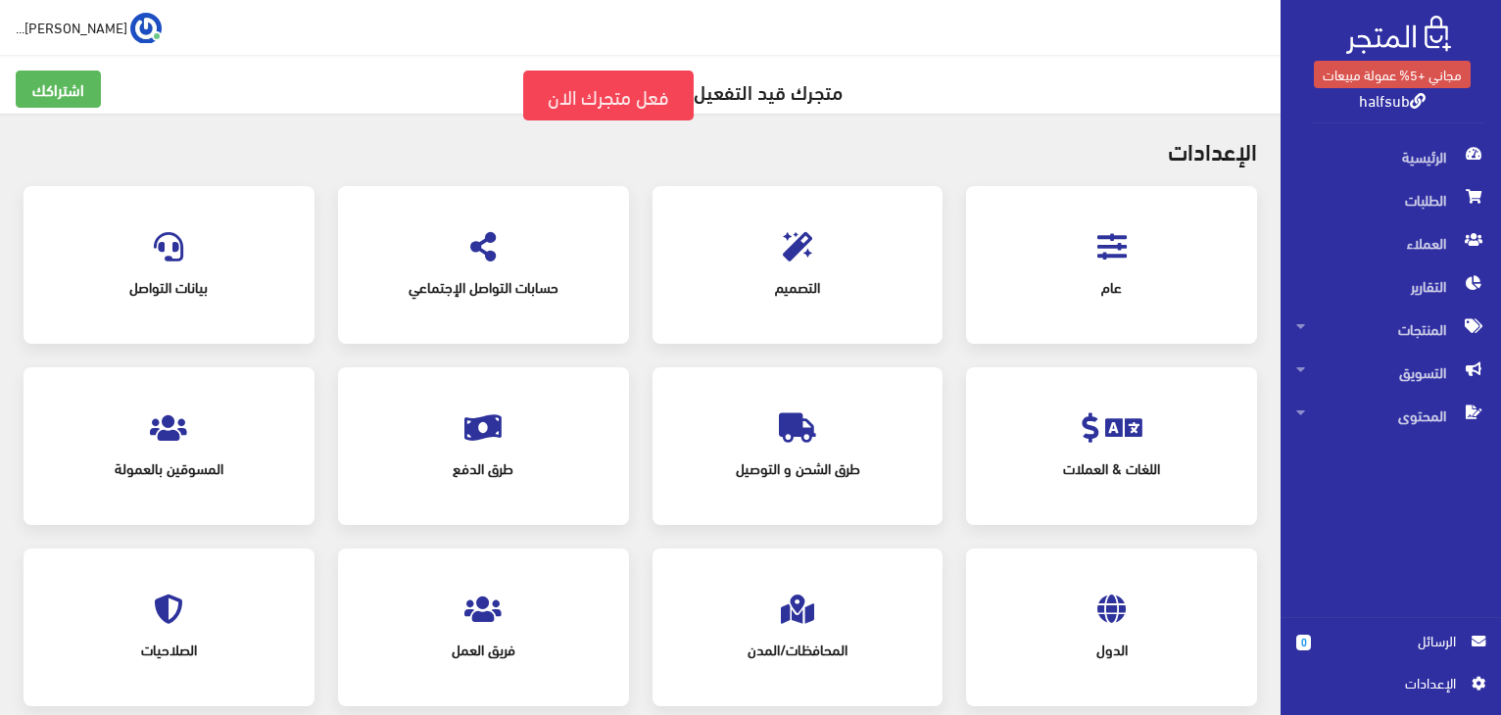
click at [502, 362] on div "حسابات التواصل الإجتماعي" at bounding box center [483, 276] width 315 height 181
click at [455, 432] on div "طرق الدفع" at bounding box center [484, 446] width 252 height 119
click at [469, 470] on span "طرق الدفع" at bounding box center [483, 468] width 220 height 43
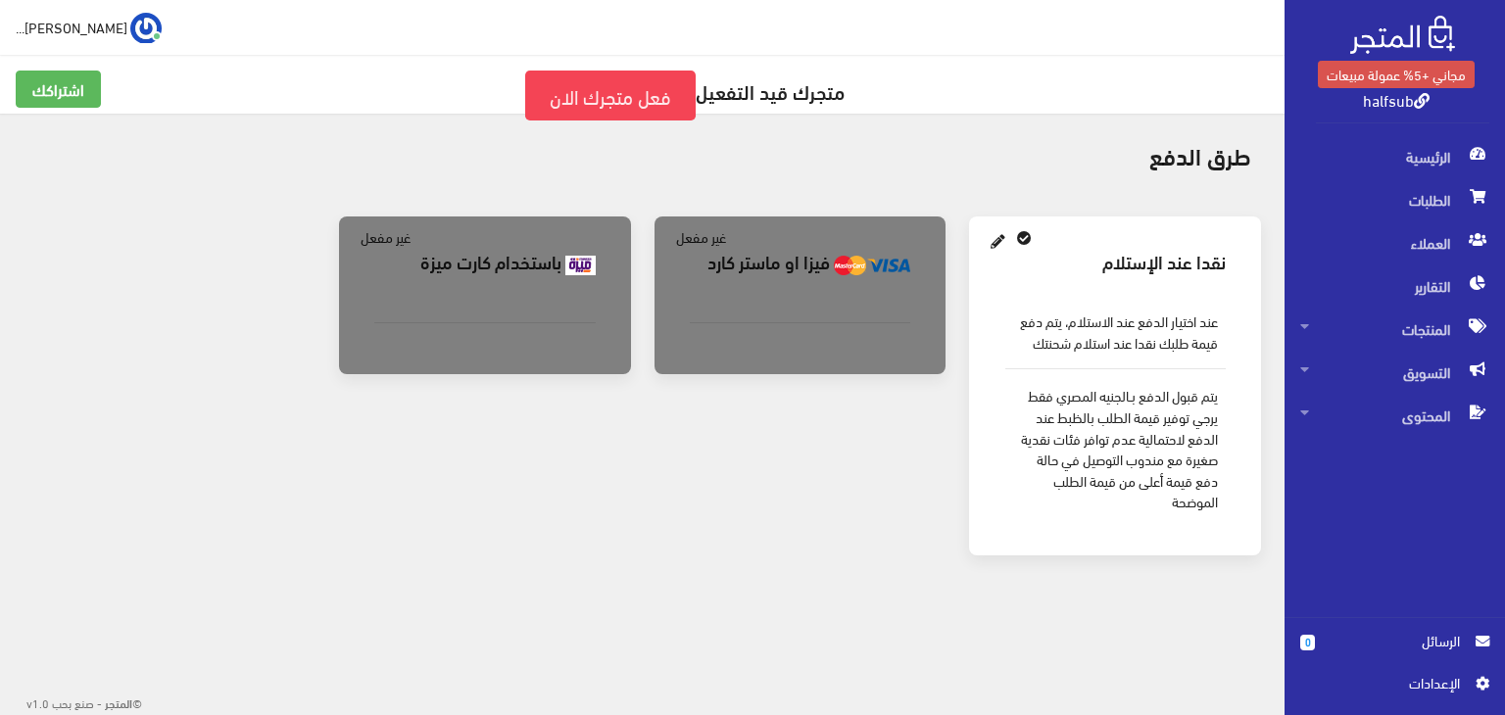
click at [695, 231] on li "غير مفعل" at bounding box center [701, 237] width 50 height 22
click at [934, 283] on div "فيزا او ماستر كارد غير مفعل" at bounding box center [800, 296] width 292 height 158
click at [28, 80] on link "اشتراكك" at bounding box center [58, 89] width 85 height 37
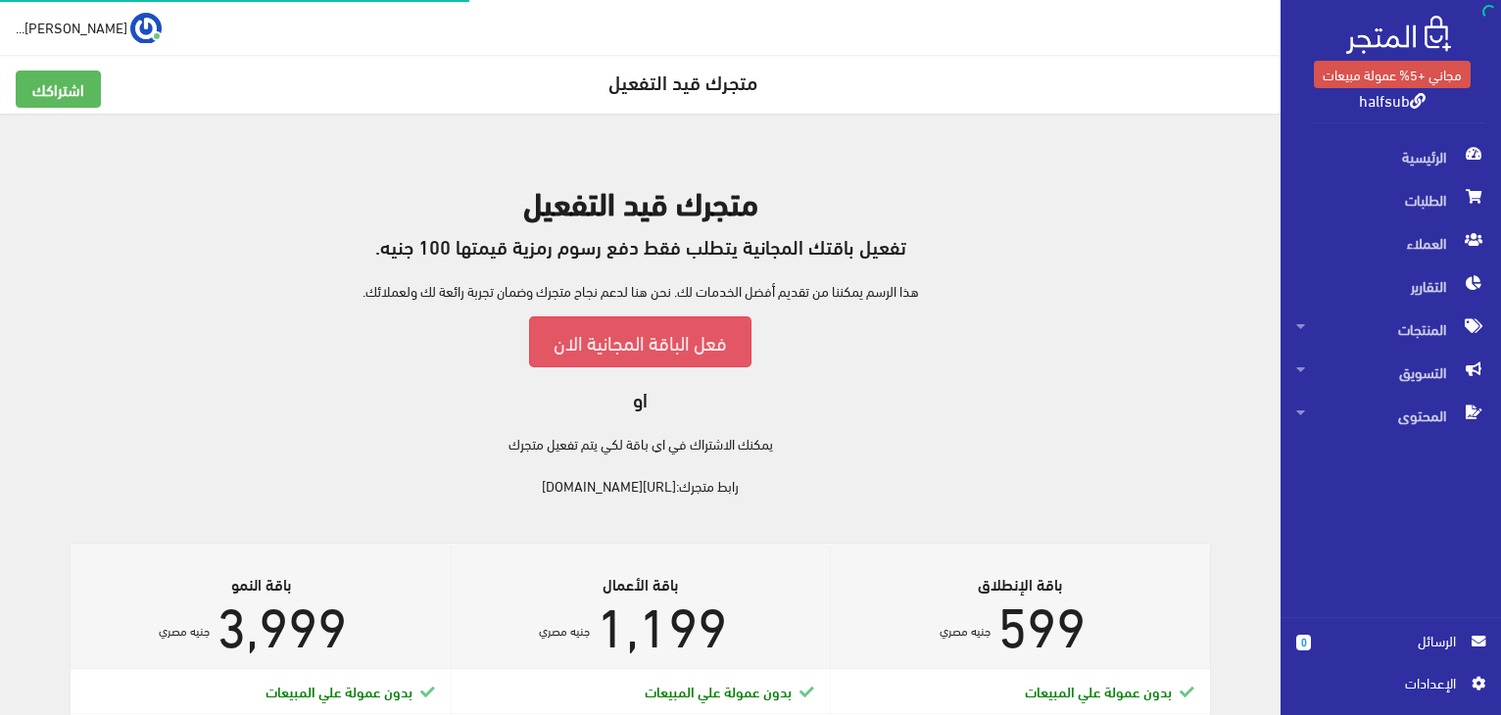
click at [600, 356] on link "فعل الباقة المجانية الان" at bounding box center [640, 341] width 222 height 50
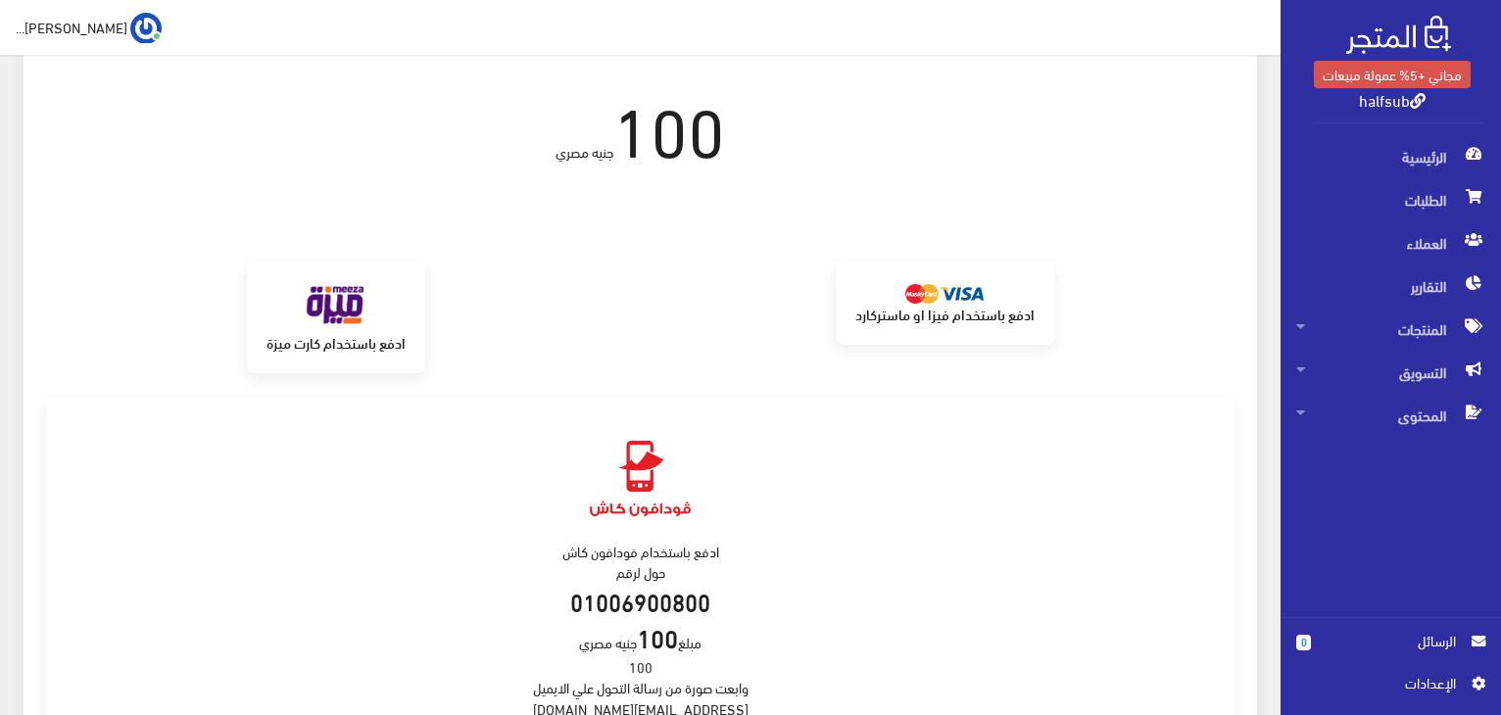
scroll to position [204, 0]
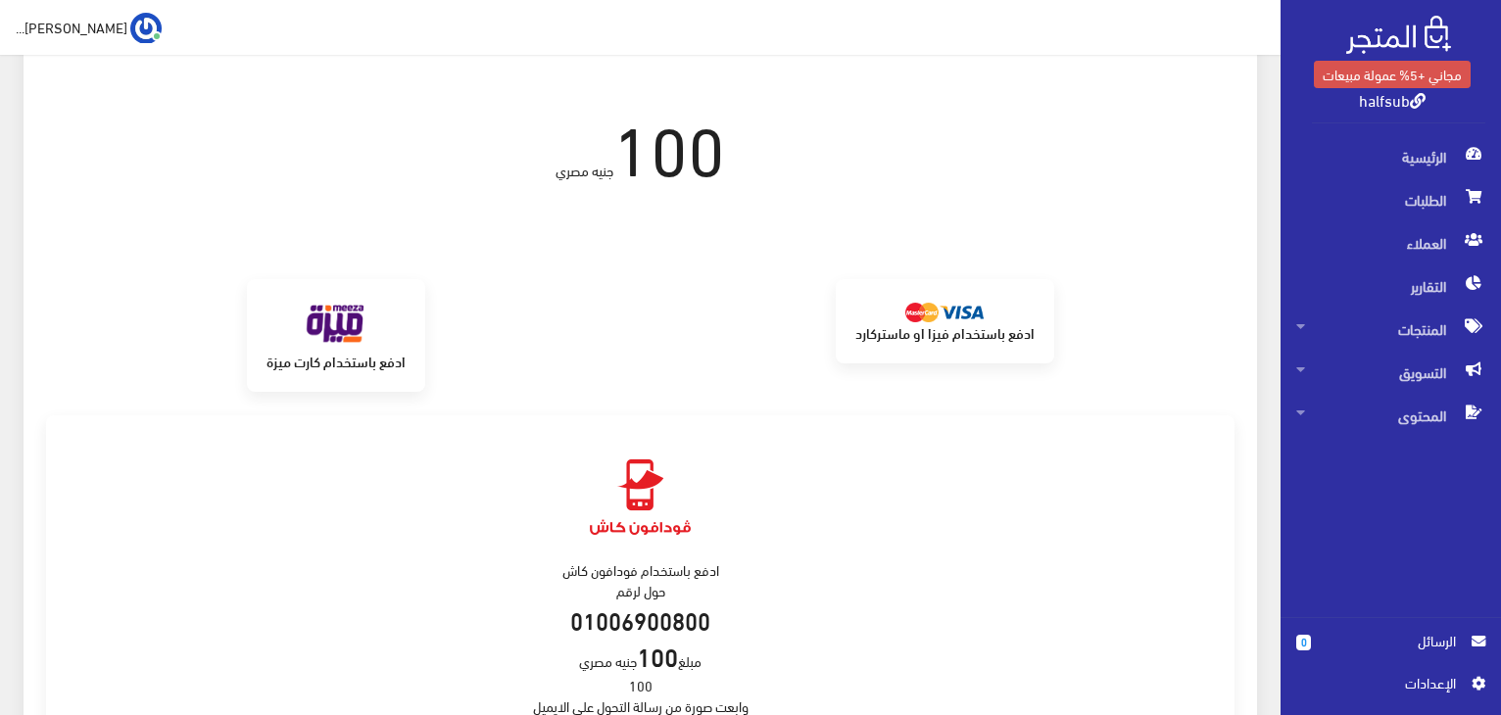
click at [959, 299] on link "ادفع باستخدام فيزا او ماستركارد" at bounding box center [945, 320] width 218 height 83
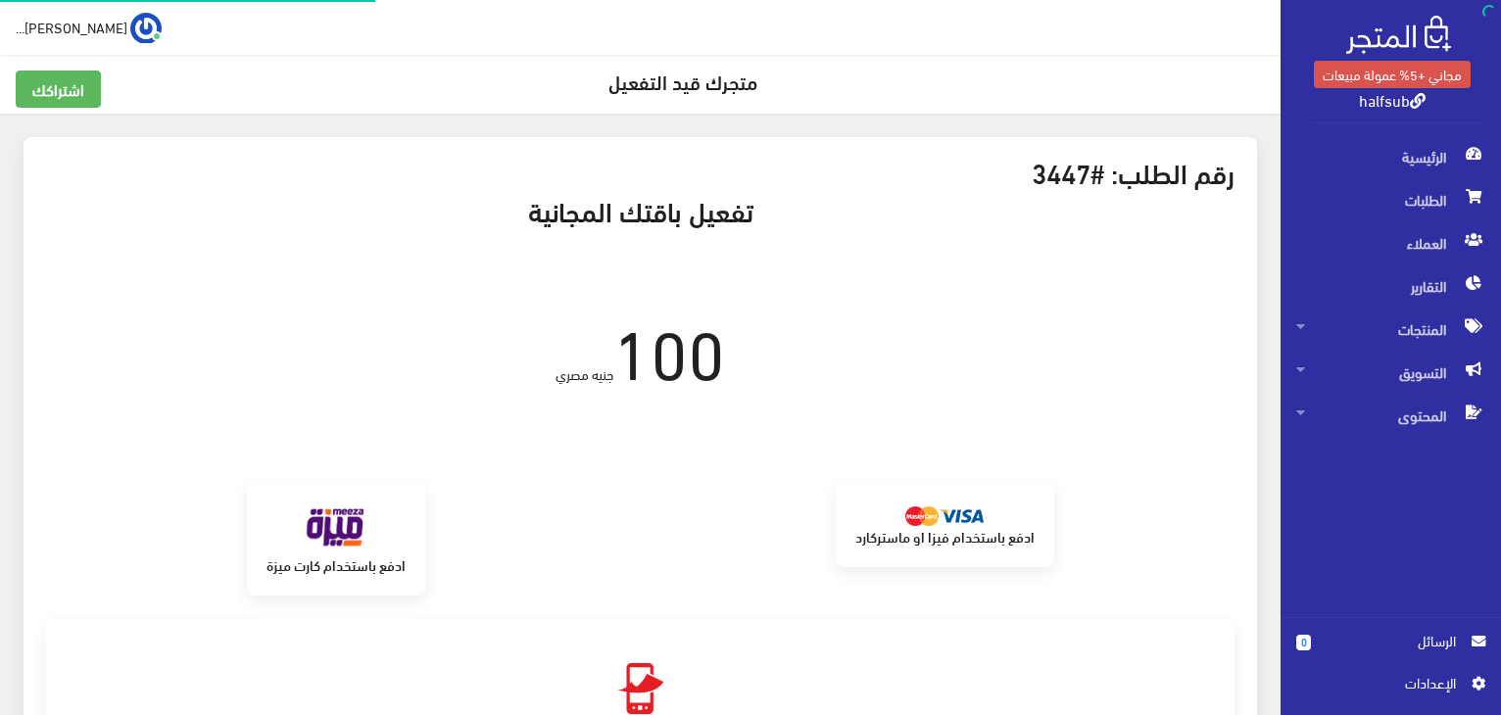
scroll to position [209, 0]
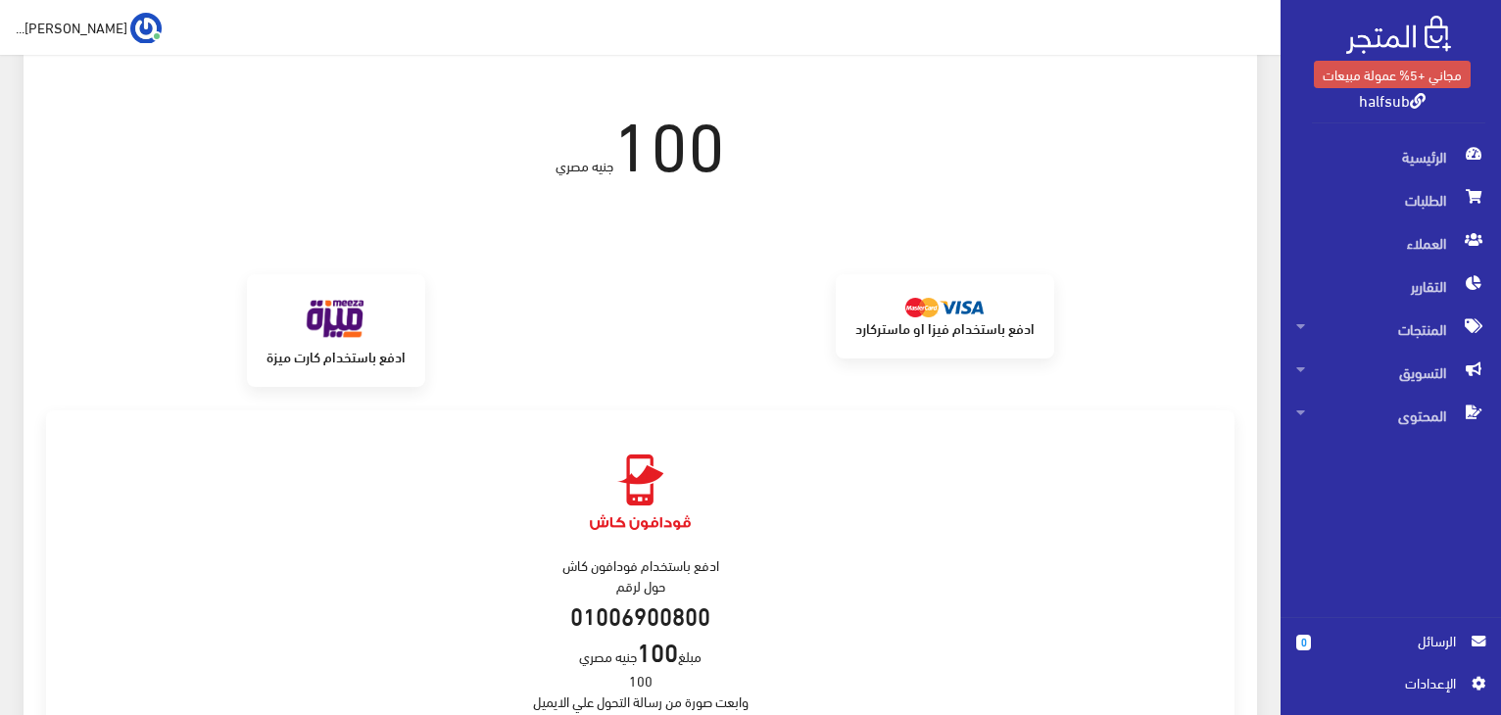
click at [949, 322] on strong "ادفع باستخدام فيزا او ماستركارد" at bounding box center [944, 327] width 179 height 21
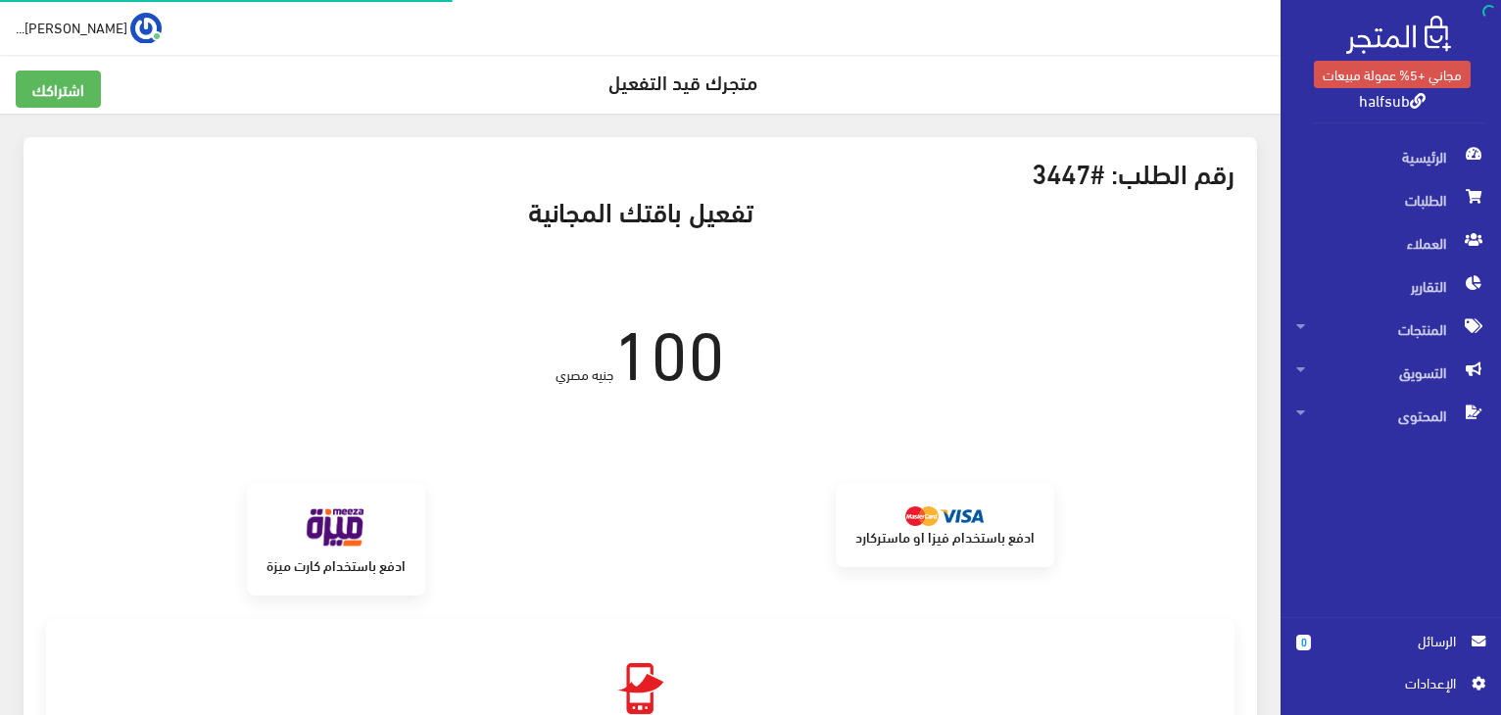
scroll to position [215, 0]
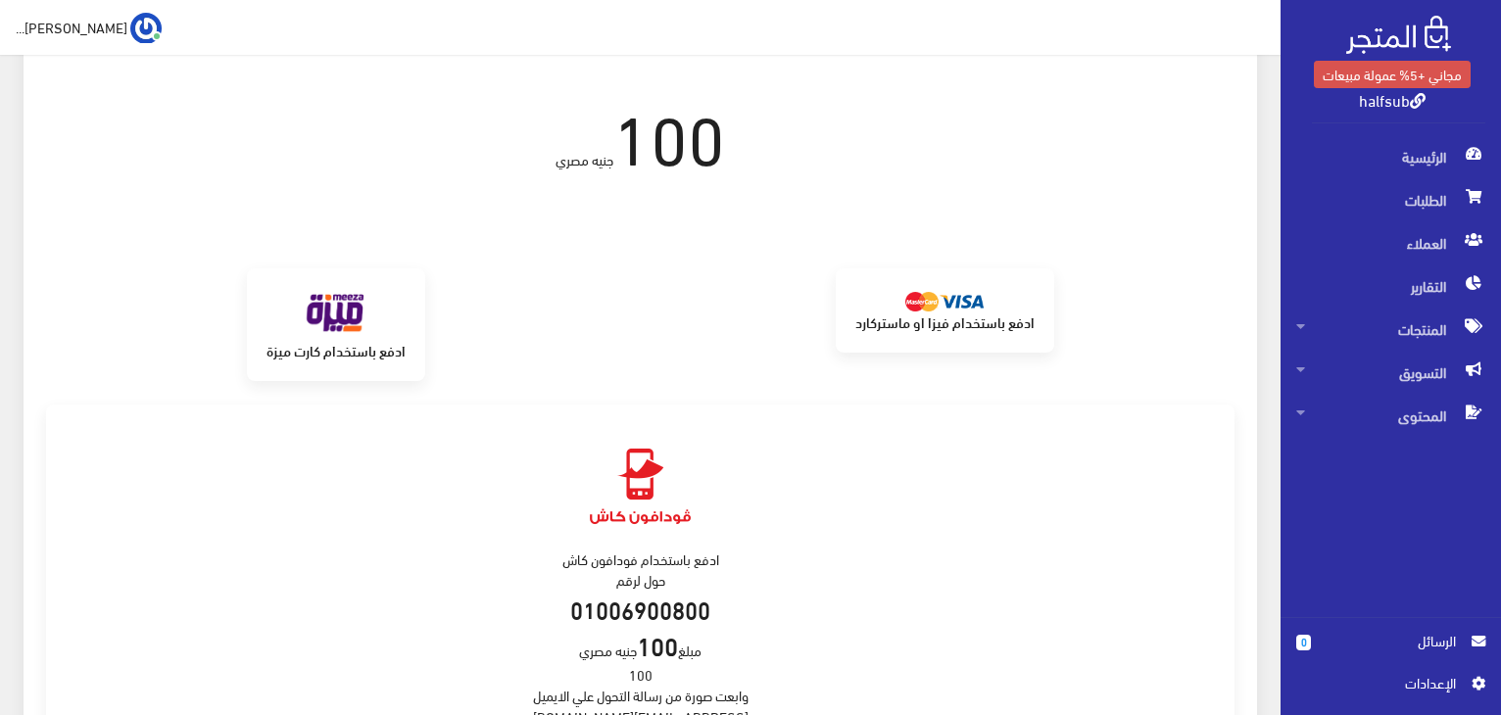
click at [653, 189] on div "رقم الطلب: #3447 تفعيل باقتك المجانية 100 جنيه مصري برجاء الانتظار من الممكن ان…" at bounding box center [641, 356] width 1234 height 867
